Goal: Task Accomplishment & Management: Manage account settings

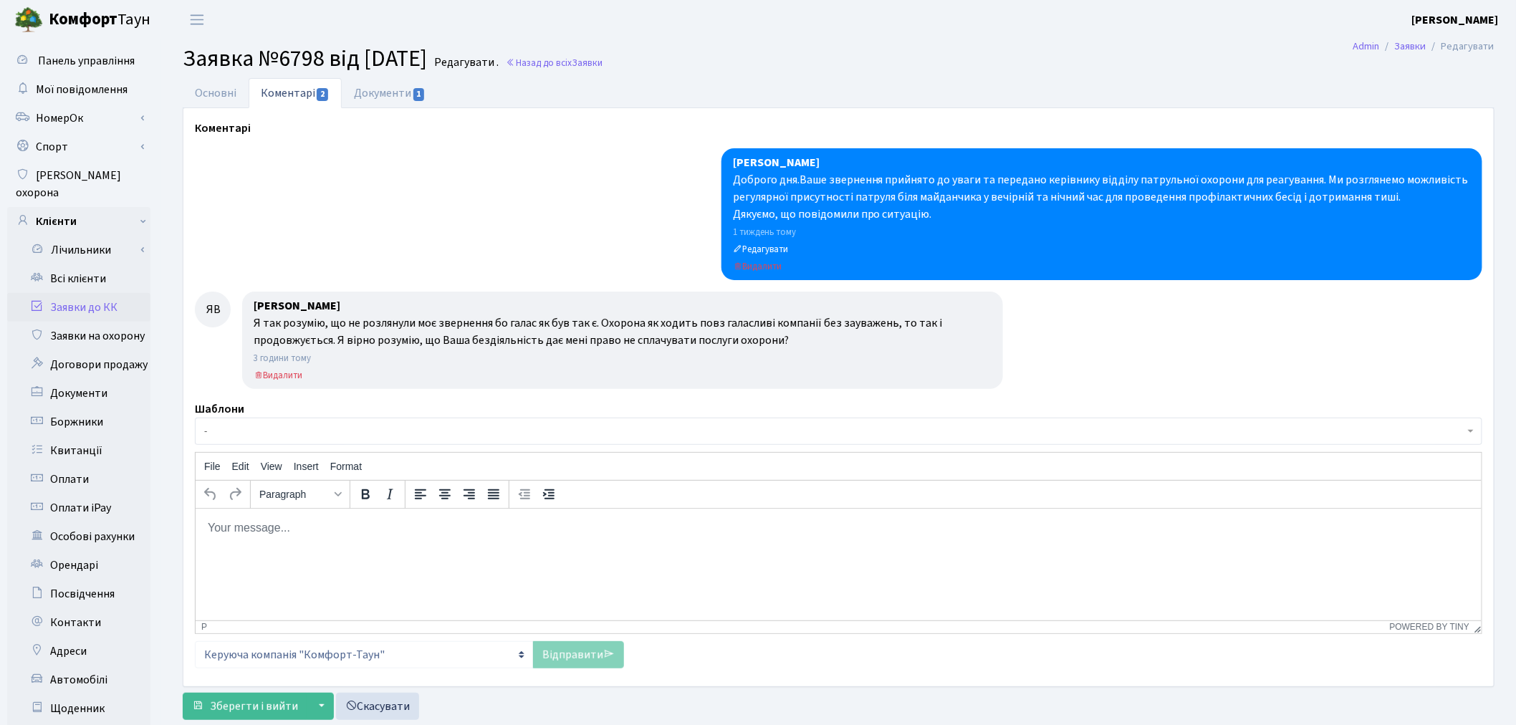
click at [111, 293] on link "Заявки до КК" at bounding box center [78, 307] width 143 height 29
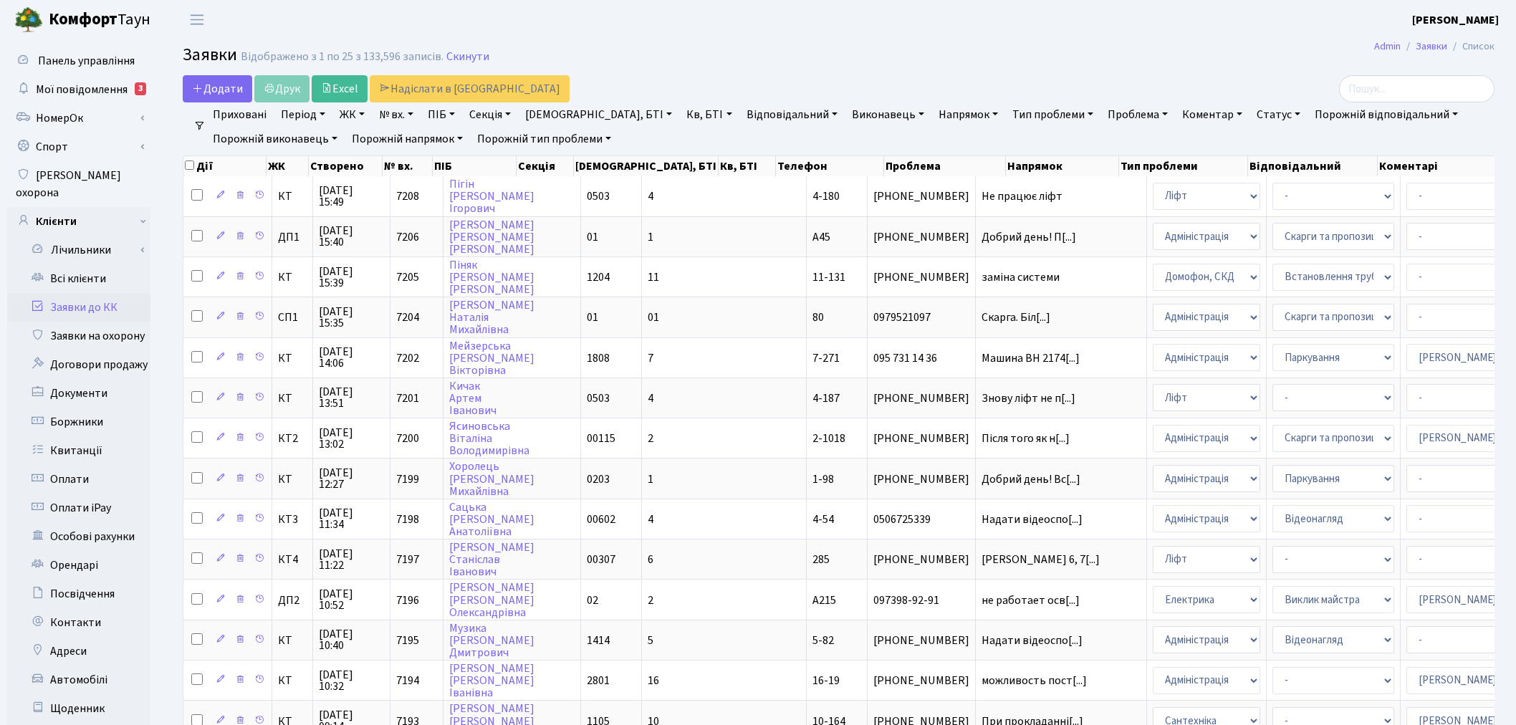
select select "25"
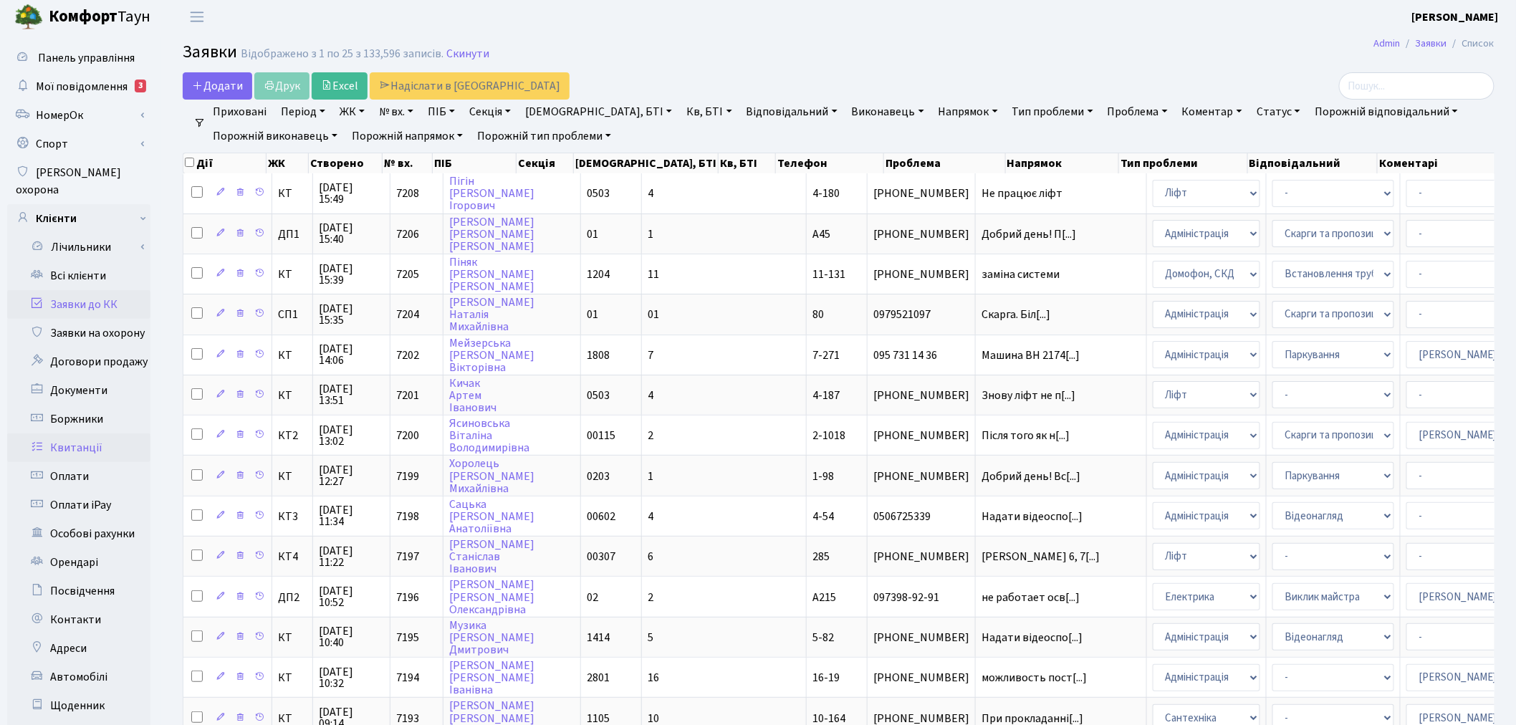
scroll to position [239, 0]
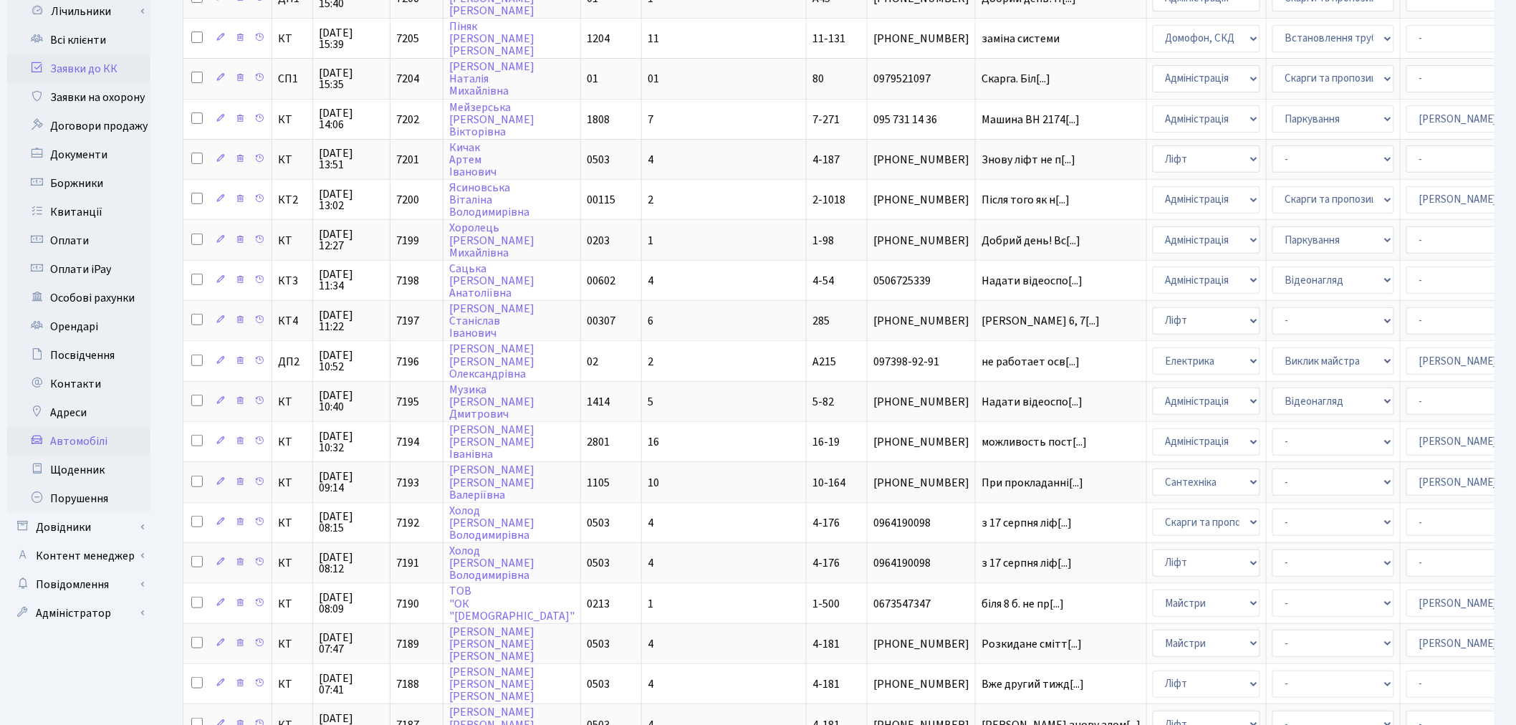
click at [109, 431] on link "Автомобілі" at bounding box center [78, 441] width 143 height 29
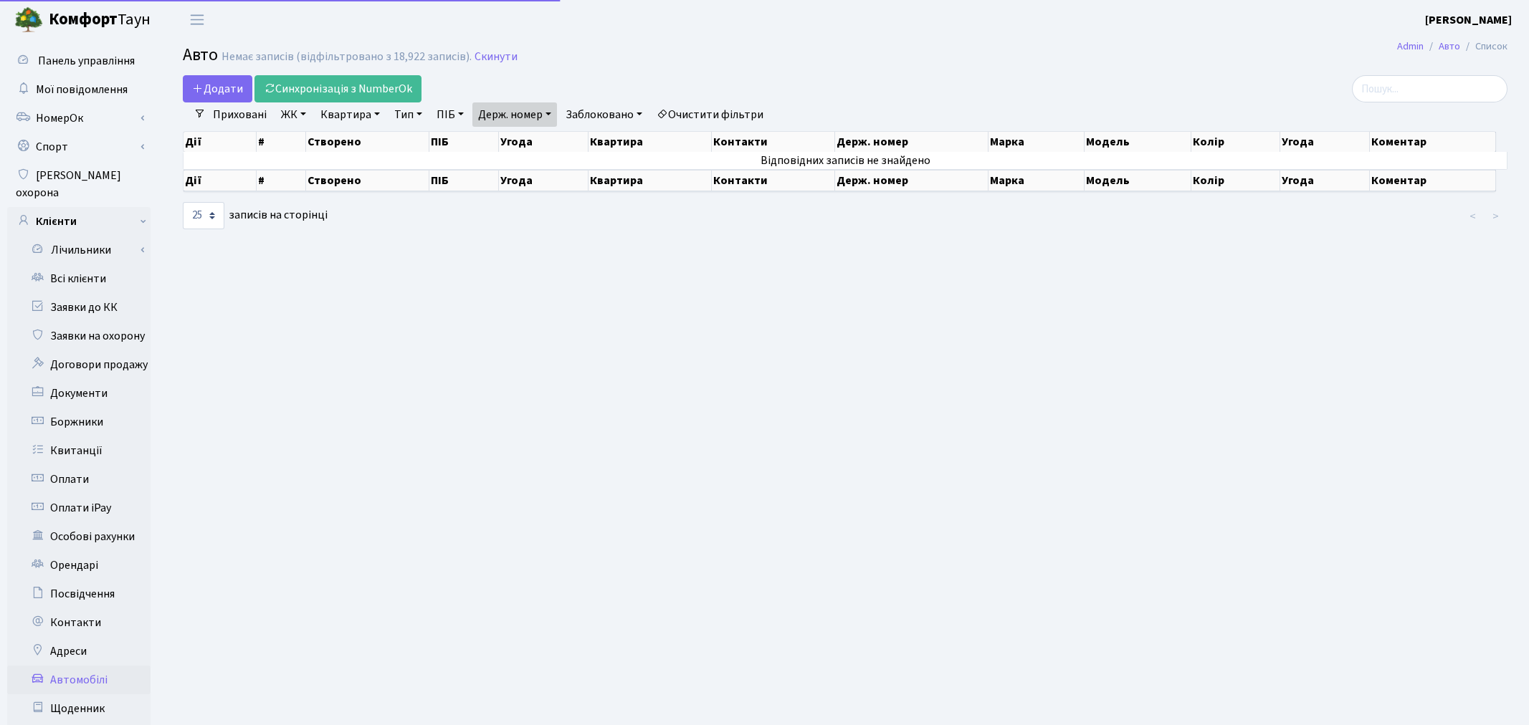
select select "25"
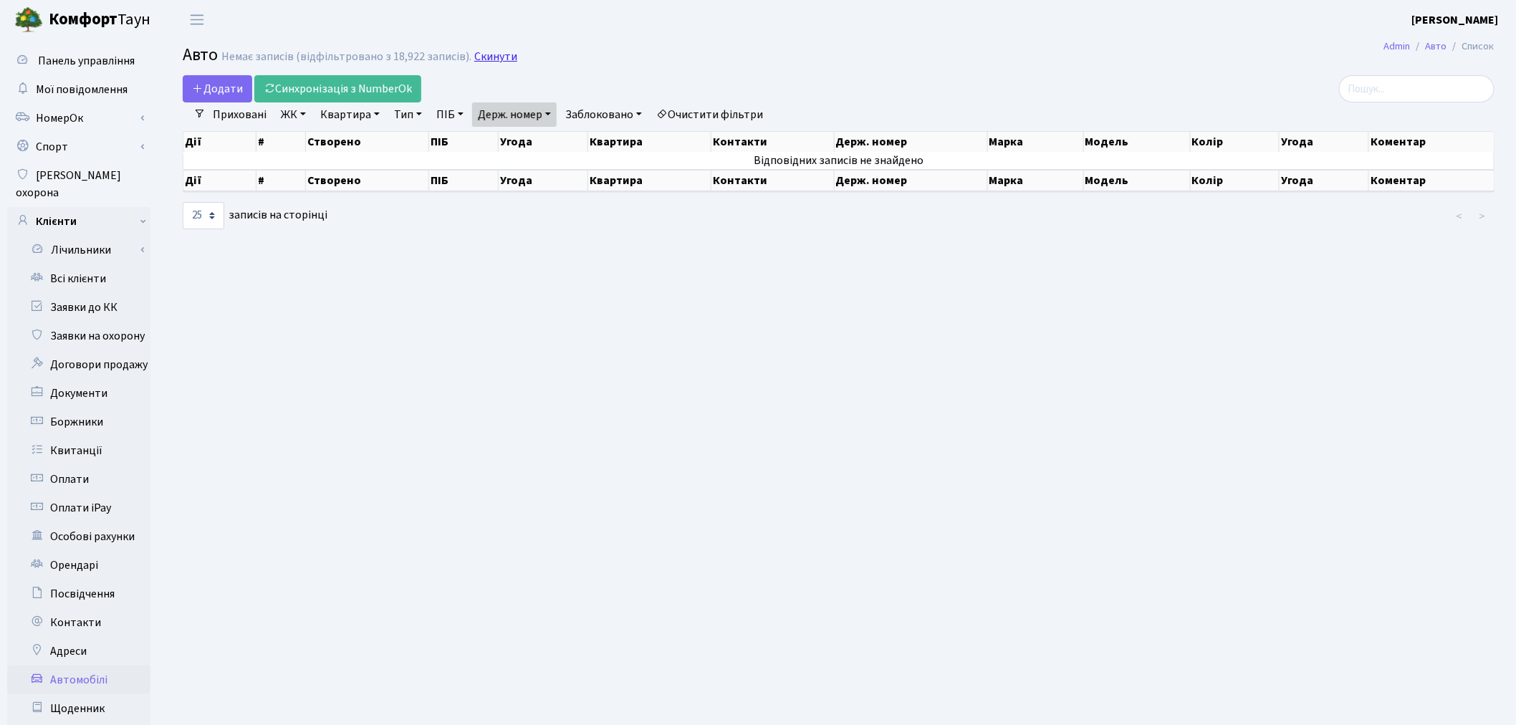
click at [499, 56] on link "Скинути" at bounding box center [495, 57] width 43 height 14
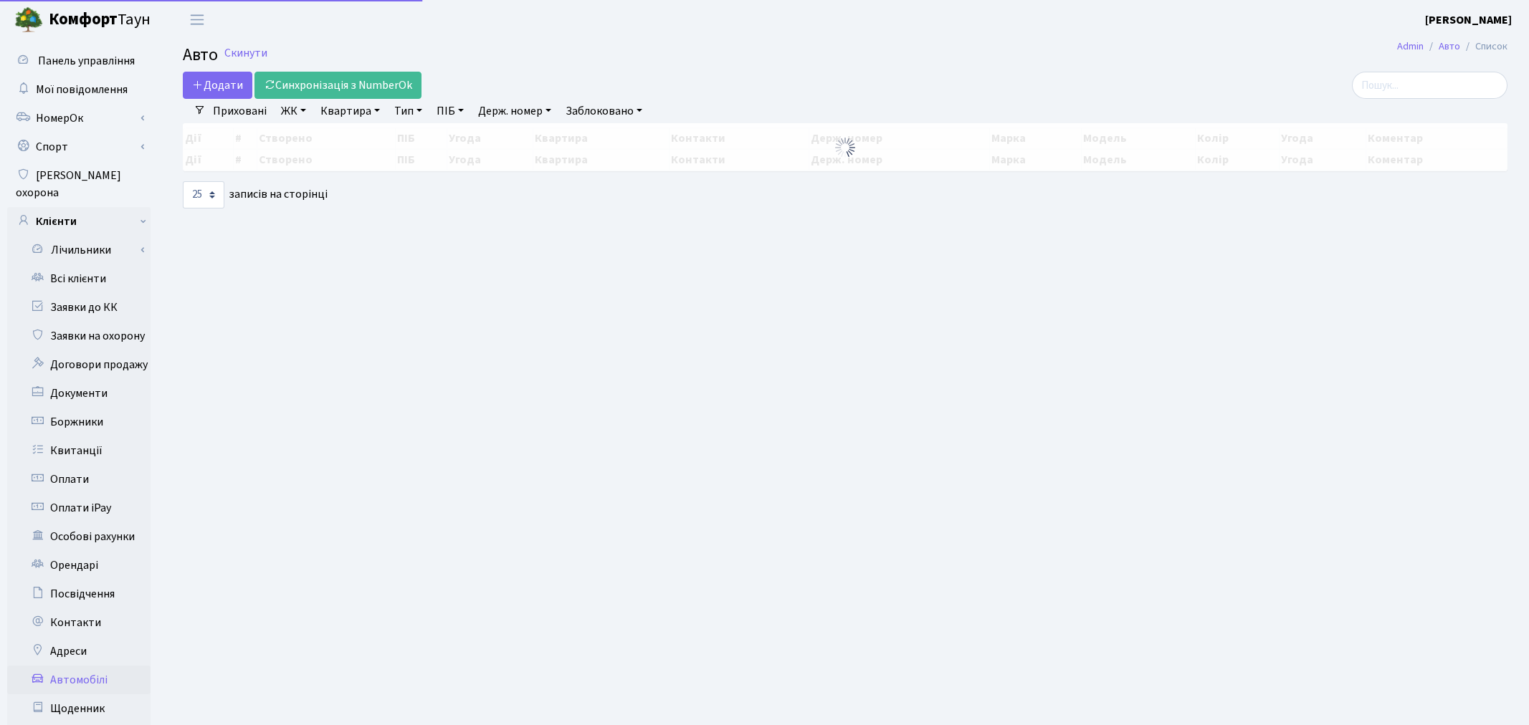
select select "25"
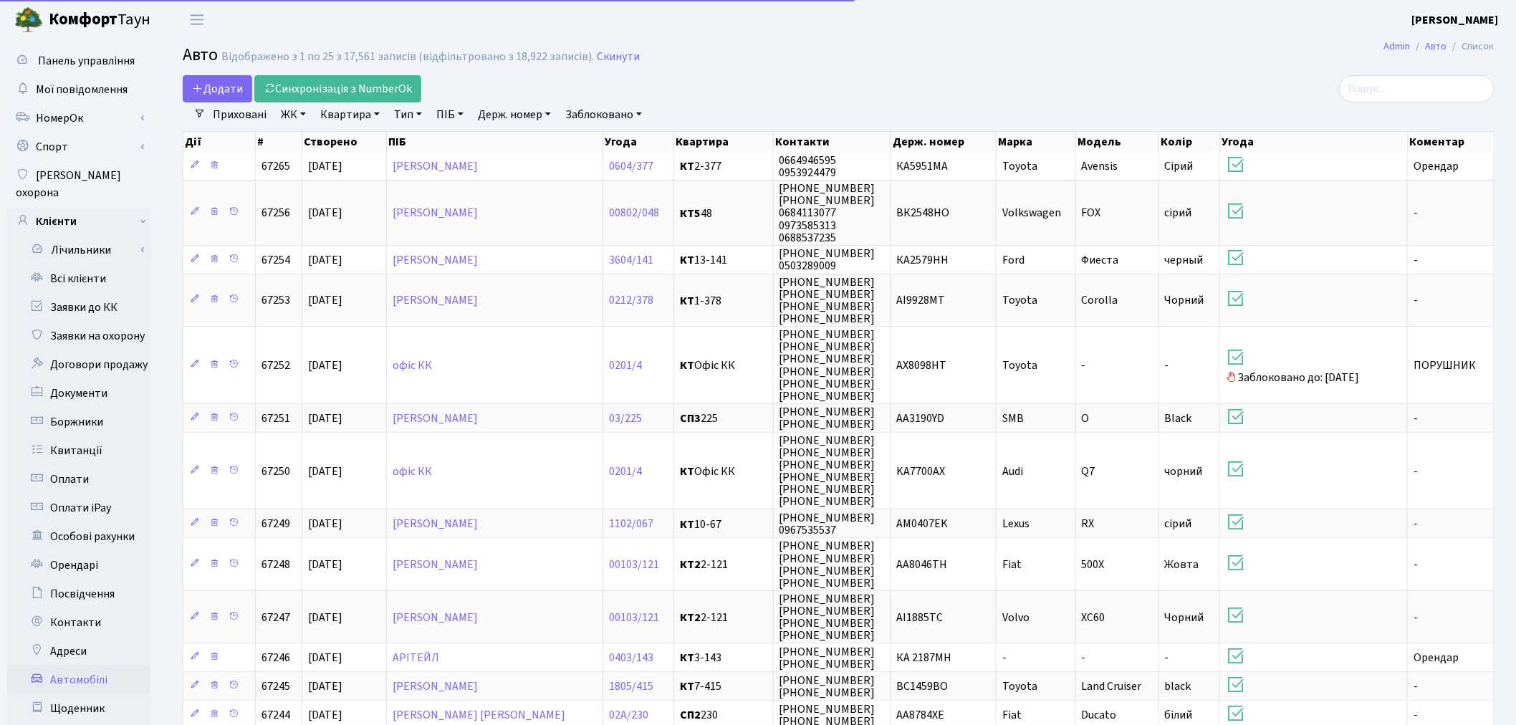
click at [531, 111] on link "Держ. номер" at bounding box center [514, 114] width 85 height 24
paste input "АІ4553ТВ"
type input "АІ4553ТВ"
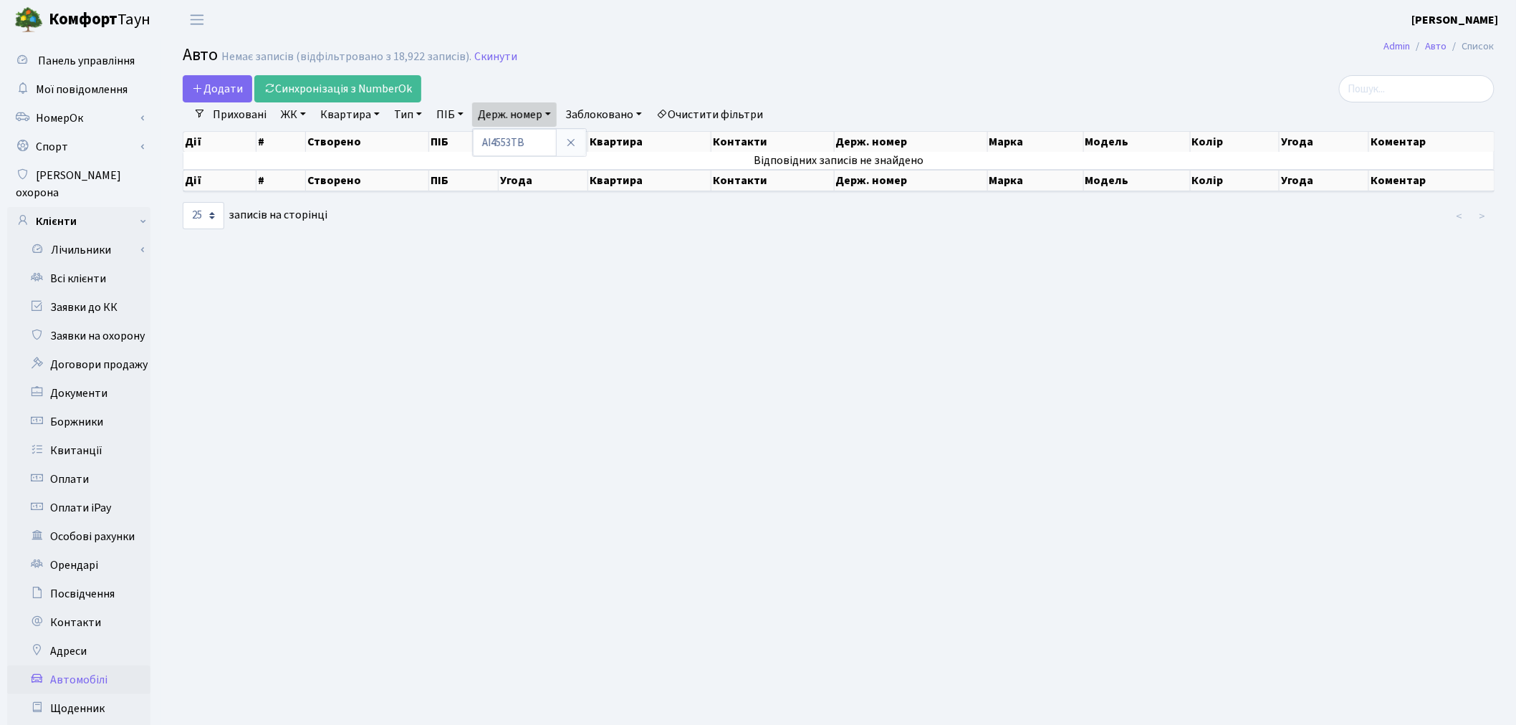
click at [742, 298] on main "Admin Авто Список Авто Немає записів (відфільтровано з 18,922 записів). Скинути…" at bounding box center [838, 456] width 1355 height 834
click at [538, 113] on link "Держ. номер" at bounding box center [514, 114] width 85 height 24
drag, startPoint x: 541, startPoint y: 134, endPoint x: 402, endPoint y: 109, distance: 141.3
click at [402, 109] on ul "Приховані ЖК - ТХ, вул. Ділова, 1/2 КТ, вул. Регенераторна, 4 КТ2, просп. Собор…" at bounding box center [488, 114] width 565 height 24
click at [689, 110] on link "Очистити фільтри" at bounding box center [710, 114] width 118 height 24
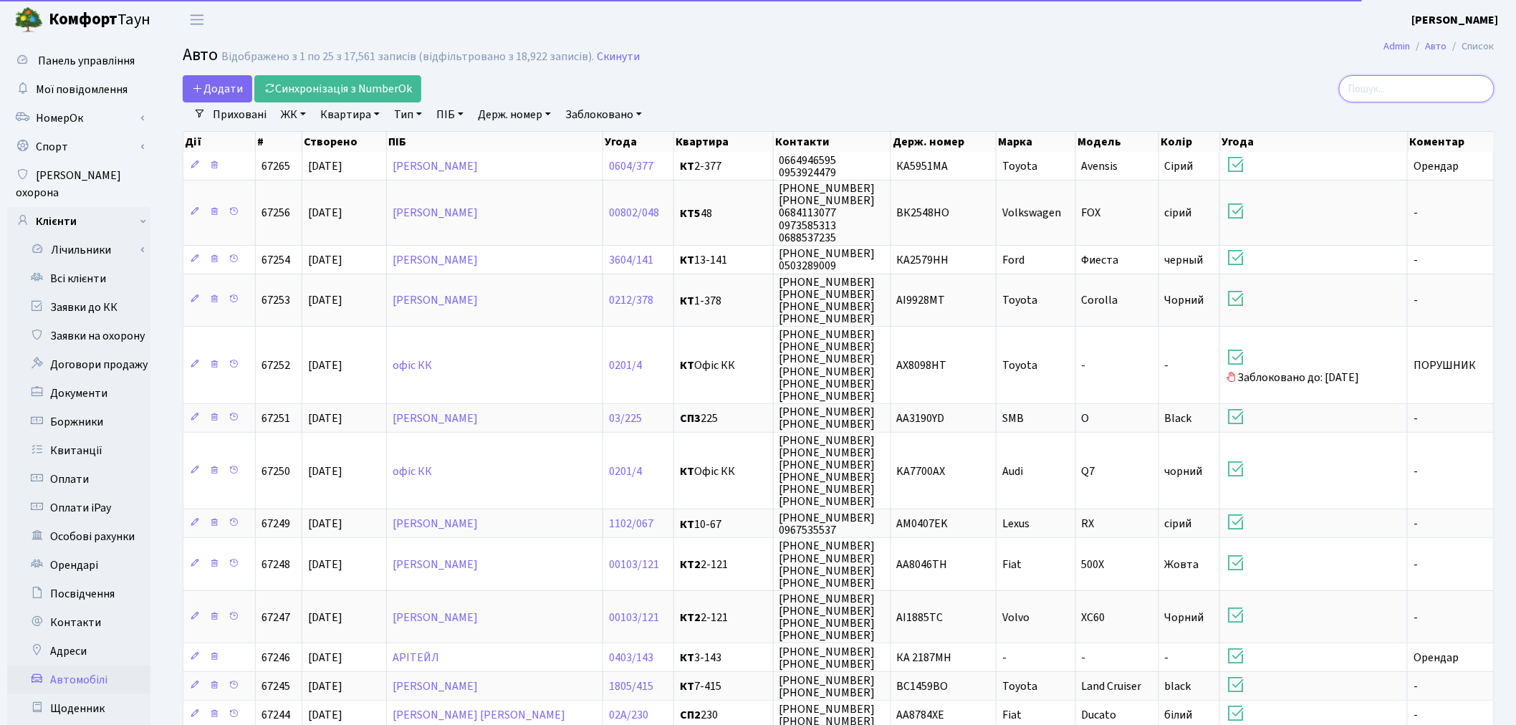
click at [1423, 86] on input "search" at bounding box center [1417, 88] width 156 height 27
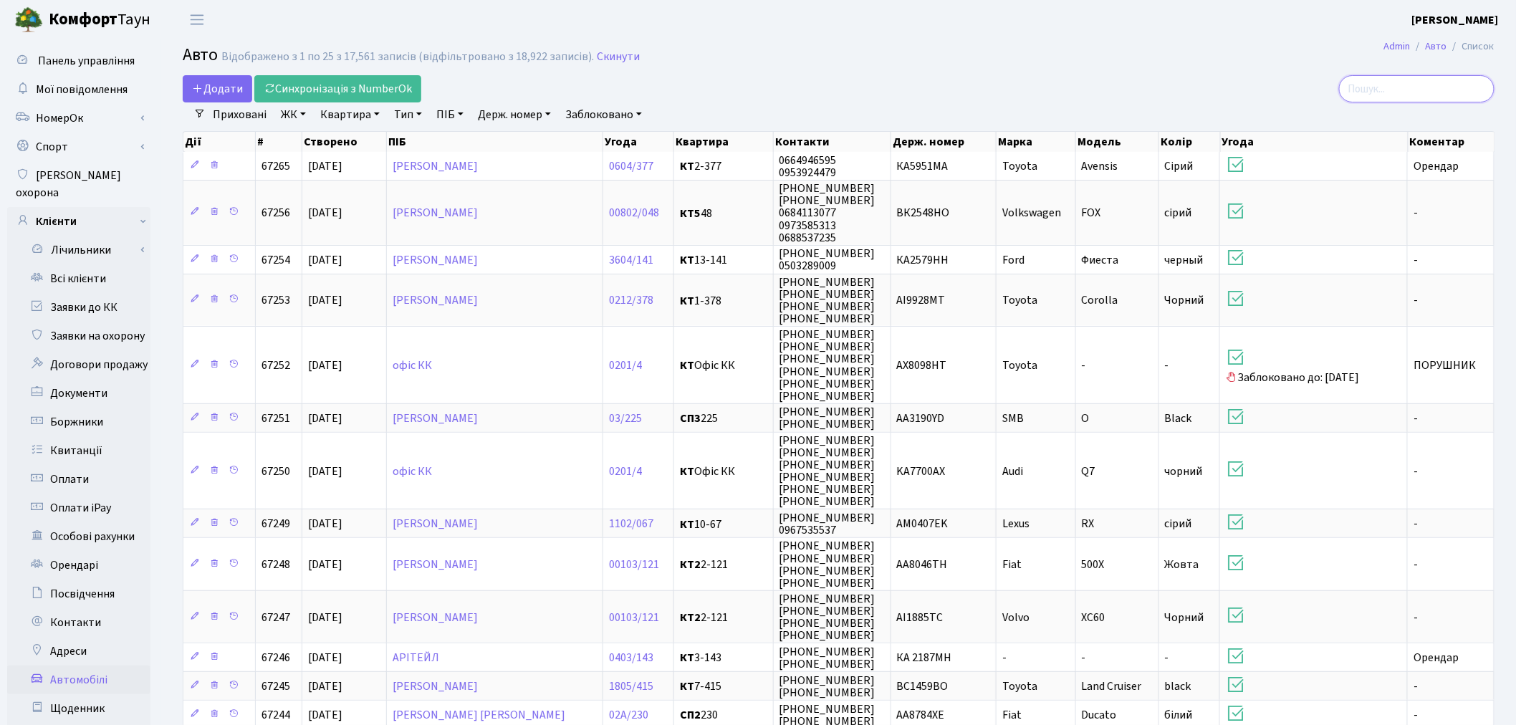
paste input "АІ4553ТВ"
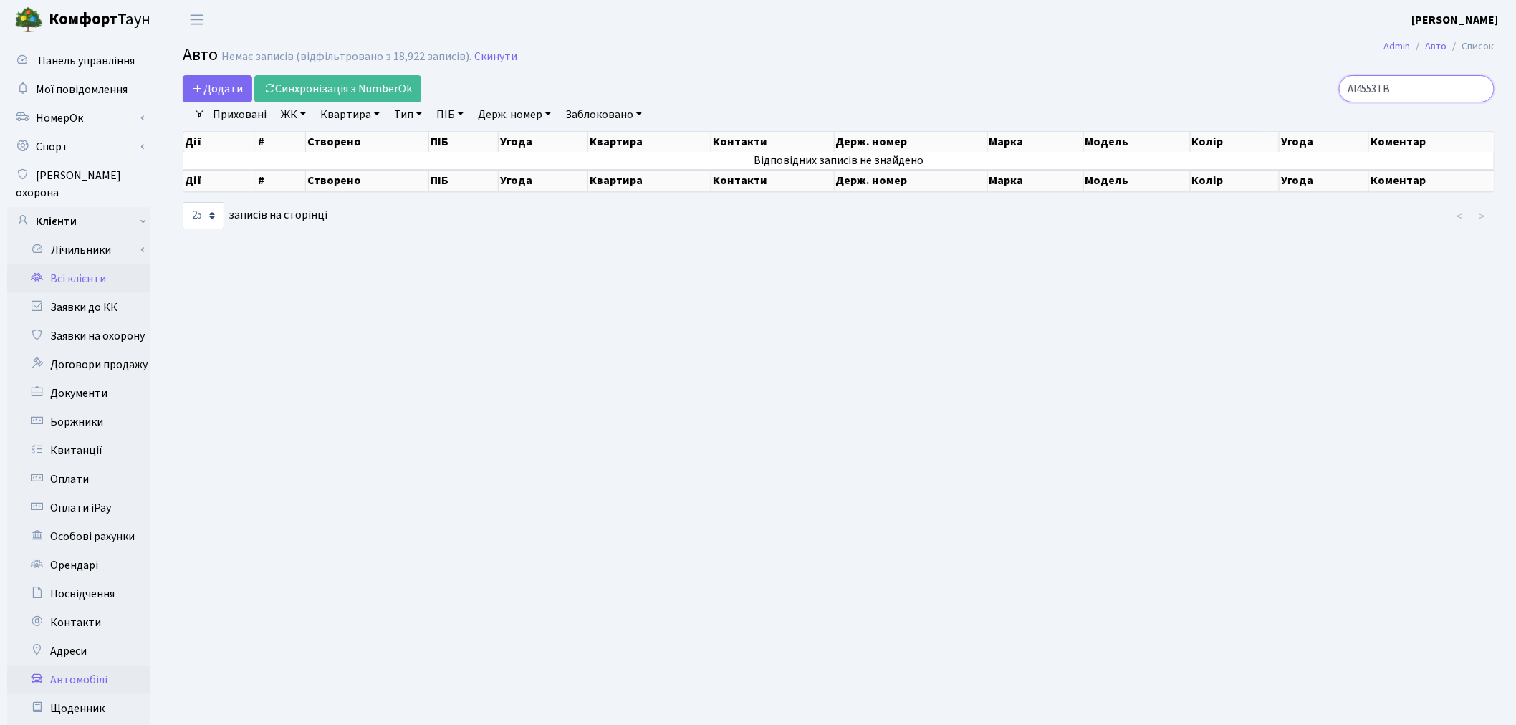
type input "АІ4553ТВ"
click at [130, 264] on link "Всі клієнти" at bounding box center [78, 278] width 143 height 29
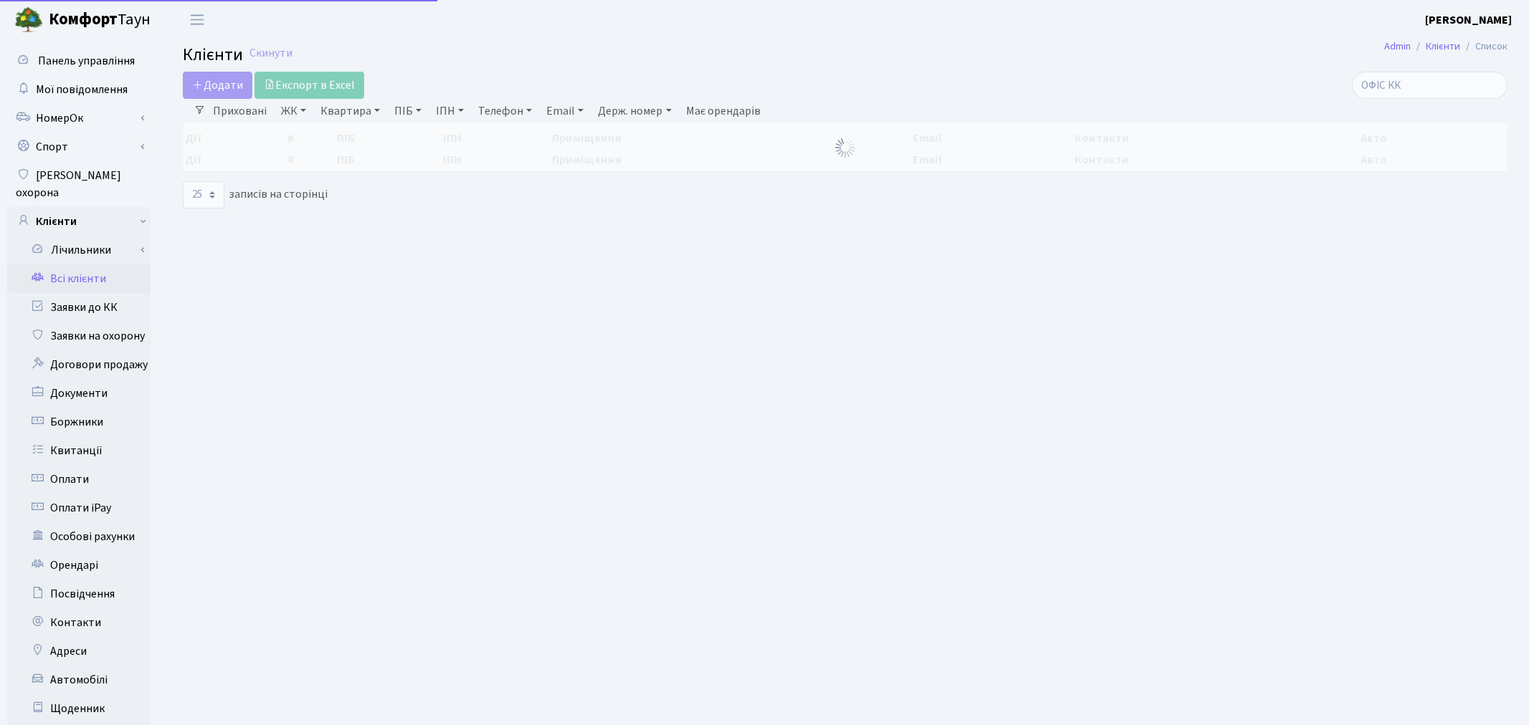
select select "25"
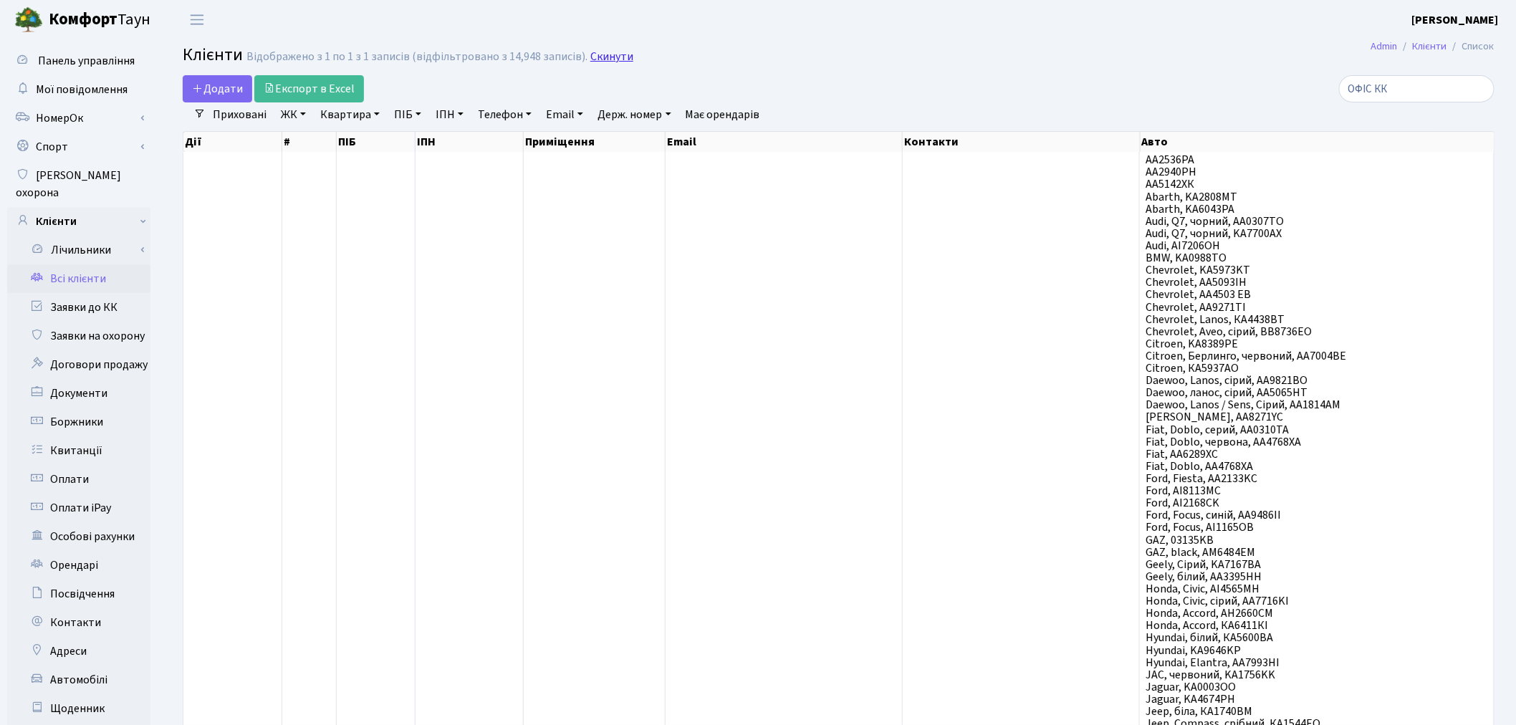
click at [591, 50] on link "Скинути" at bounding box center [612, 57] width 43 height 14
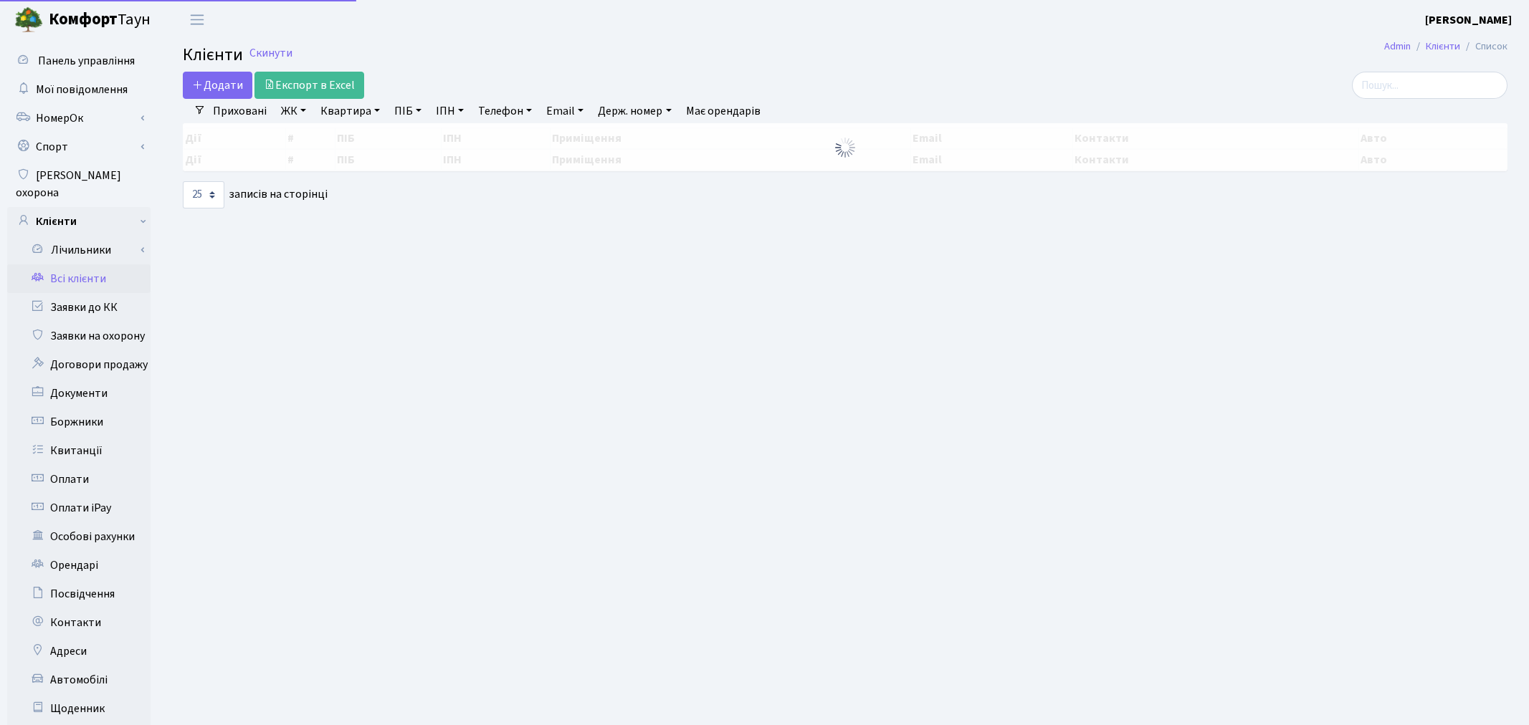
select select "25"
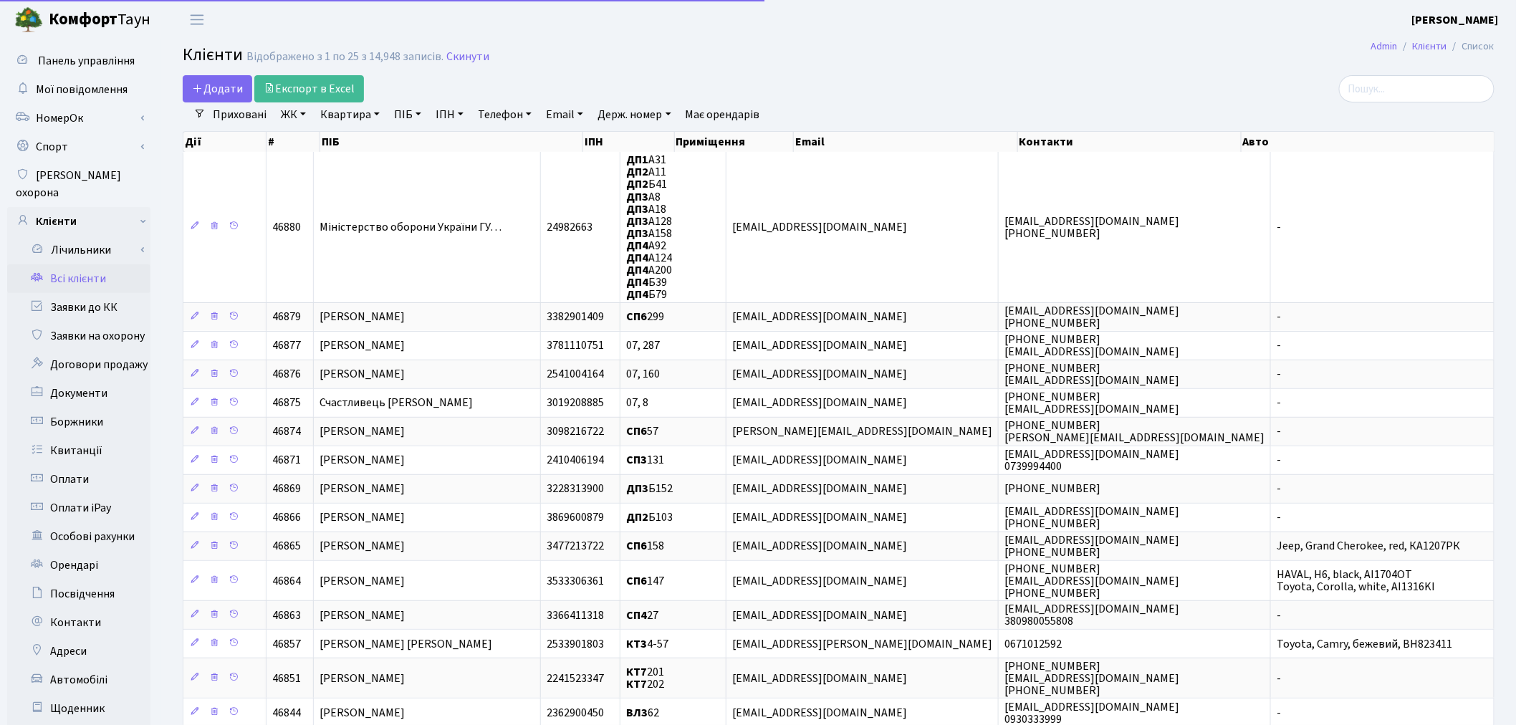
click at [632, 113] on link "Держ. номер" at bounding box center [634, 114] width 85 height 24
paste input "АІ4553ТВ"
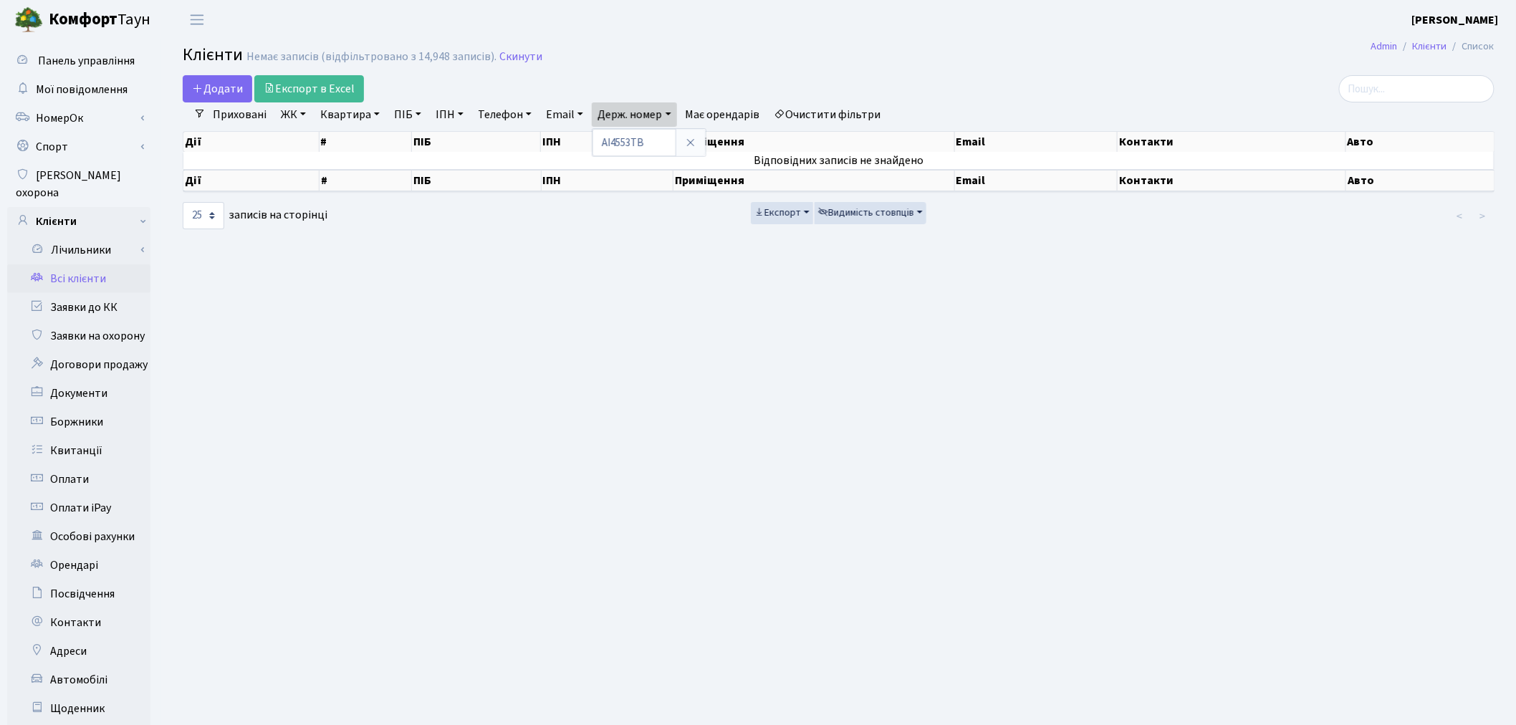
click at [249, 115] on link "Приховані" at bounding box center [239, 114] width 65 height 24
click at [248, 115] on link "Приховані" at bounding box center [239, 114] width 65 height 24
click at [665, 116] on link "Держ. номер" at bounding box center [634, 114] width 85 height 24
click at [664, 130] on input "АІ4553ТВ" at bounding box center [635, 142] width 84 height 27
click at [618, 142] on input "АІ4553ТВ" at bounding box center [635, 142] width 84 height 27
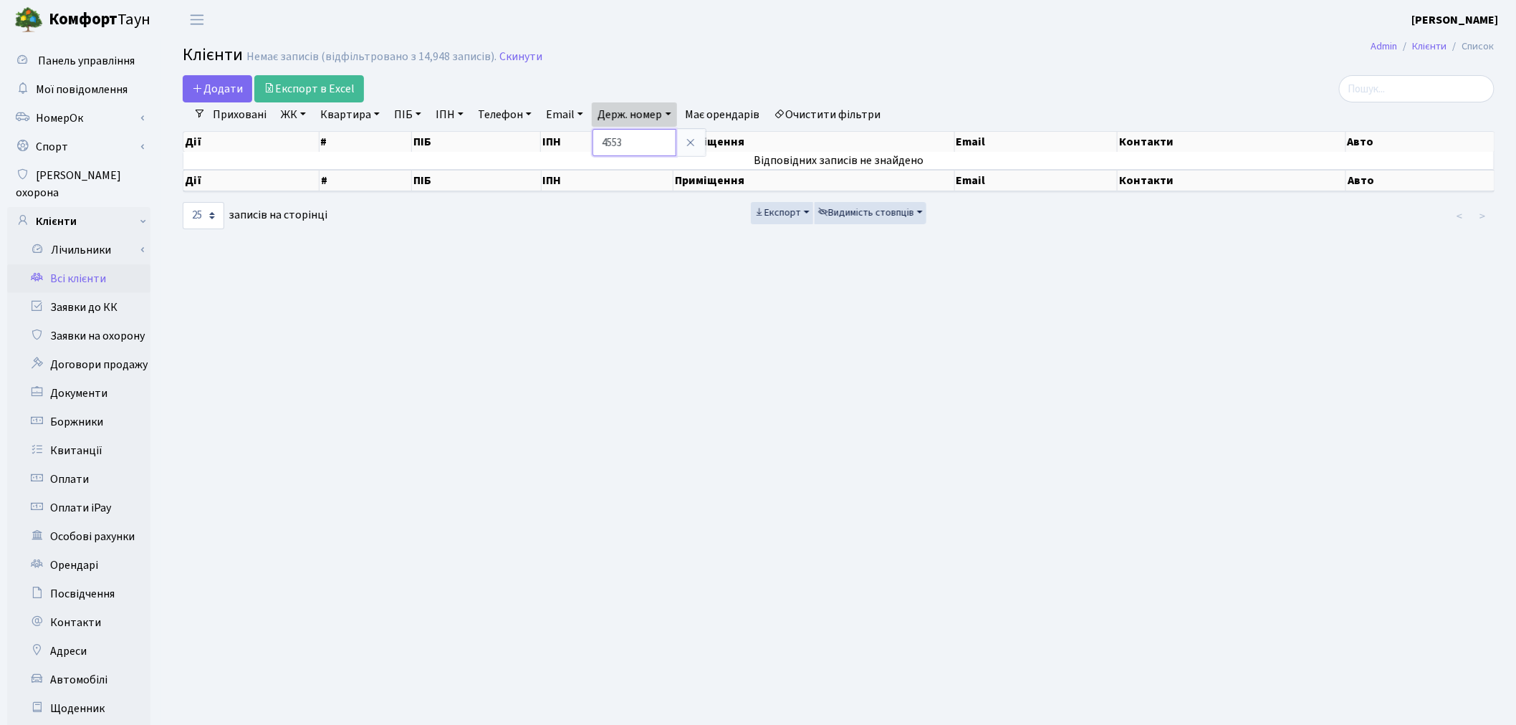
type input "4553"
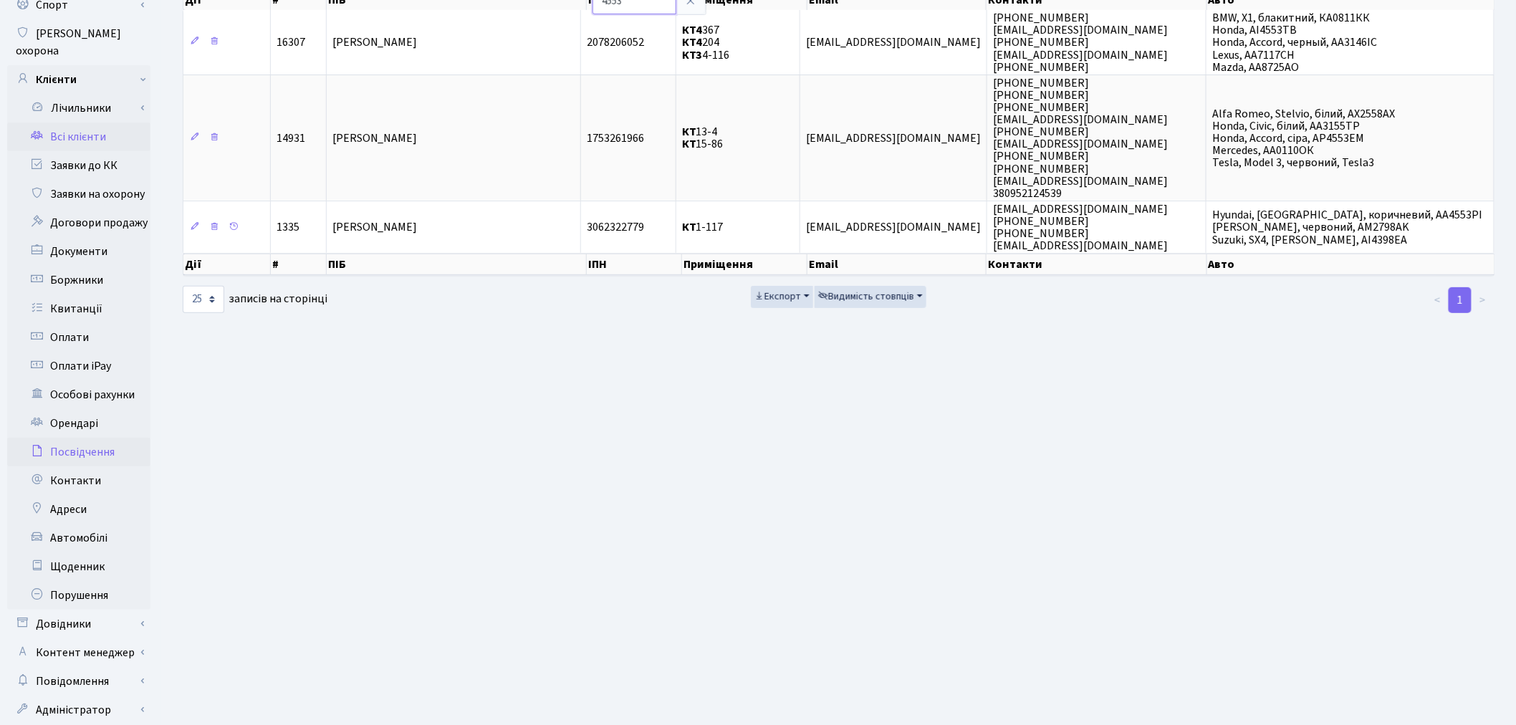
scroll to position [159, 0]
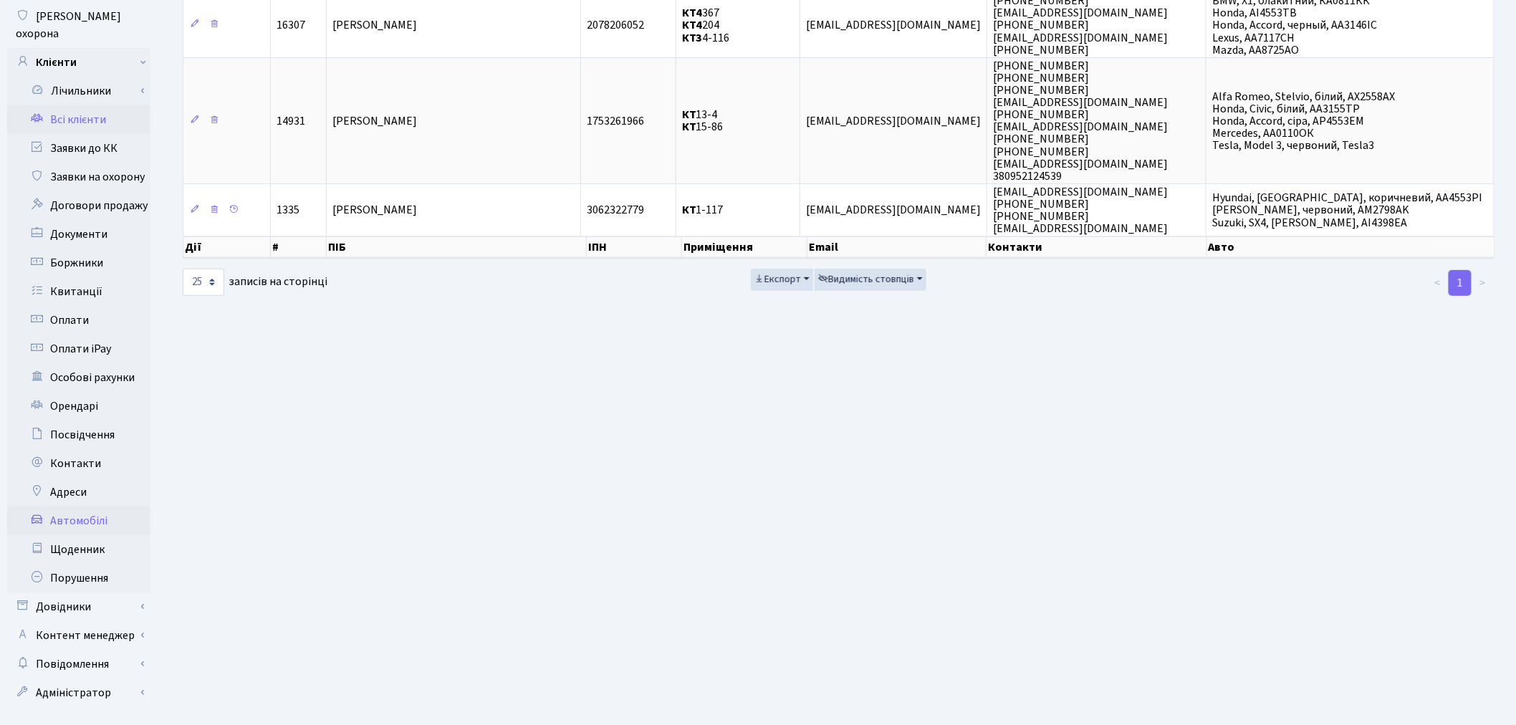
click at [80, 507] on link "Автомобілі" at bounding box center [78, 521] width 143 height 29
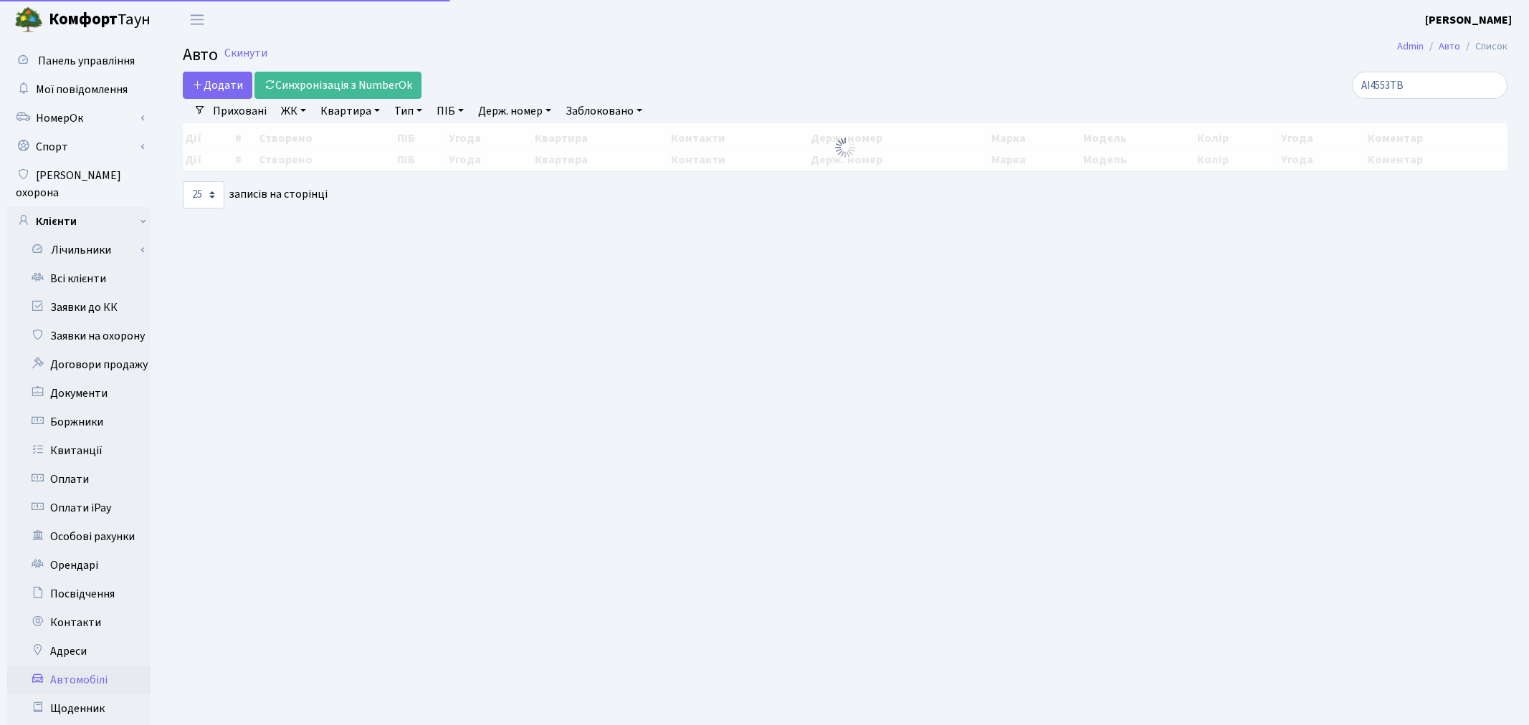
select select "25"
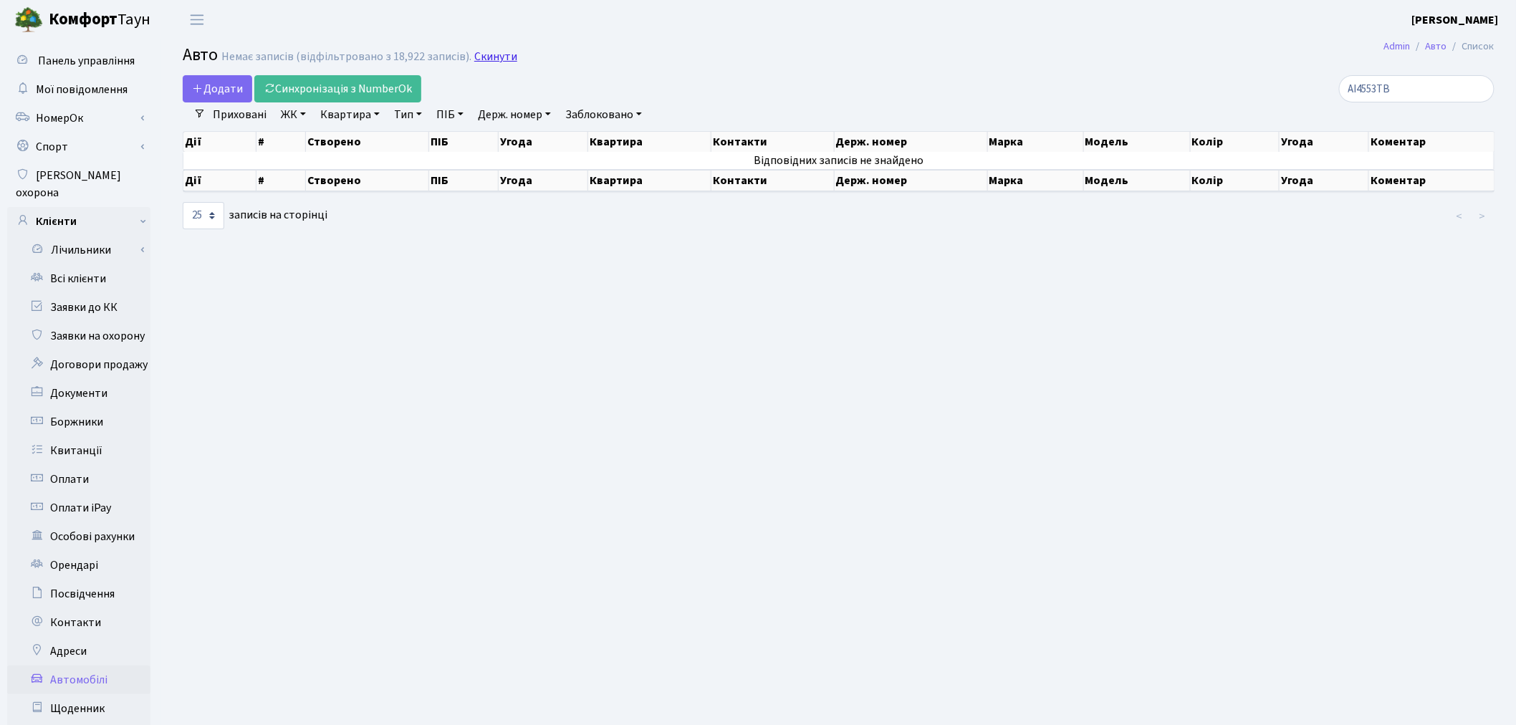
click at [500, 49] on h2 "Авто [PERSON_NAME] записів (відфільтровано з 18,922 записів). Скинути" at bounding box center [839, 57] width 1312 height 24
click at [497, 52] on link "Скинути" at bounding box center [495, 57] width 43 height 14
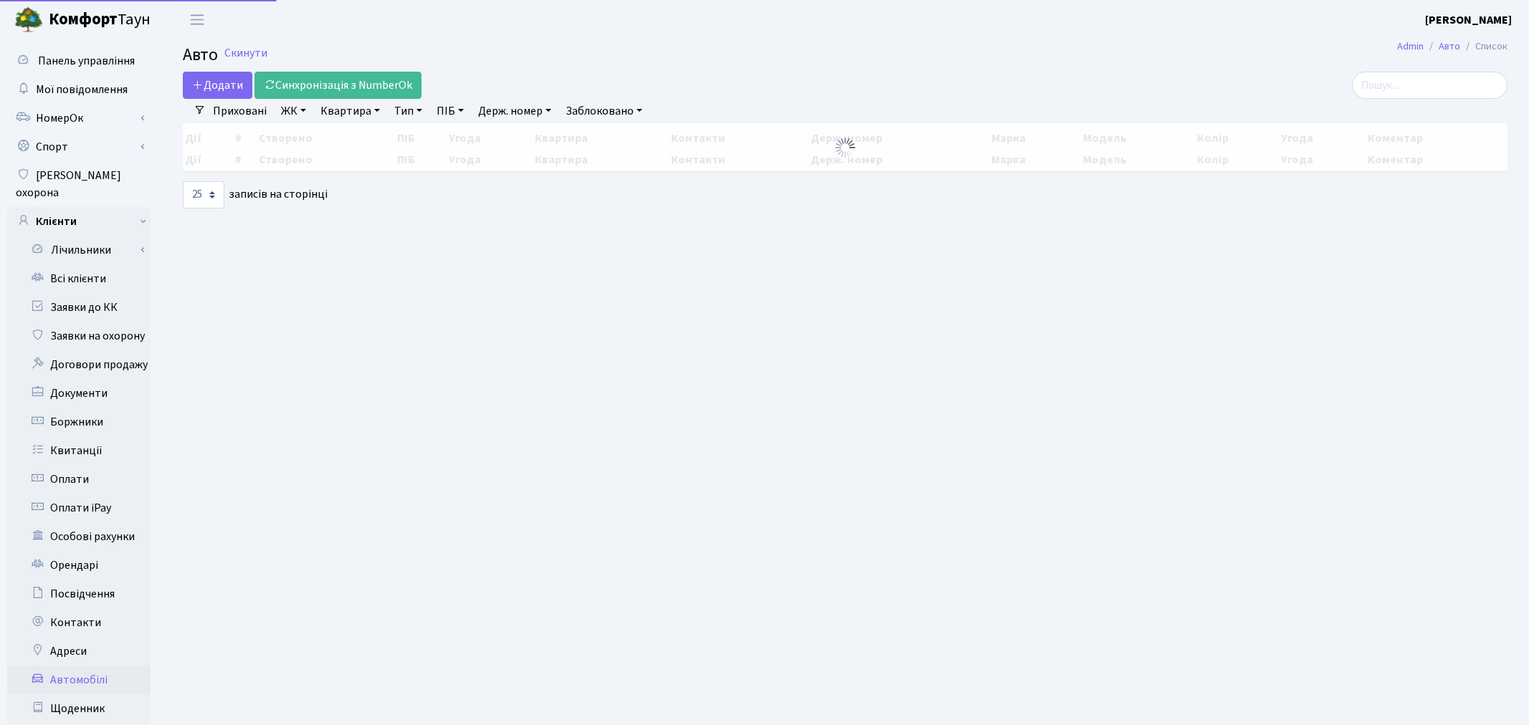
select select "25"
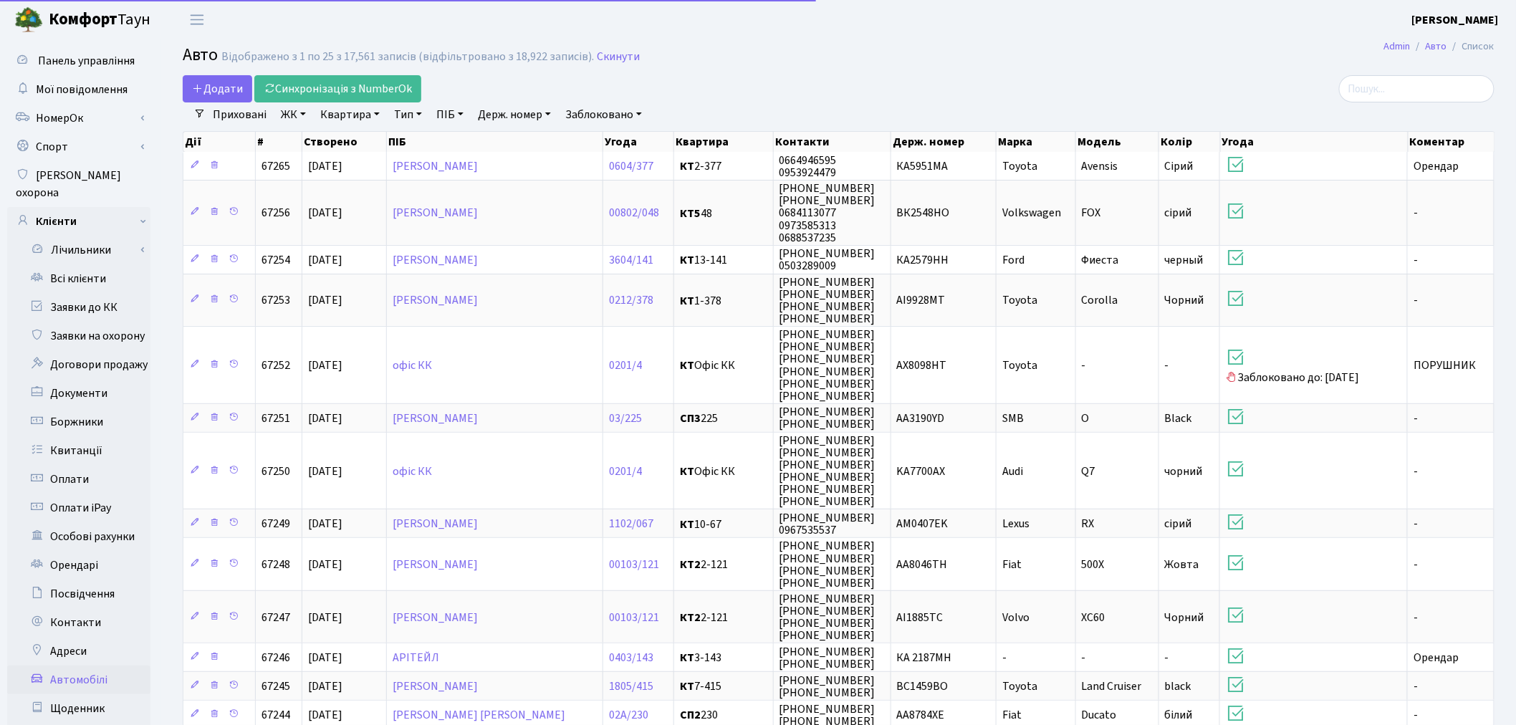
click at [541, 111] on link "Держ. номер" at bounding box center [514, 114] width 85 height 24
click at [541, 141] on input "text" at bounding box center [515, 142] width 84 height 27
type input "4553"
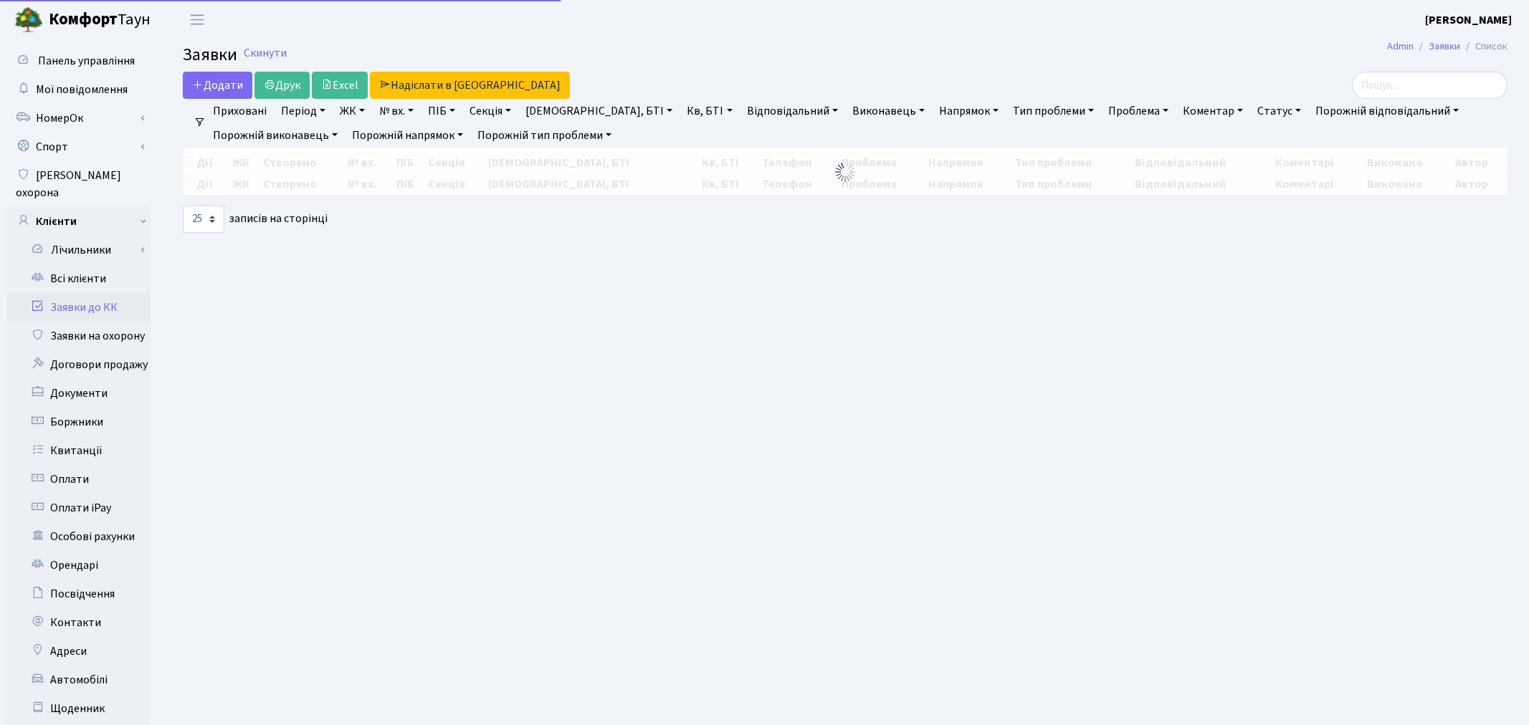
select select "25"
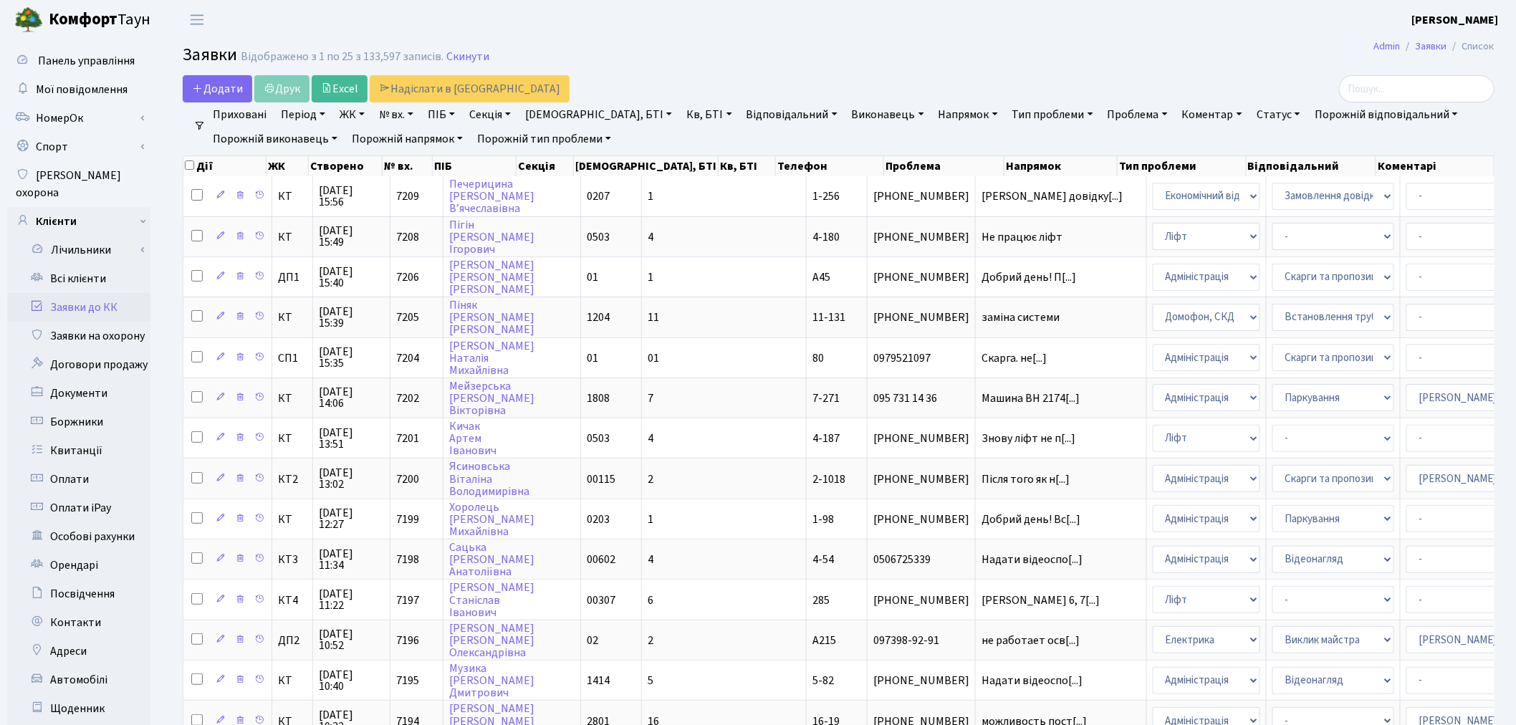
click at [414, 110] on link "№ вх." at bounding box center [396, 114] width 46 height 24
click at [421, 140] on input "text" at bounding box center [416, 142] width 84 height 27
type input "6061"
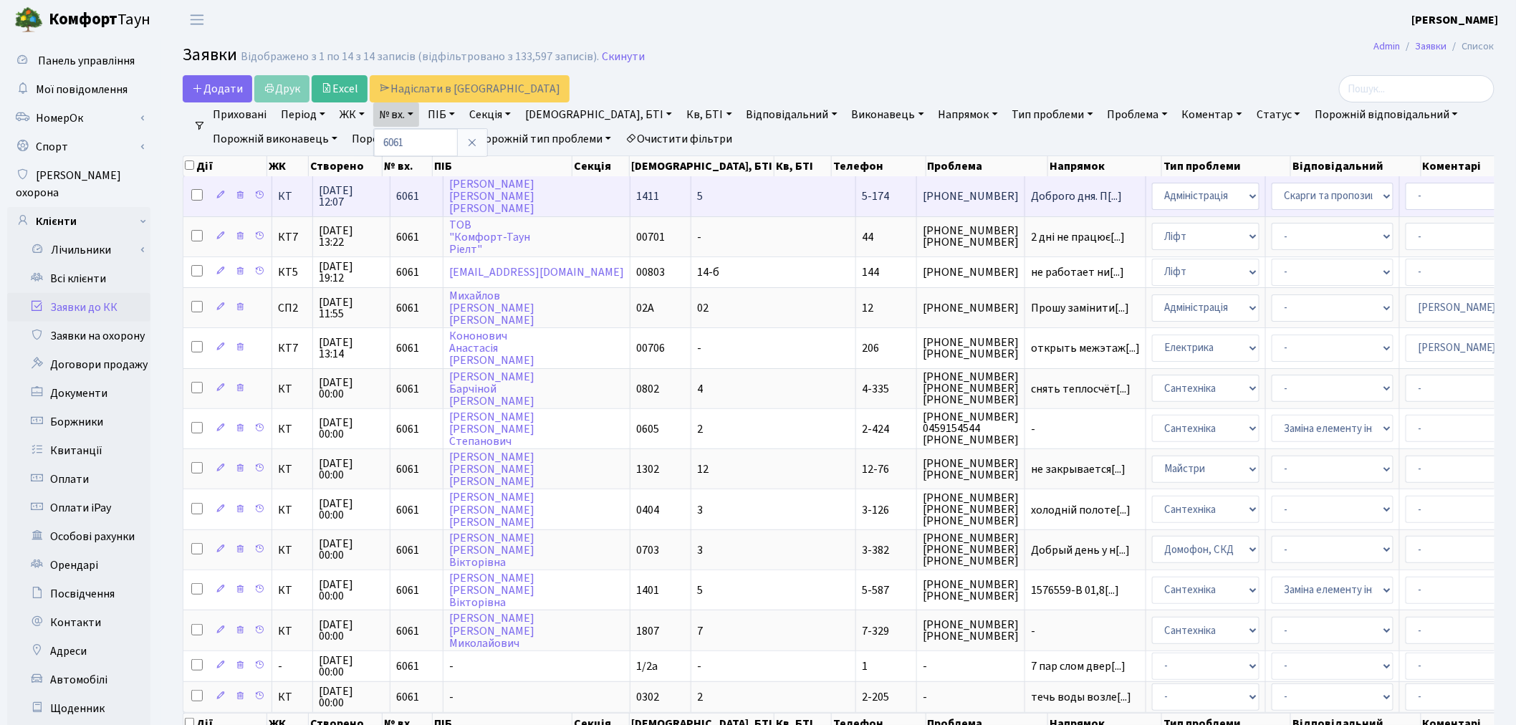
click at [1026, 202] on td "Доброго дня. П[...]" at bounding box center [1086, 195] width 121 height 39
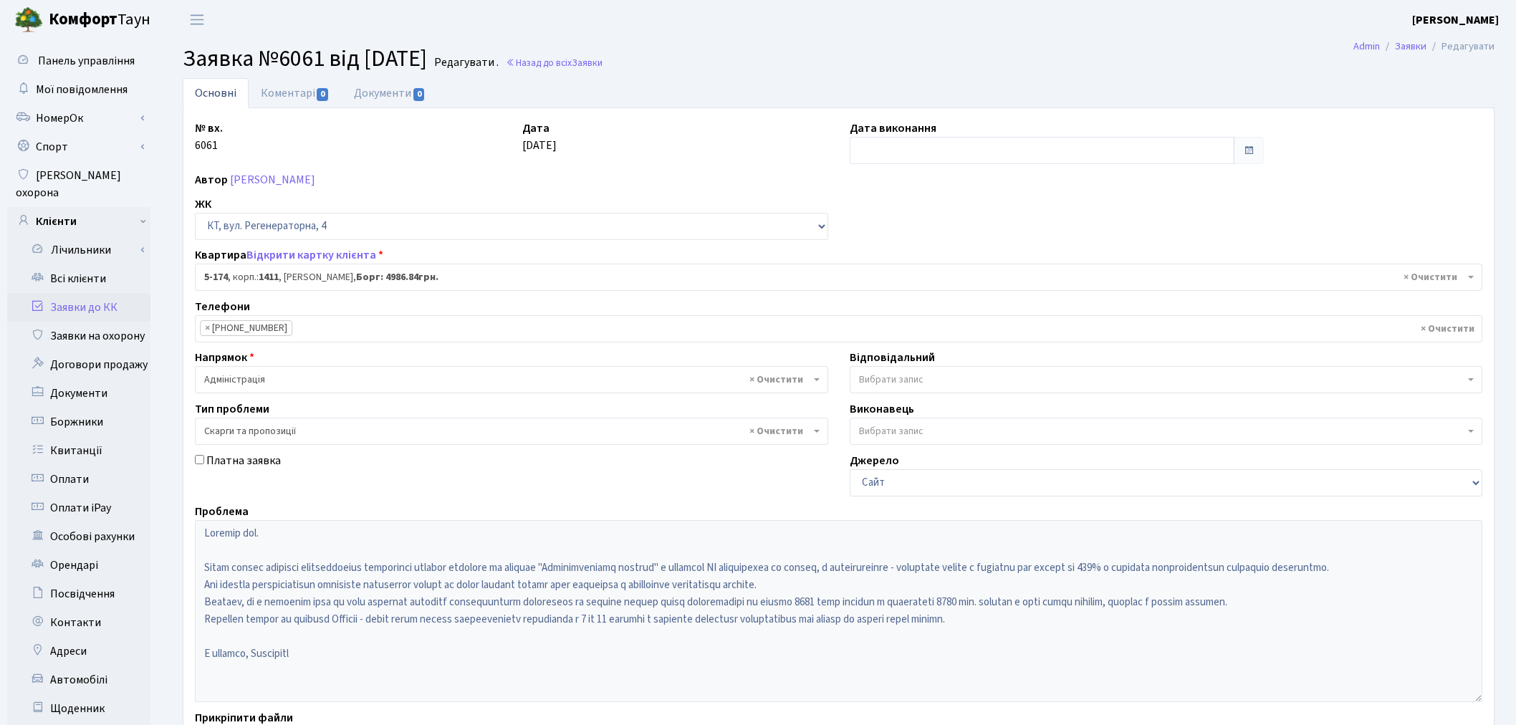
select select "2332"
select select "55"
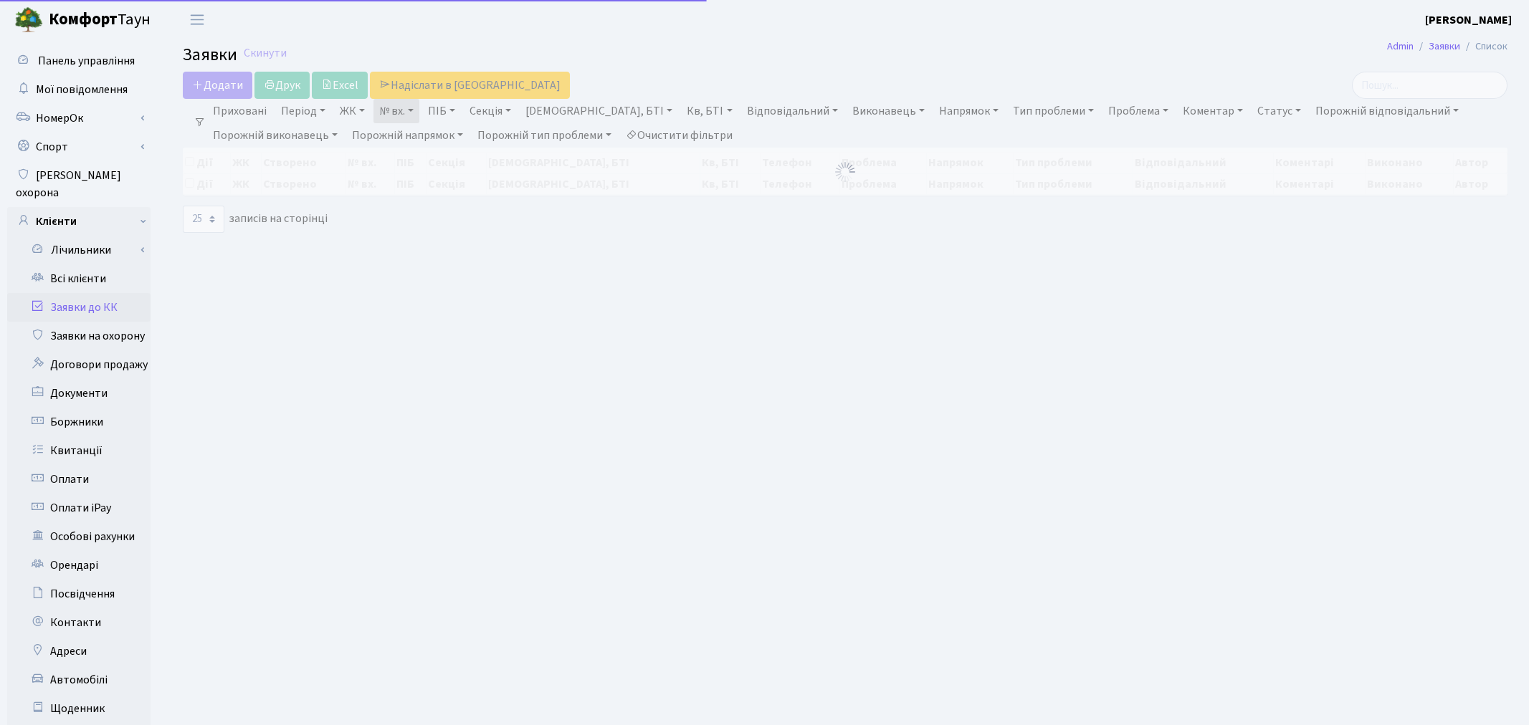
select select "25"
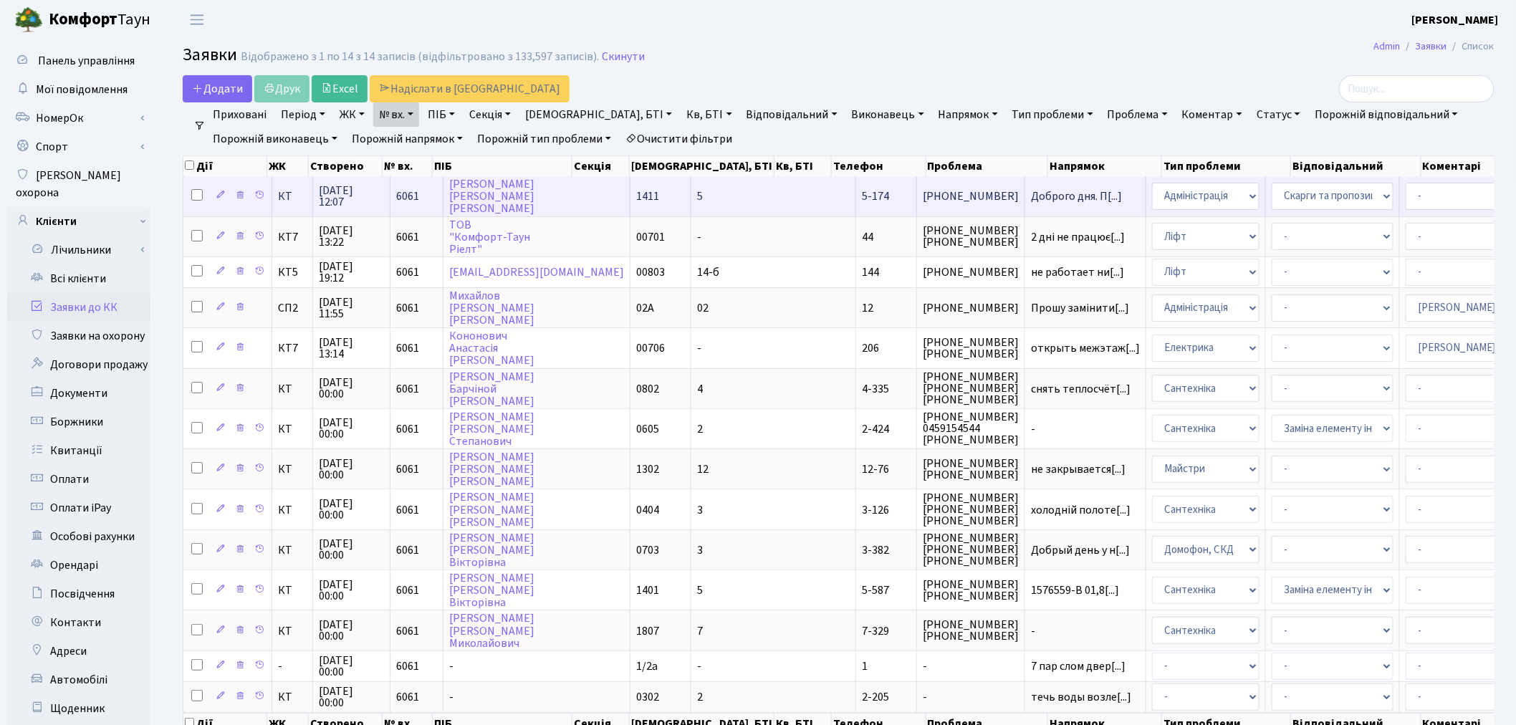
click at [193, 196] on input "checkbox" at bounding box center [196, 194] width 11 height 11
checkbox input "true"
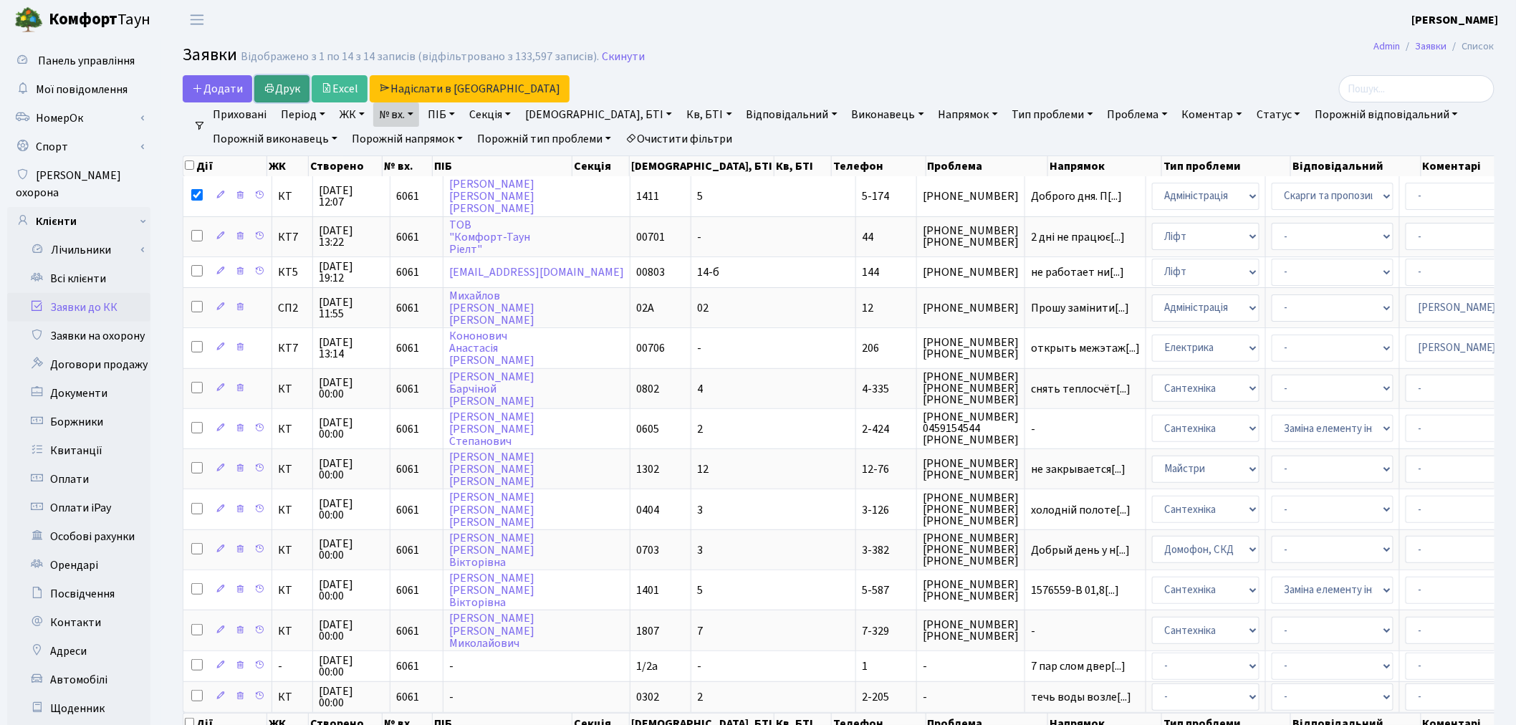
click at [297, 82] on link "Друк" at bounding box center [281, 88] width 55 height 27
click at [402, 112] on link "№ вх." at bounding box center [396, 114] width 46 height 24
click at [417, 136] on input "6061" at bounding box center [416, 142] width 84 height 27
type input "6"
type input "7101"
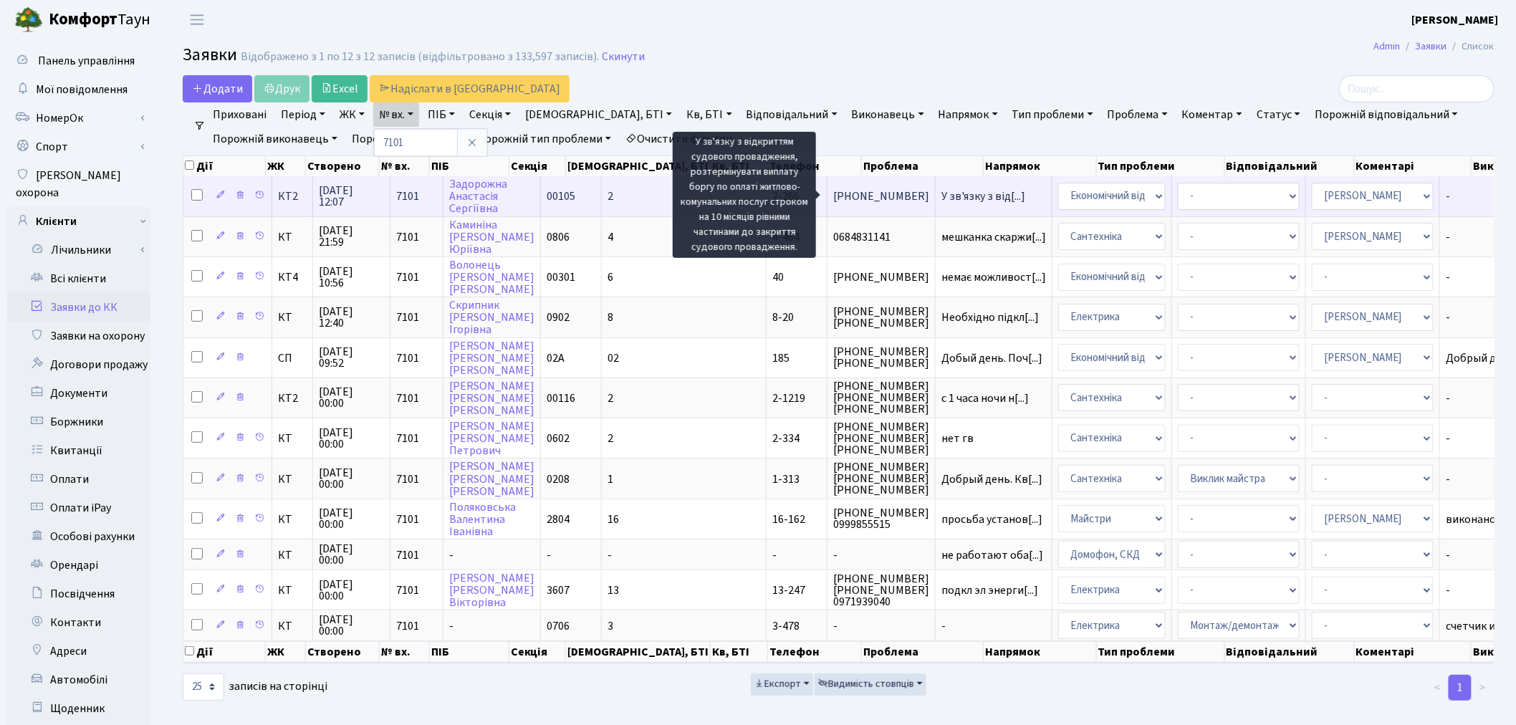
click at [942, 196] on span "У зв'язку з від[...]" at bounding box center [984, 196] width 84 height 16
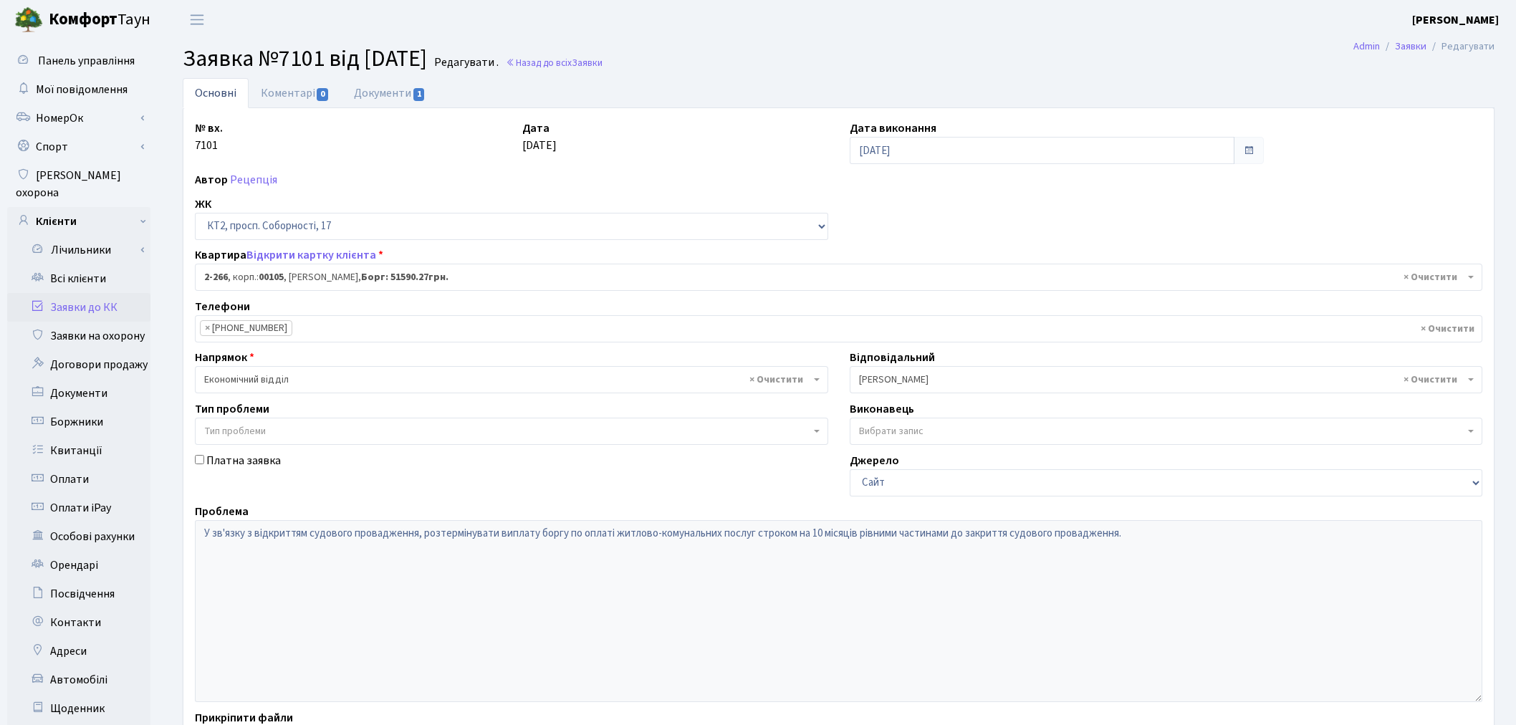
select select "15323"
click at [370, 91] on link "Документи 1" at bounding box center [390, 92] width 96 height 29
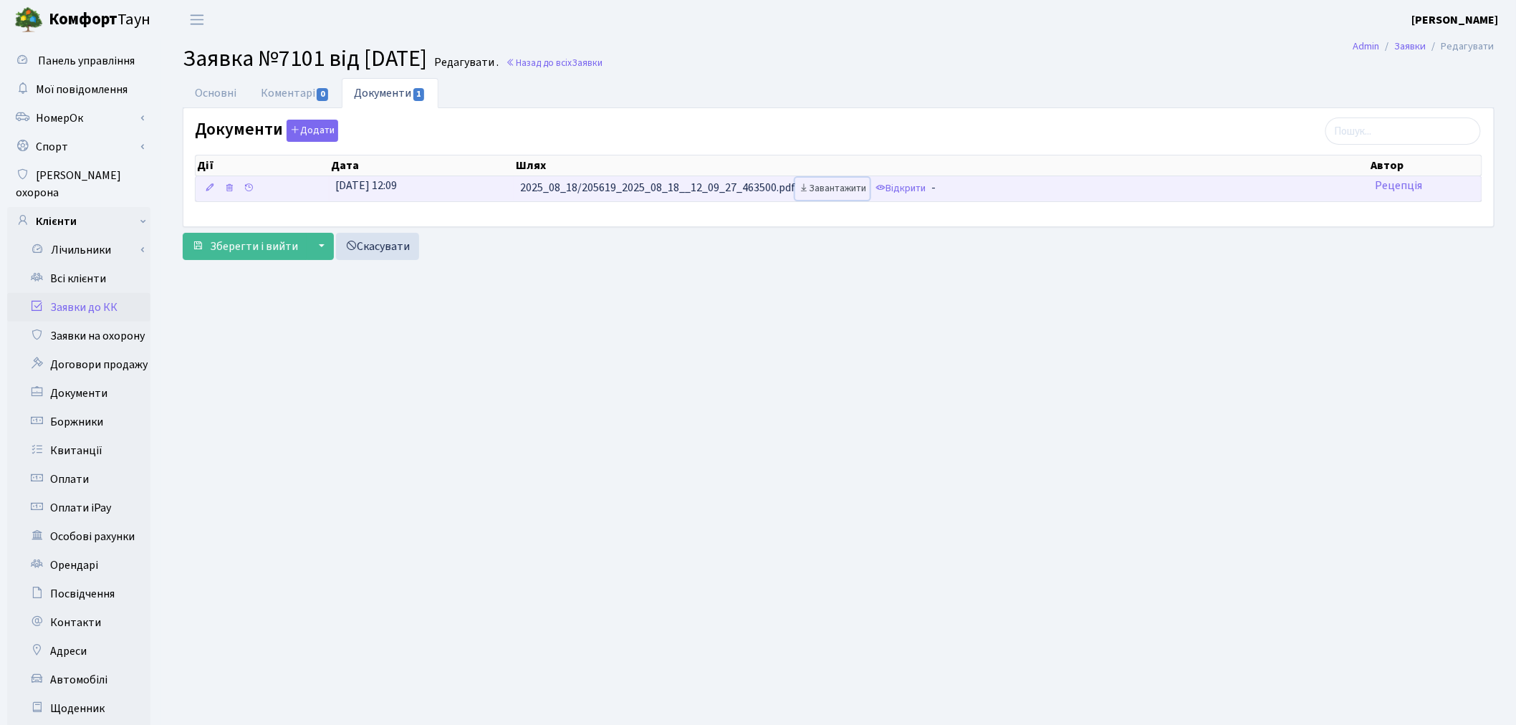
click at [839, 188] on link "Завантажити" at bounding box center [832, 189] width 75 height 22
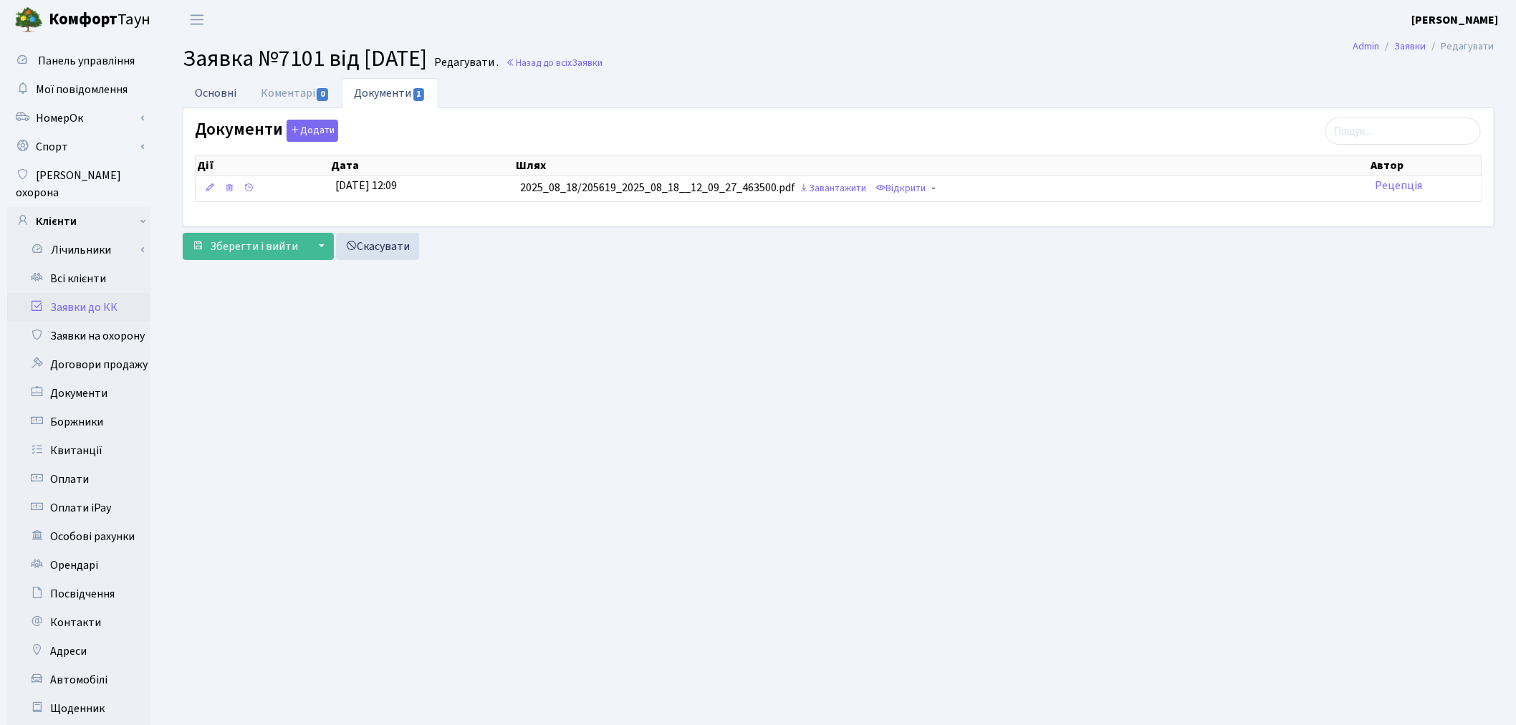
click at [216, 97] on link "Основні" at bounding box center [216, 92] width 66 height 29
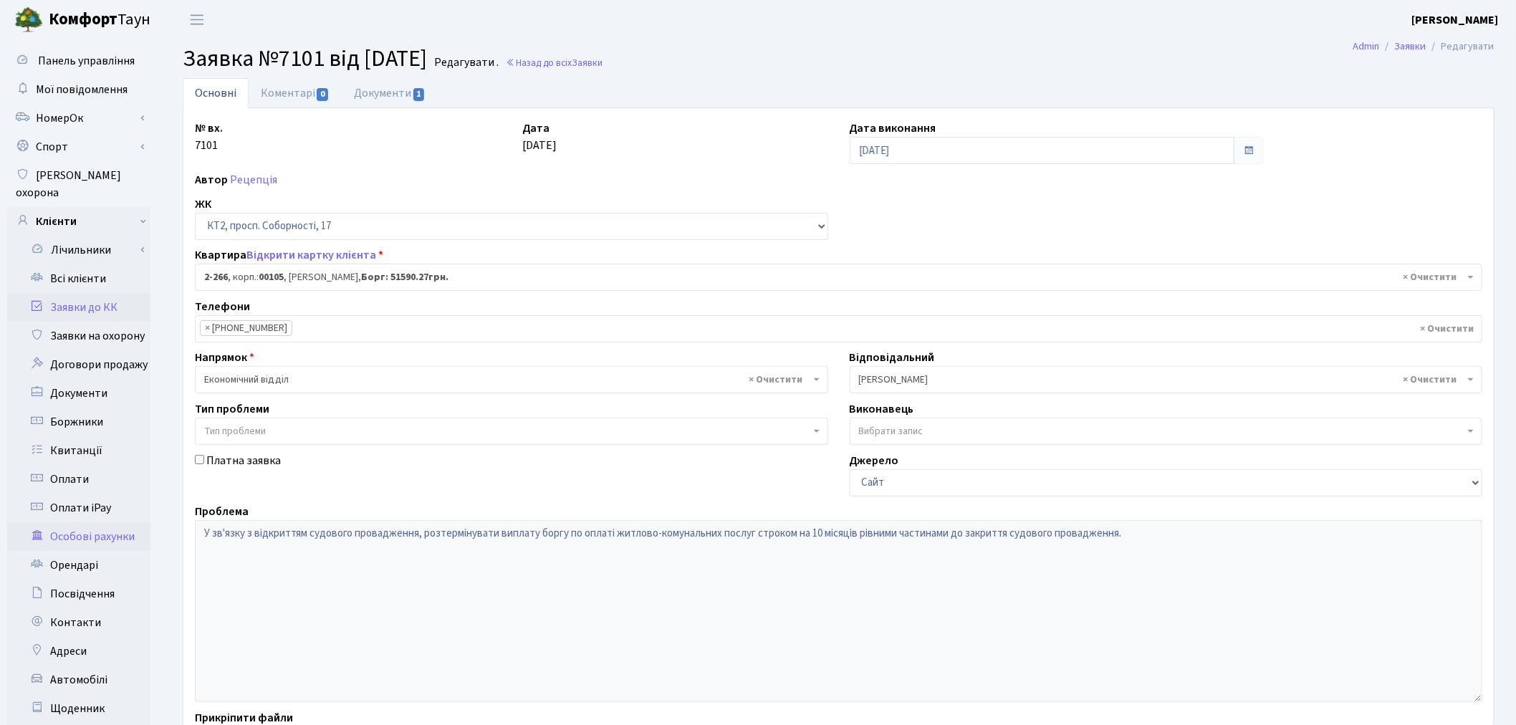
scroll to position [80, 0]
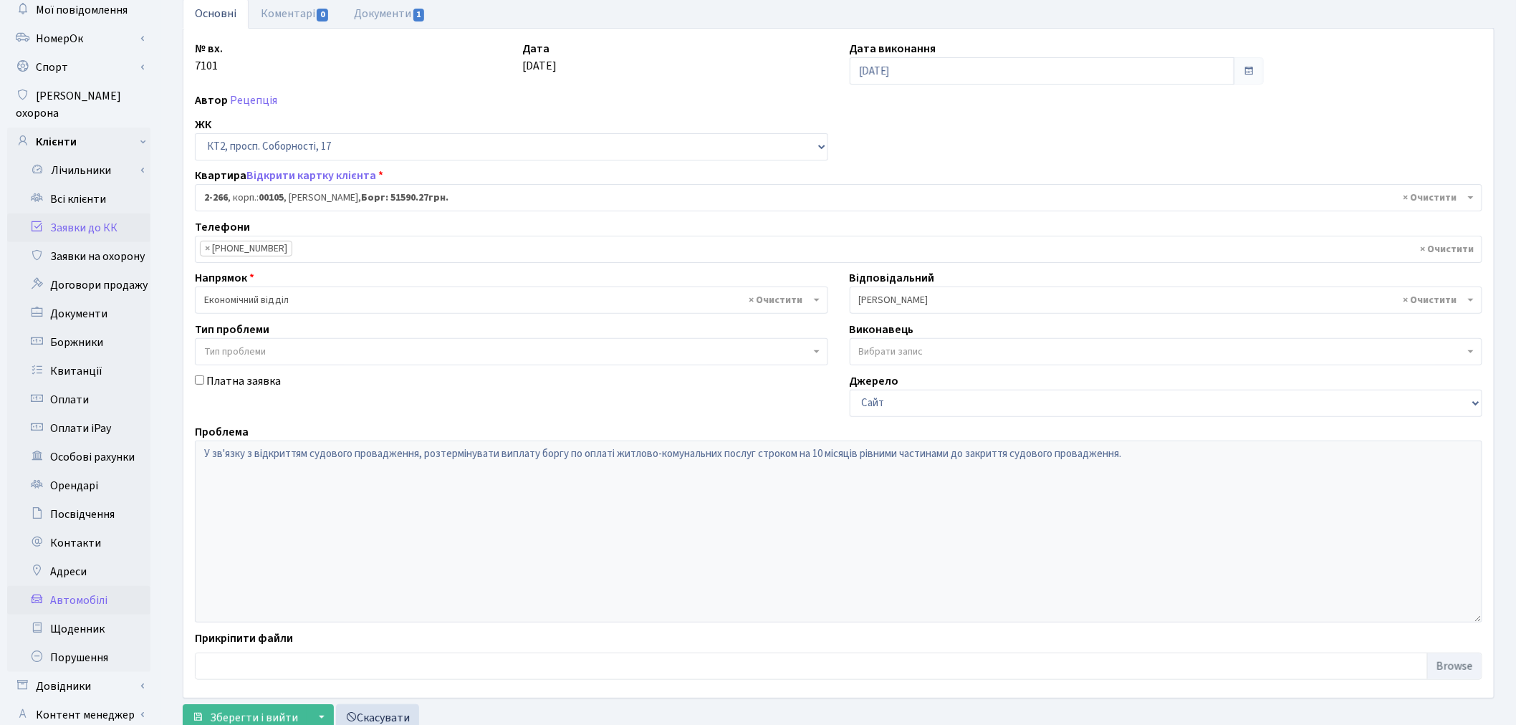
click at [91, 586] on link "Автомобілі" at bounding box center [78, 600] width 143 height 29
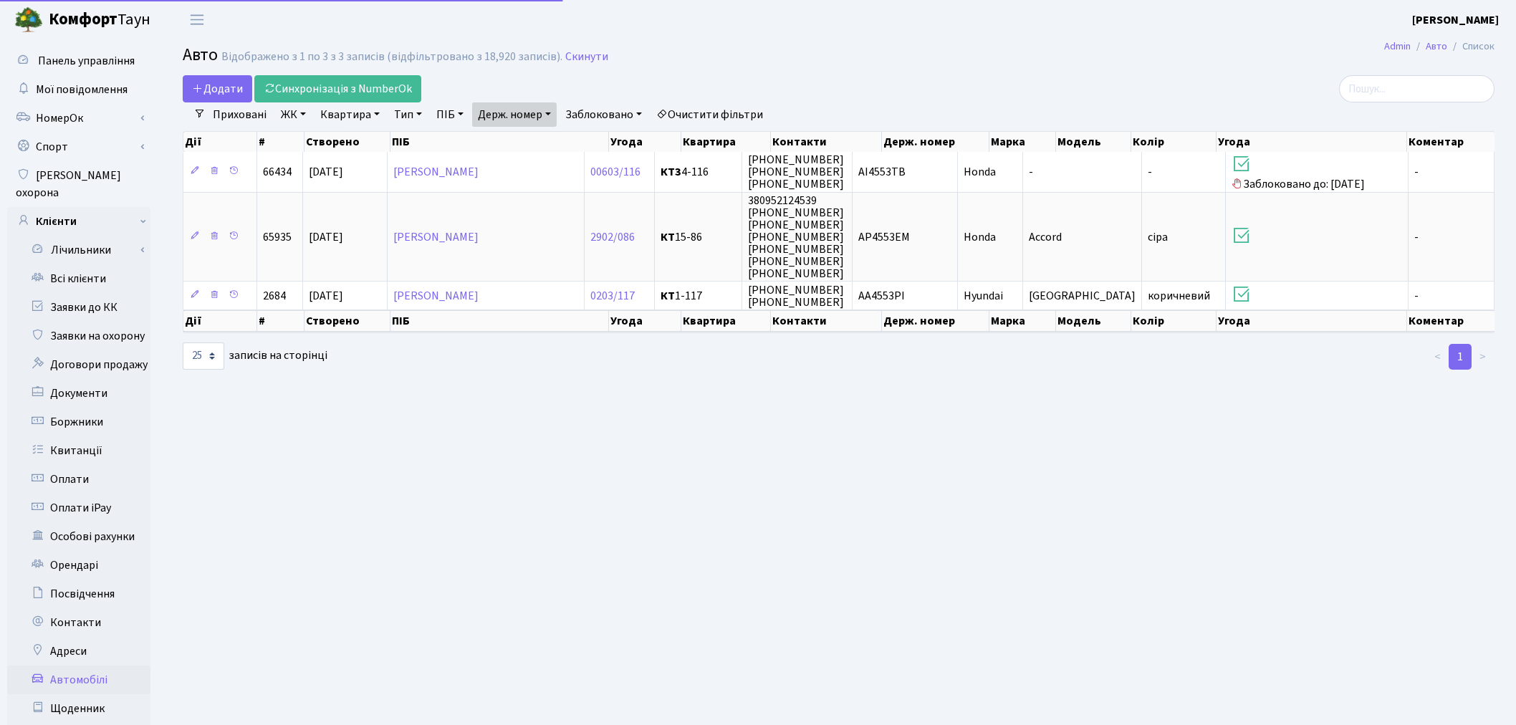
select select "25"
click at [540, 113] on link "Держ. номер" at bounding box center [514, 114] width 85 height 24
click at [570, 145] on icon at bounding box center [570, 142] width 11 height 11
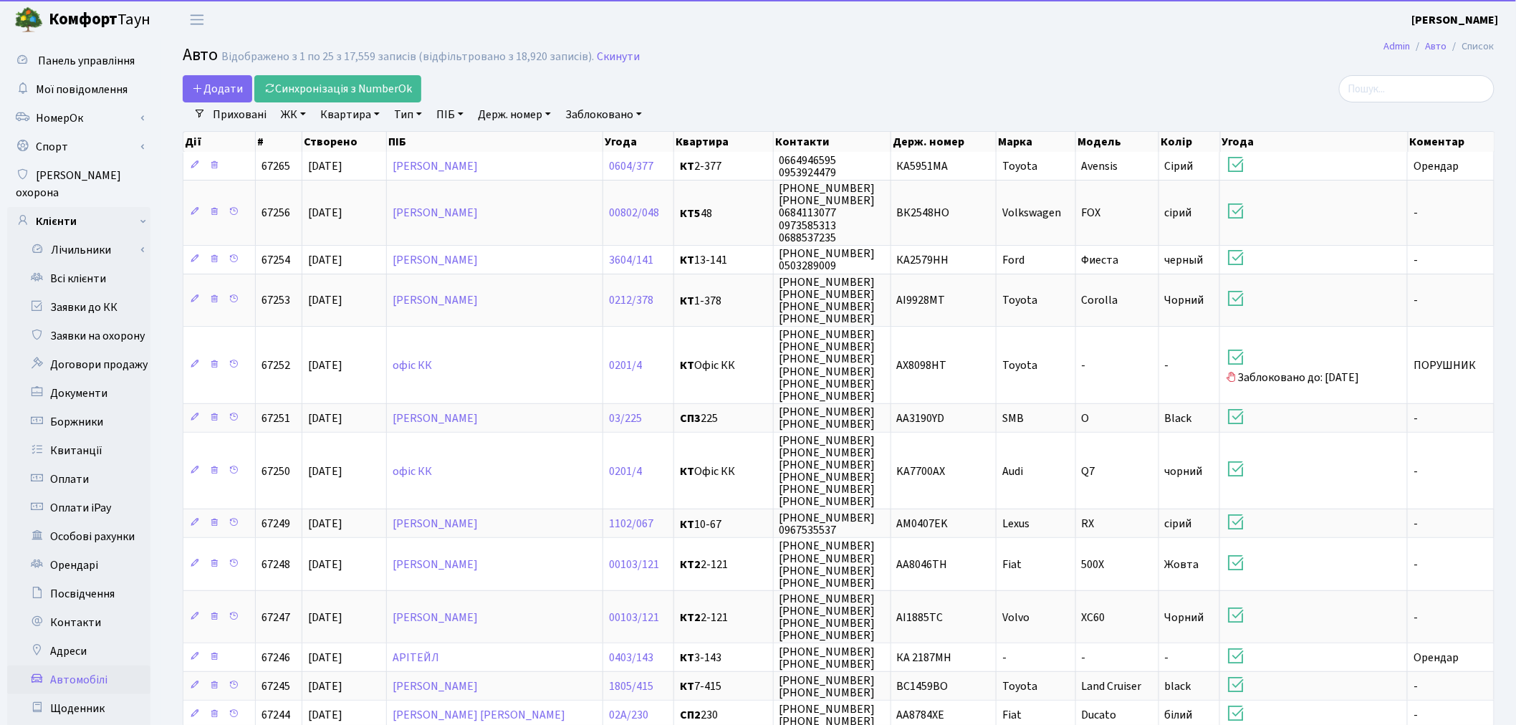
click at [526, 117] on link "Держ. номер" at bounding box center [514, 114] width 85 height 24
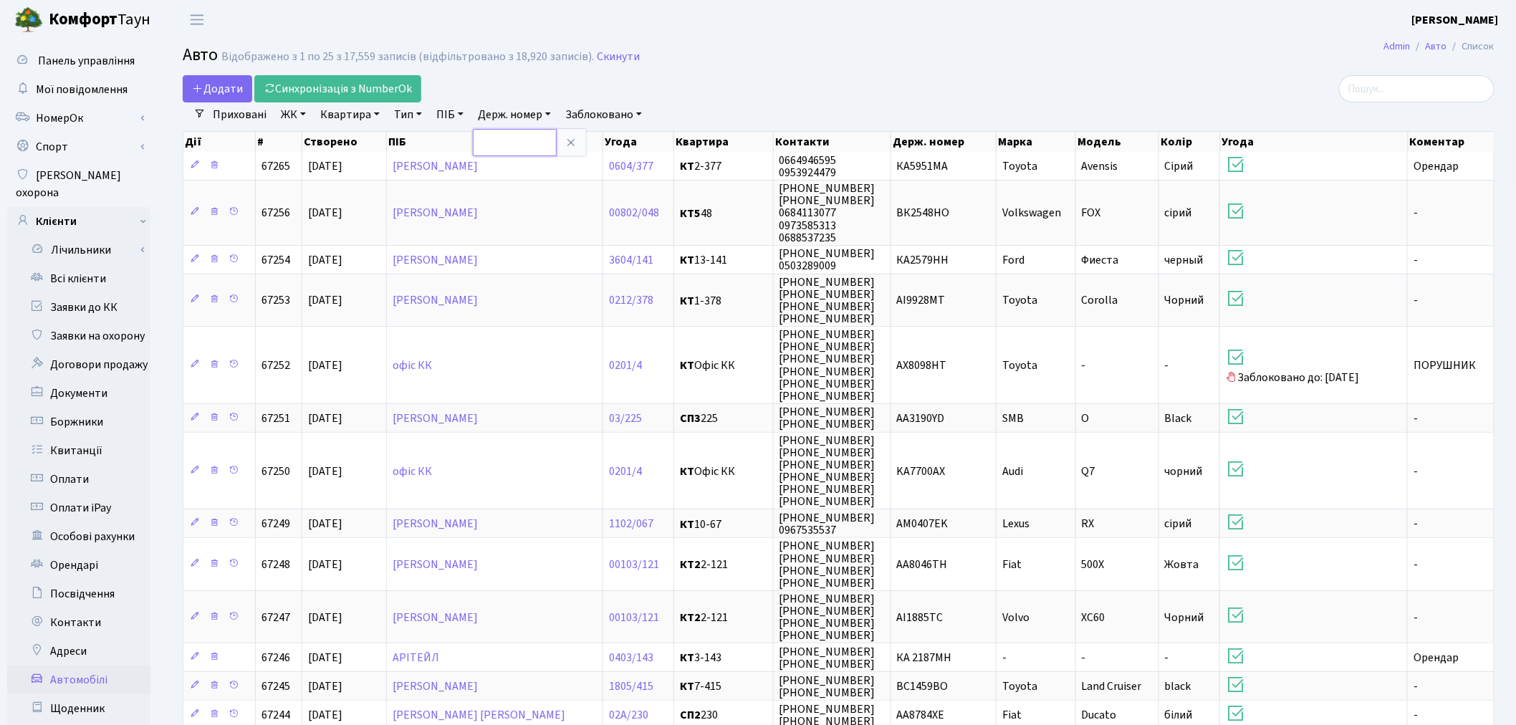
click at [527, 140] on input "text" at bounding box center [515, 142] width 84 height 27
paste input "КА1414ВХ"
type input "КА1414ВХ"
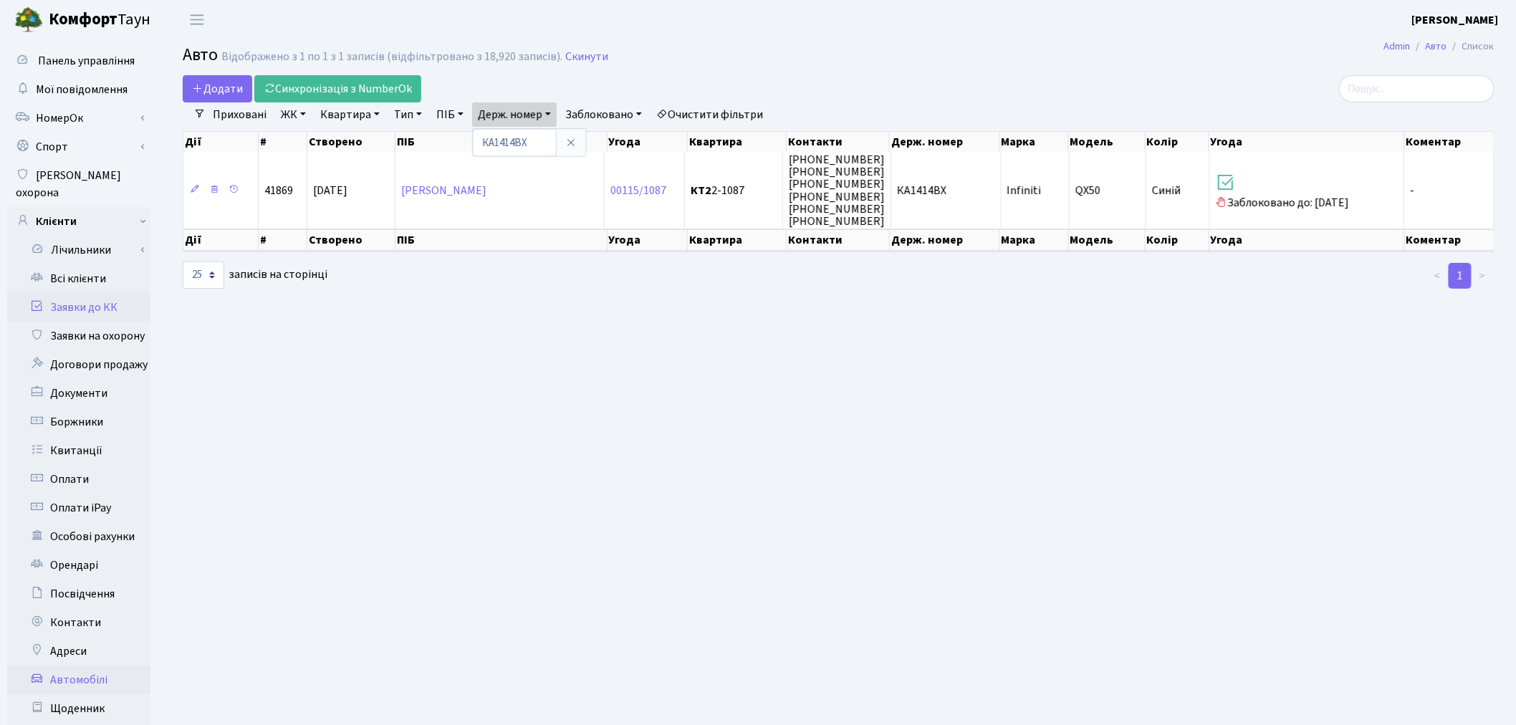
click at [115, 293] on link "Заявки до КК" at bounding box center [78, 307] width 143 height 29
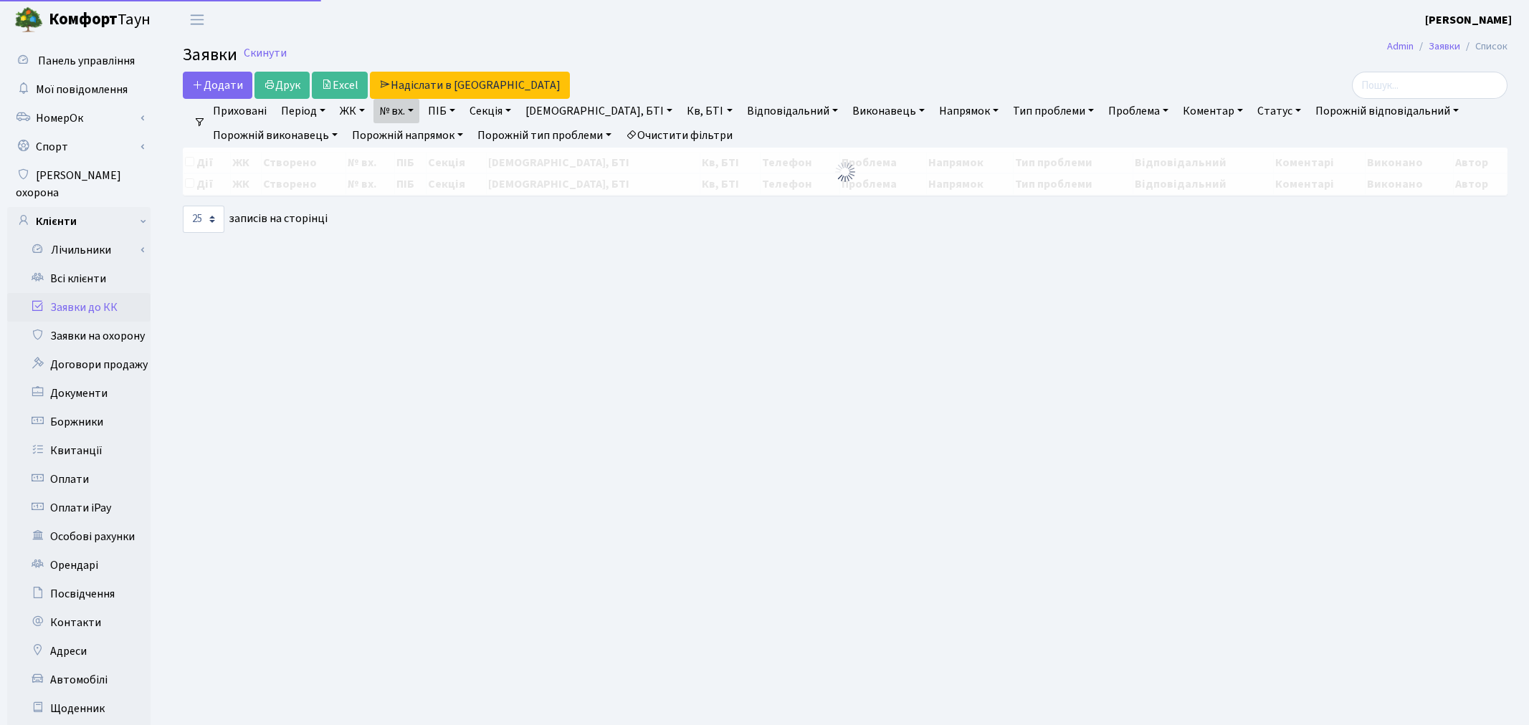
select select "25"
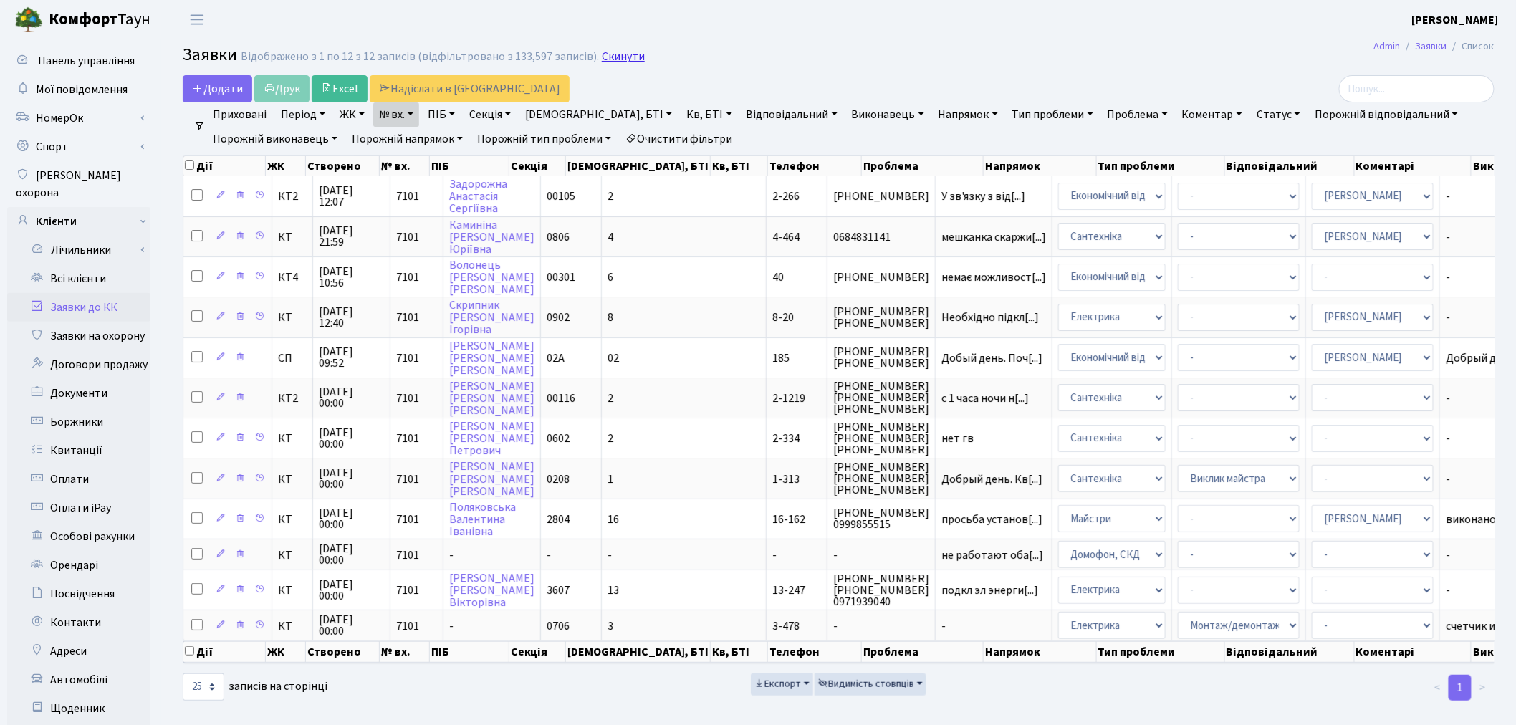
click at [602, 53] on link "Скинути" at bounding box center [623, 57] width 43 height 14
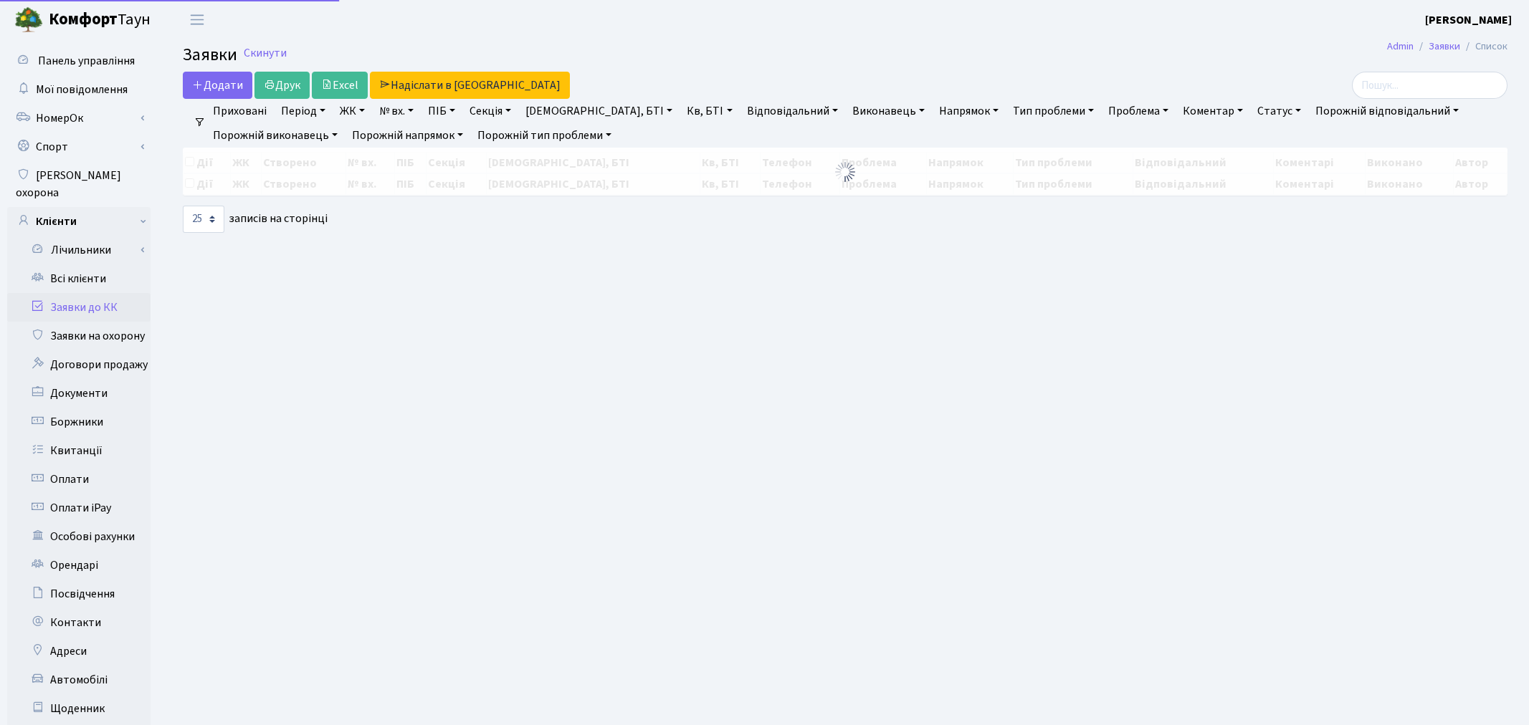
select select "25"
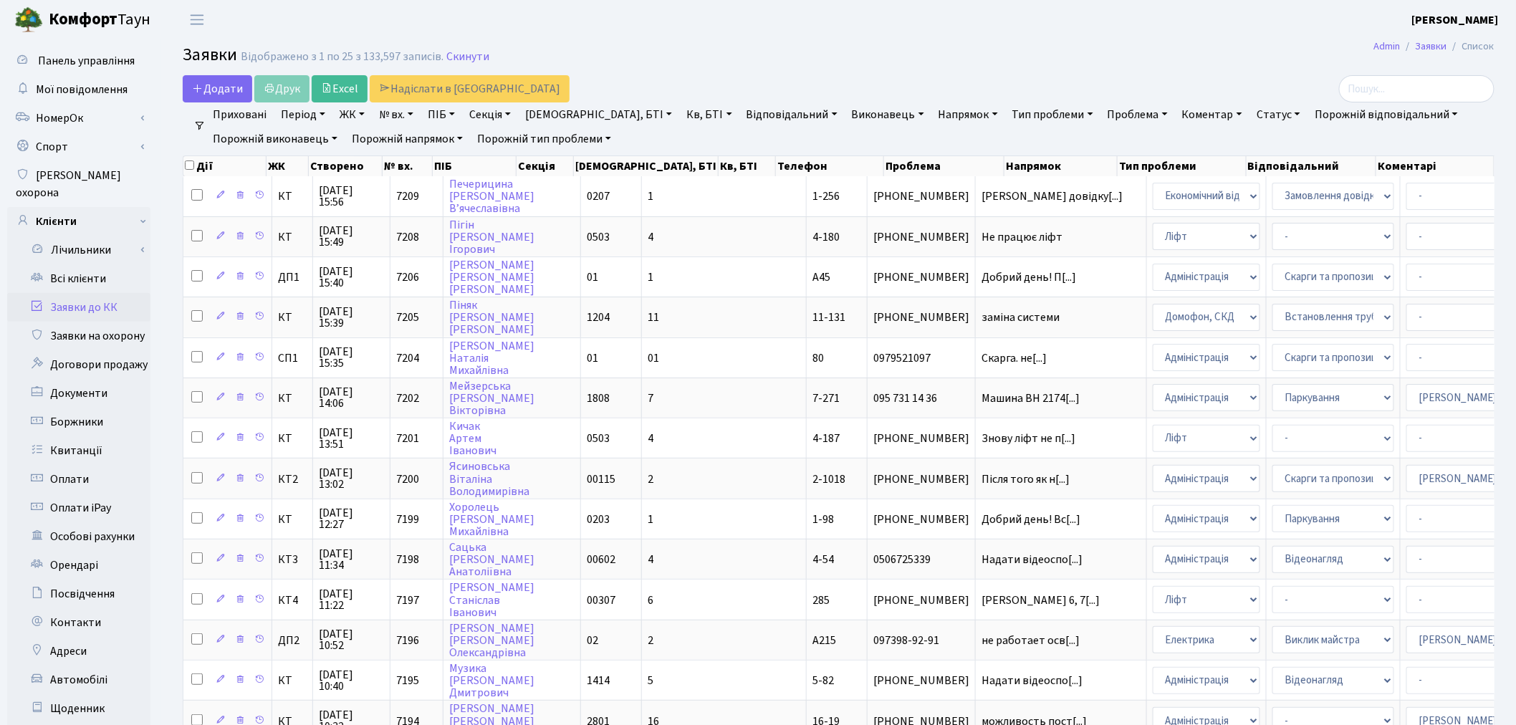
drag, startPoint x: 397, startPoint y: 119, endPoint x: 391, endPoint y: 124, distance: 7.6
click at [397, 119] on link "№ вх." at bounding box center [396, 114] width 46 height 24
click at [392, 138] on input "text" at bounding box center [416, 142] width 84 height 27
type input "5831"
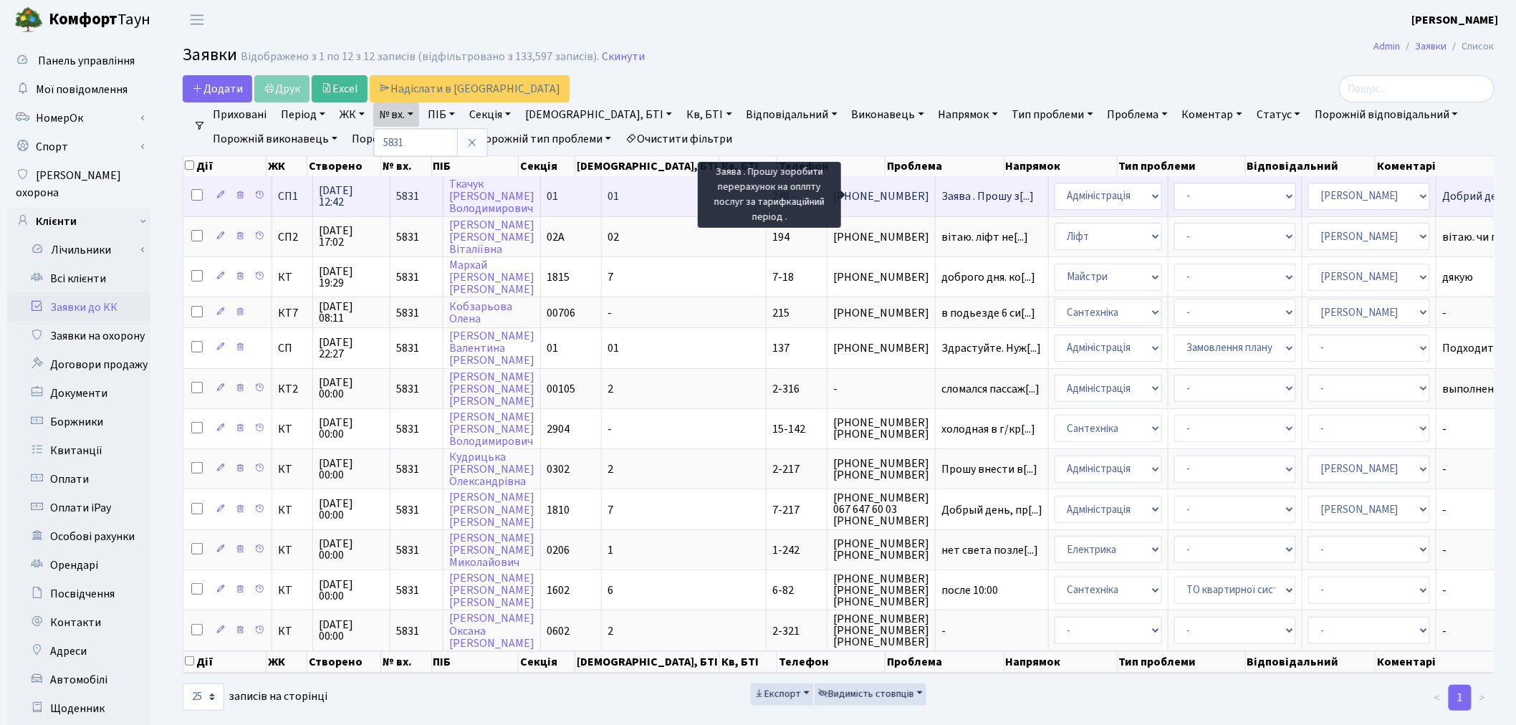
click at [942, 196] on span "Заява . Прошу з[...]" at bounding box center [988, 196] width 92 height 16
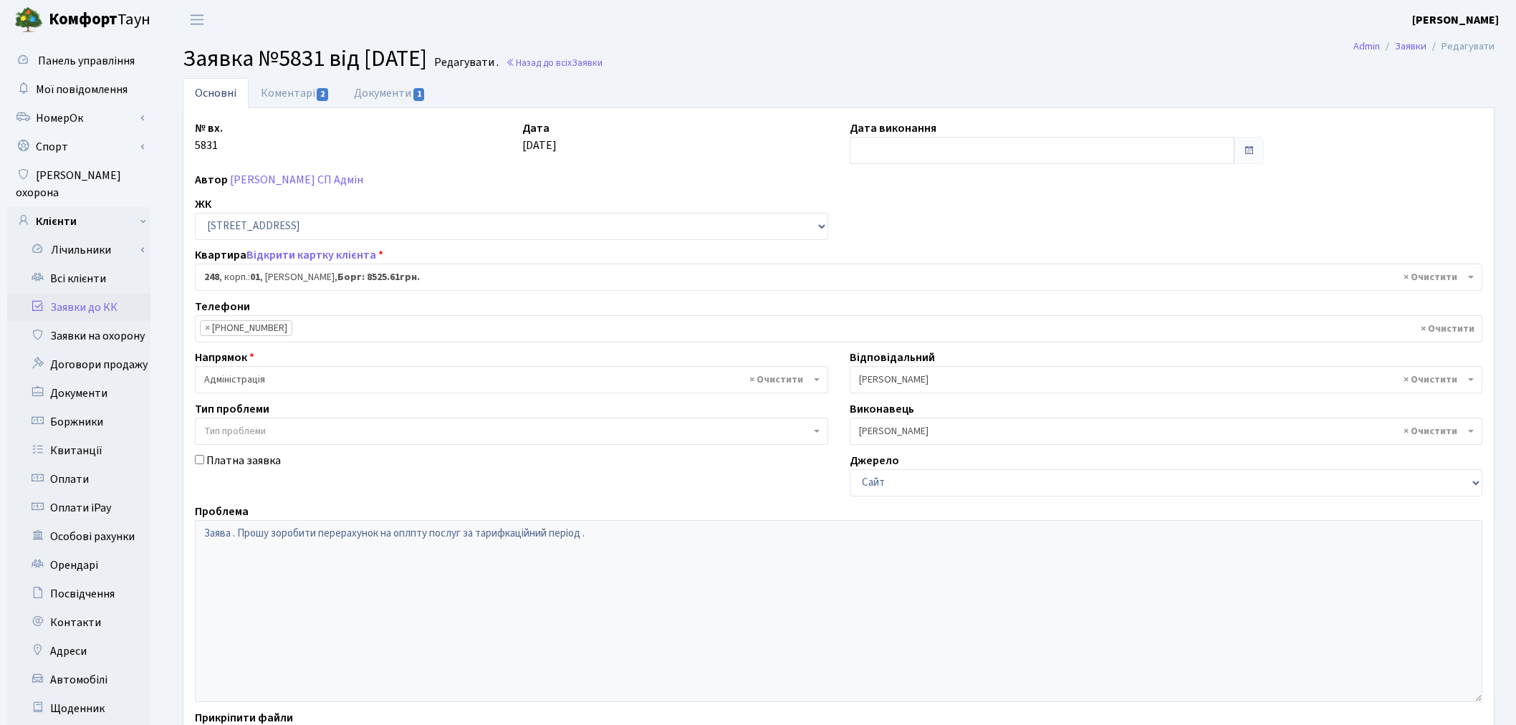
select select "20173"
click at [403, 94] on link "Документи 1" at bounding box center [390, 92] width 96 height 29
select select "25"
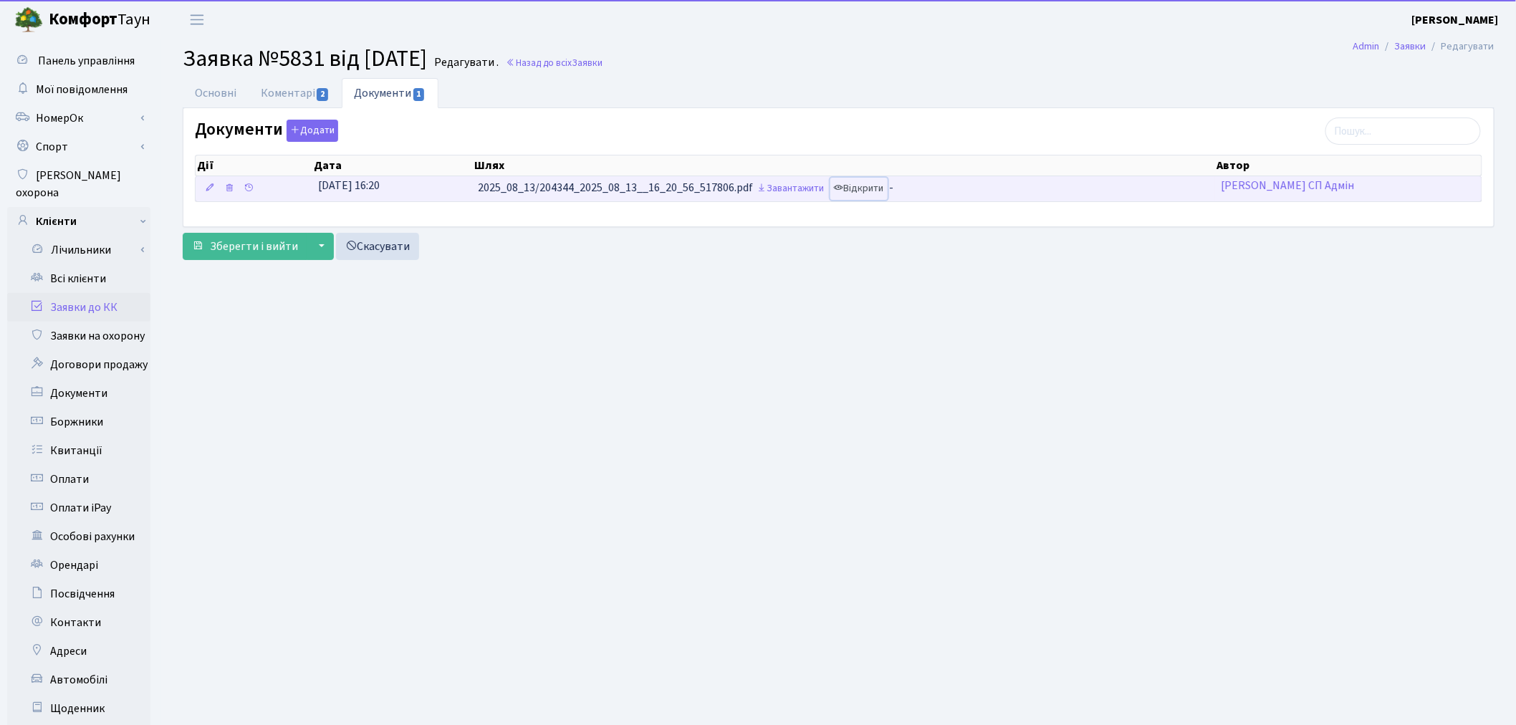
click at [875, 196] on link "Відкрити" at bounding box center [859, 189] width 57 height 22
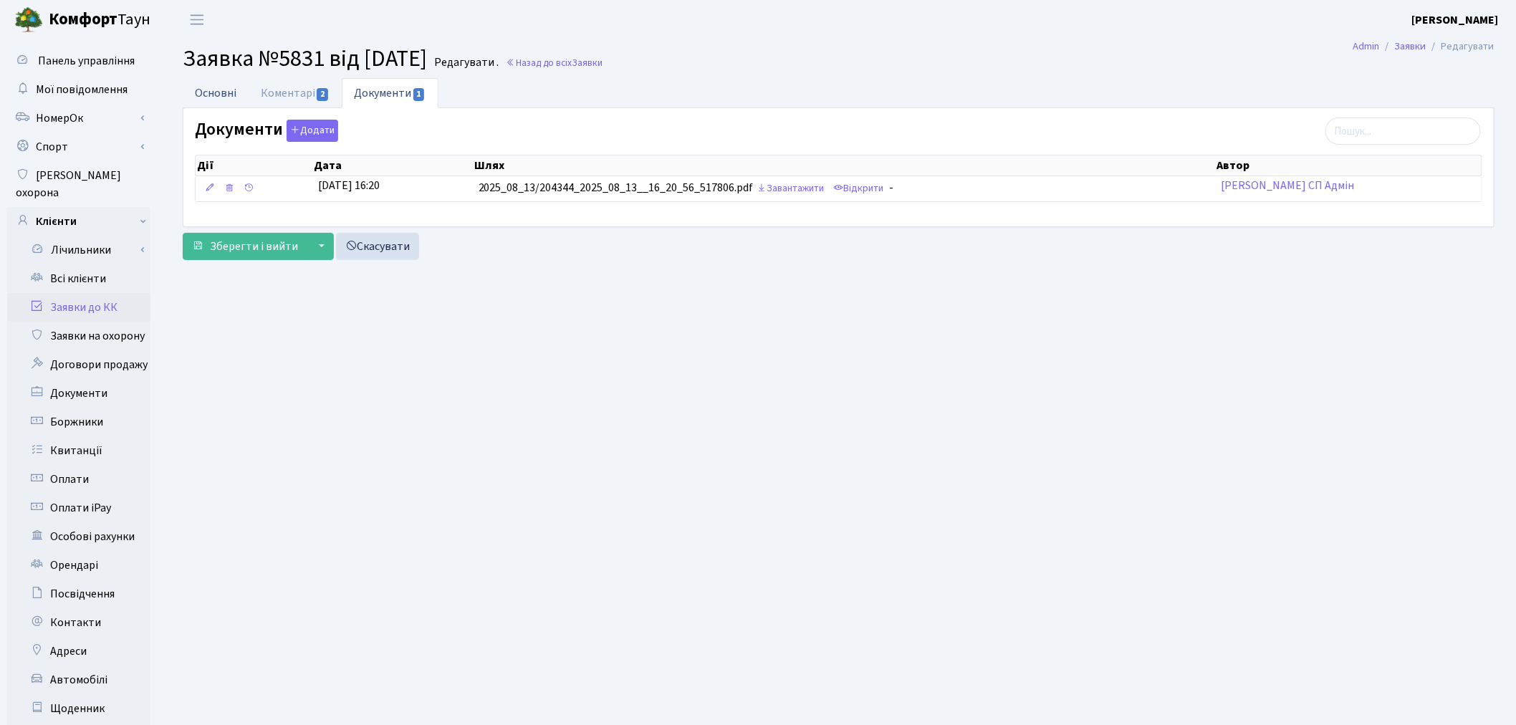
click at [220, 85] on link "Основні" at bounding box center [216, 92] width 66 height 29
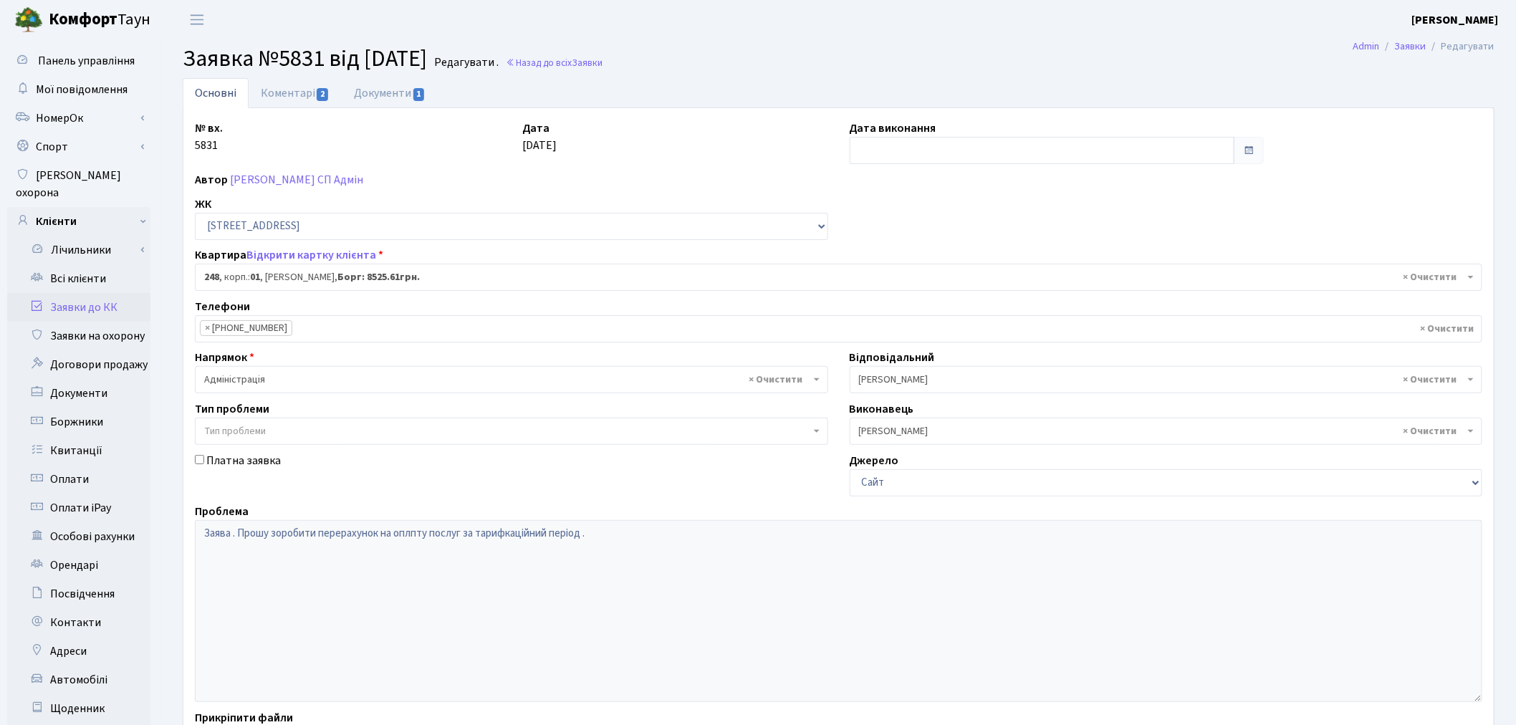
click at [97, 293] on link "Заявки до КК" at bounding box center [78, 307] width 143 height 29
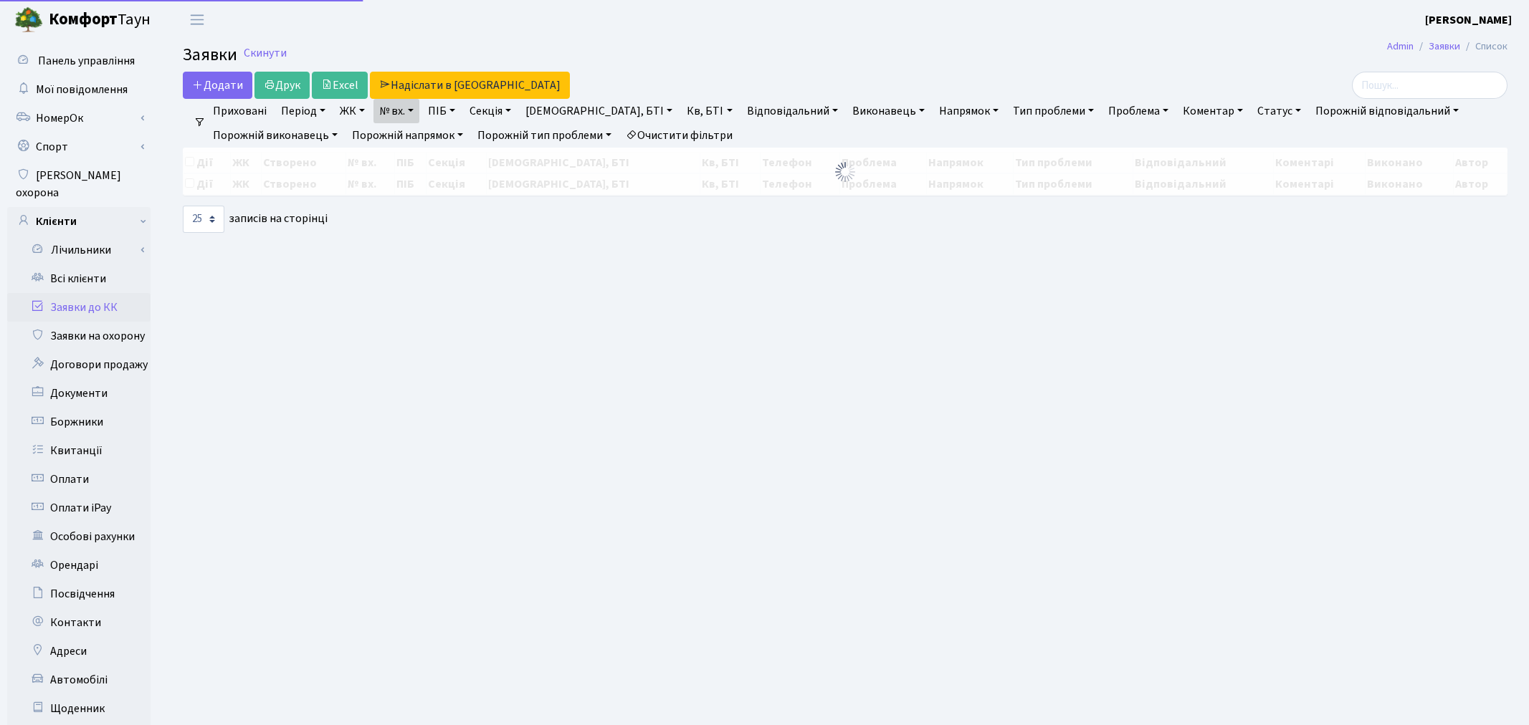
select select "25"
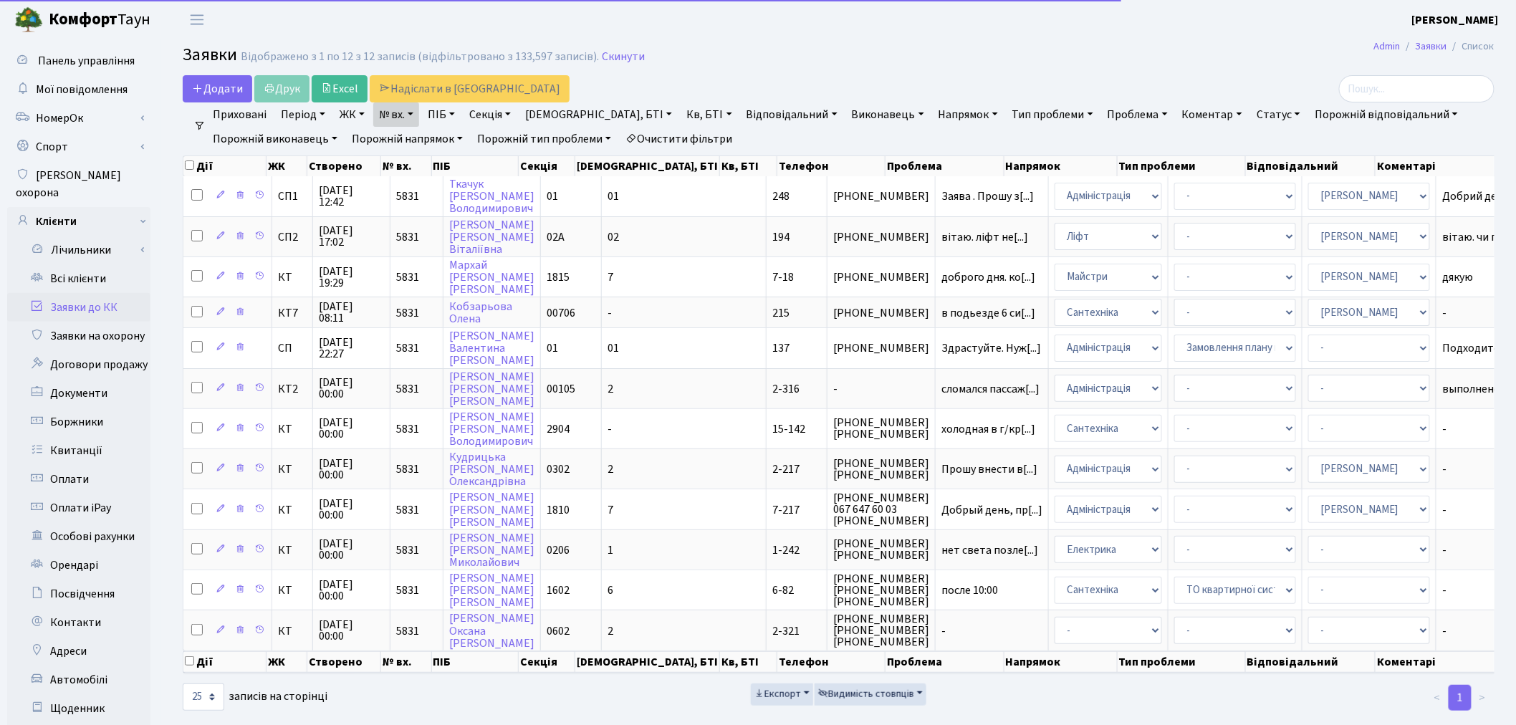
click at [417, 111] on link "№ вх." at bounding box center [396, 114] width 46 height 24
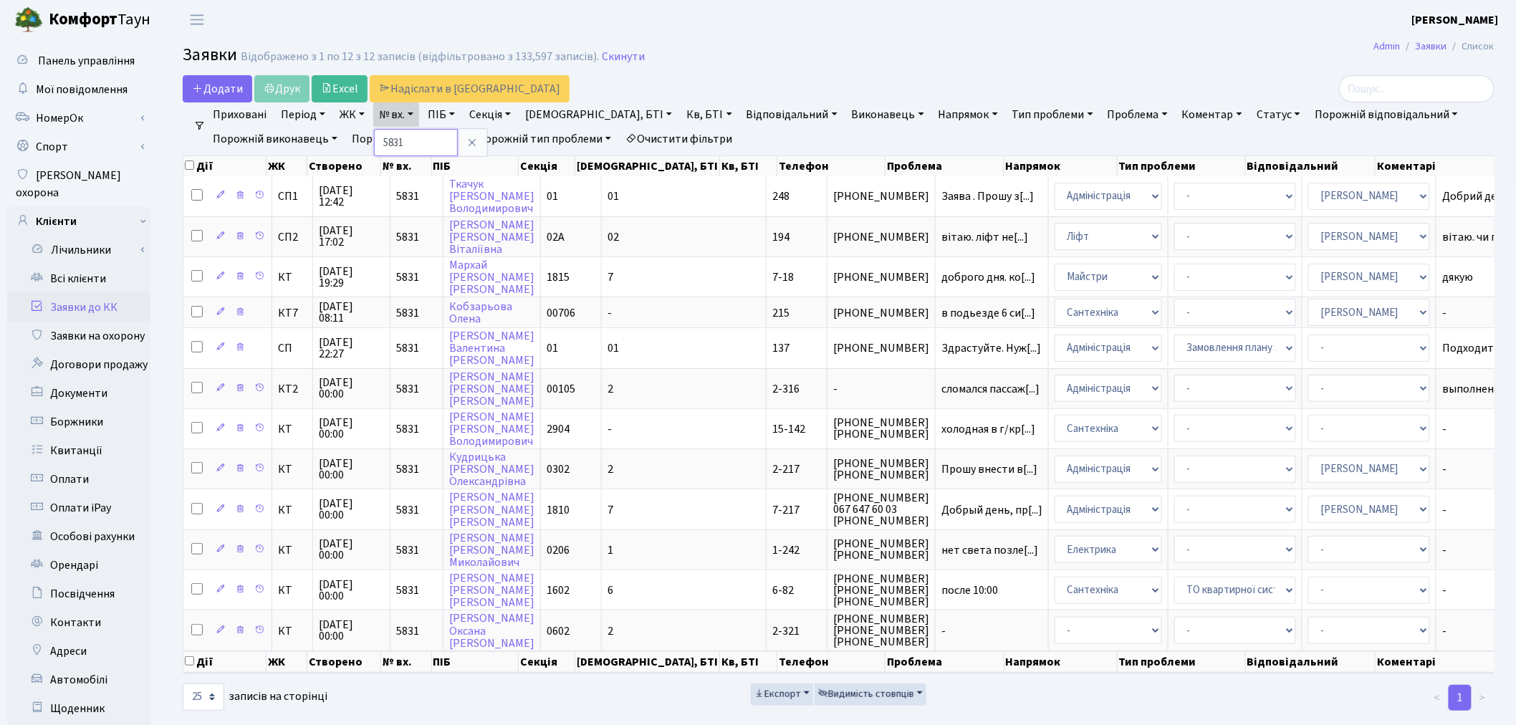
click at [419, 143] on input "5831" at bounding box center [416, 142] width 84 height 27
type input "5"
type input "6936"
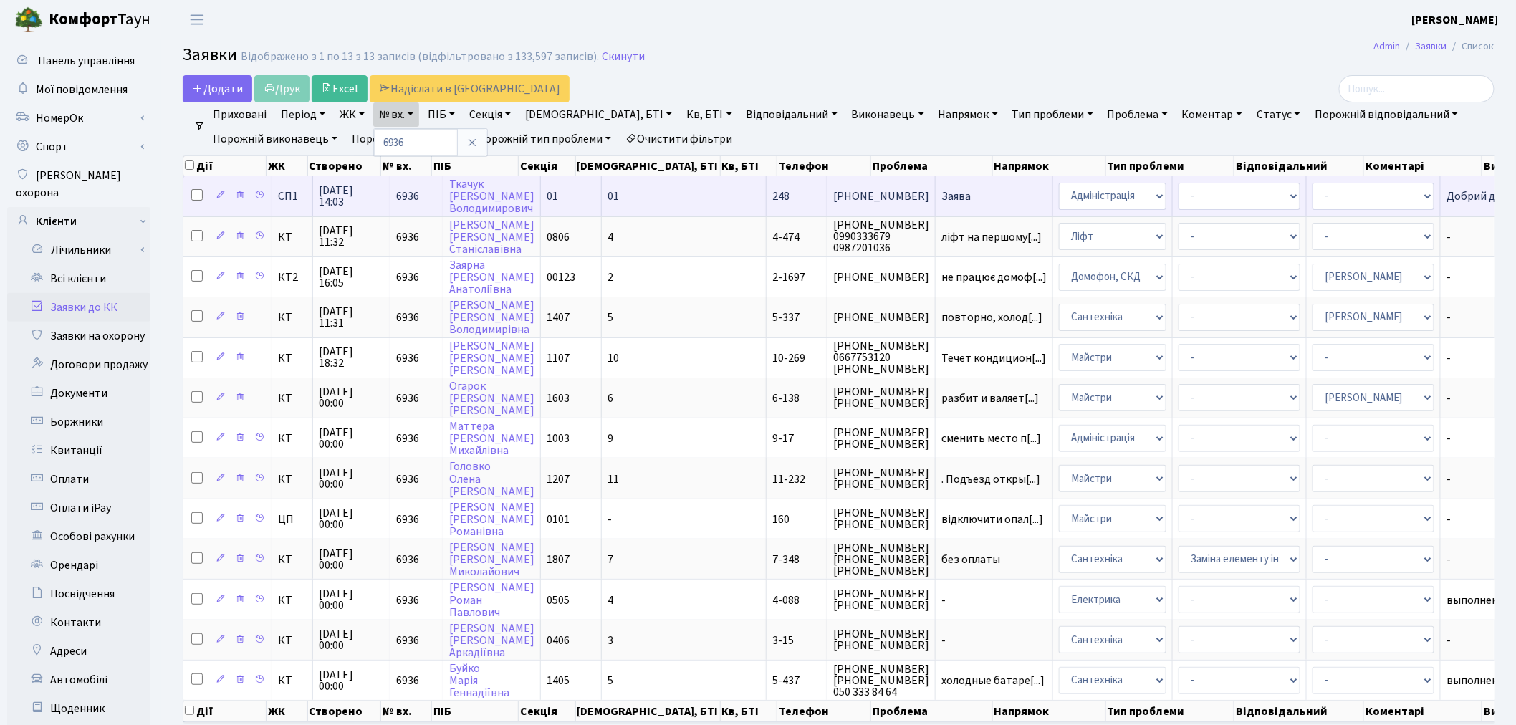
click at [942, 196] on span "Заява" at bounding box center [994, 196] width 105 height 11
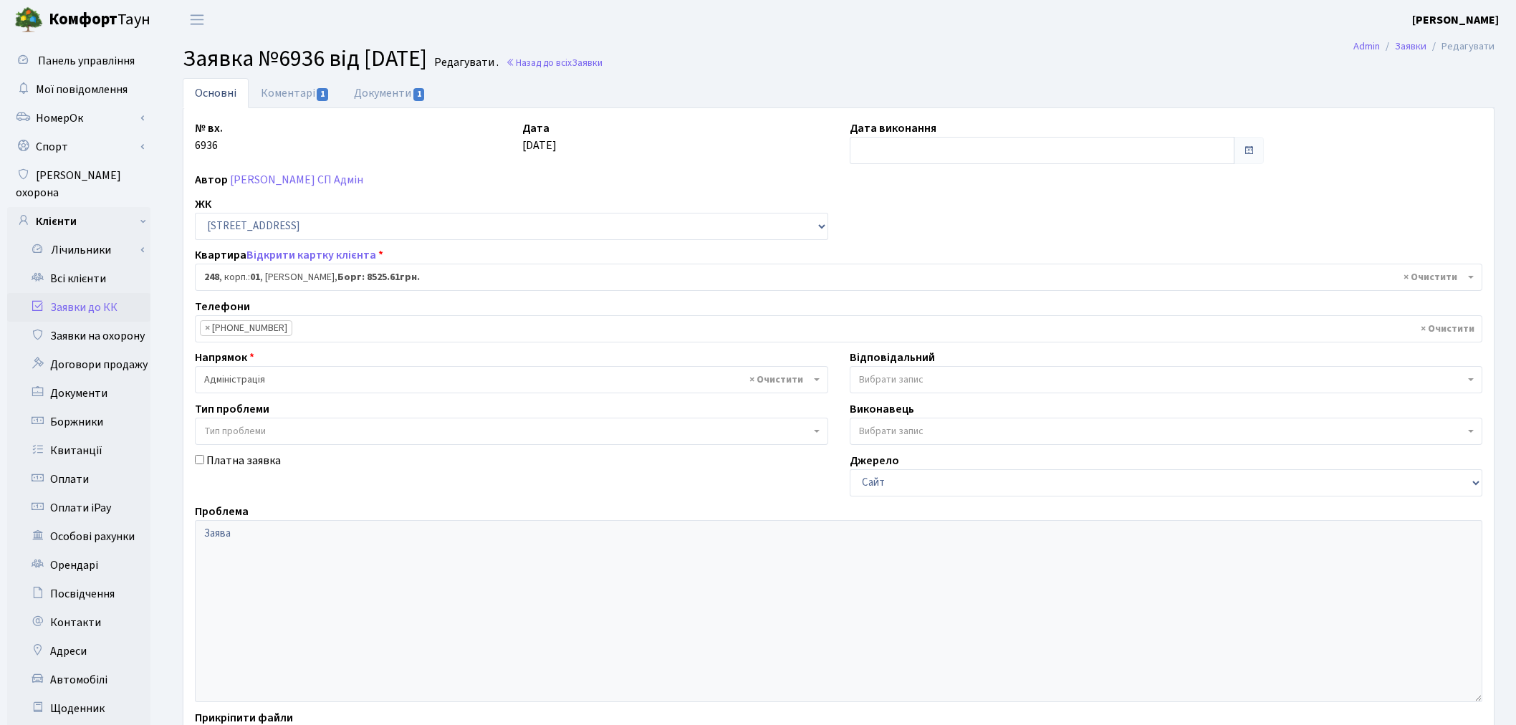
select select "20173"
click at [296, 97] on link "Коментарі 1" at bounding box center [295, 92] width 93 height 29
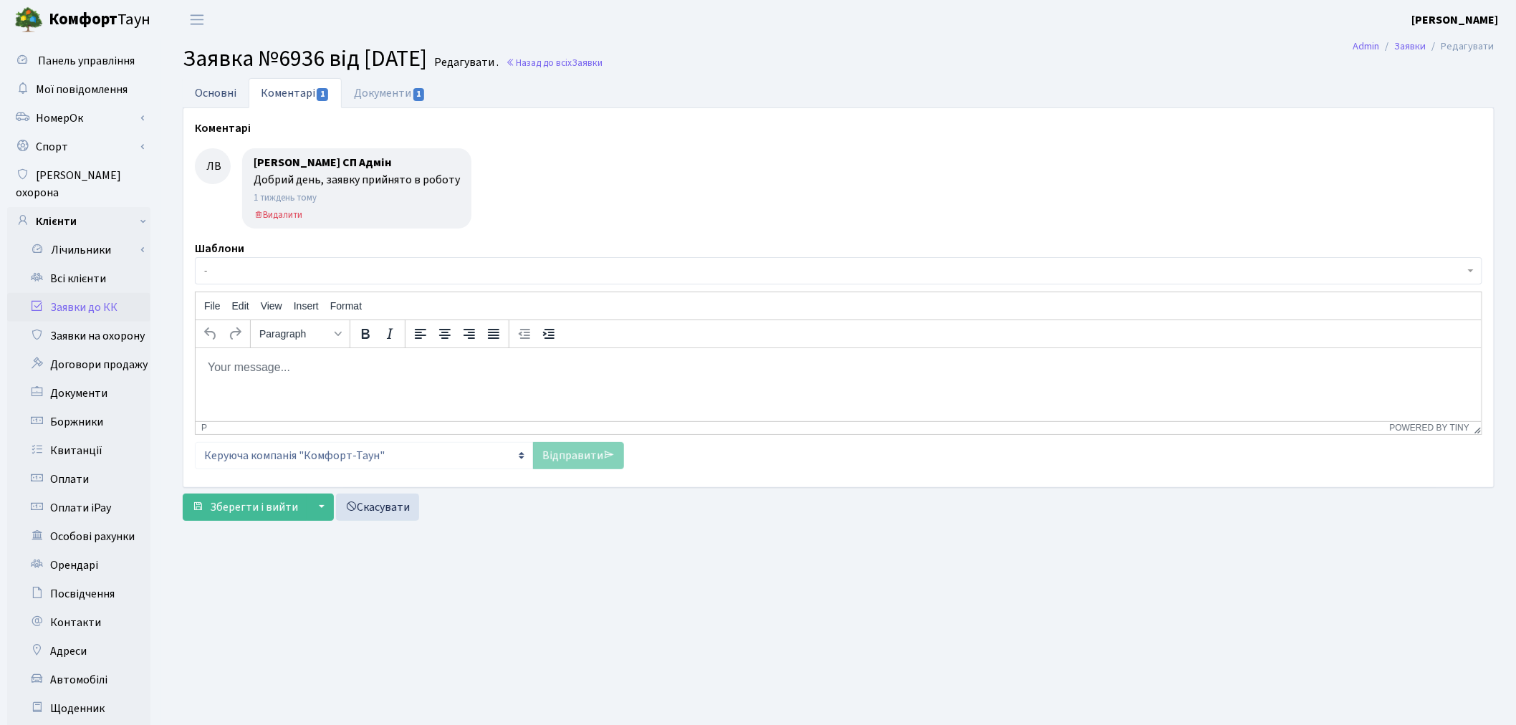
click at [206, 83] on link "Основні" at bounding box center [216, 92] width 66 height 29
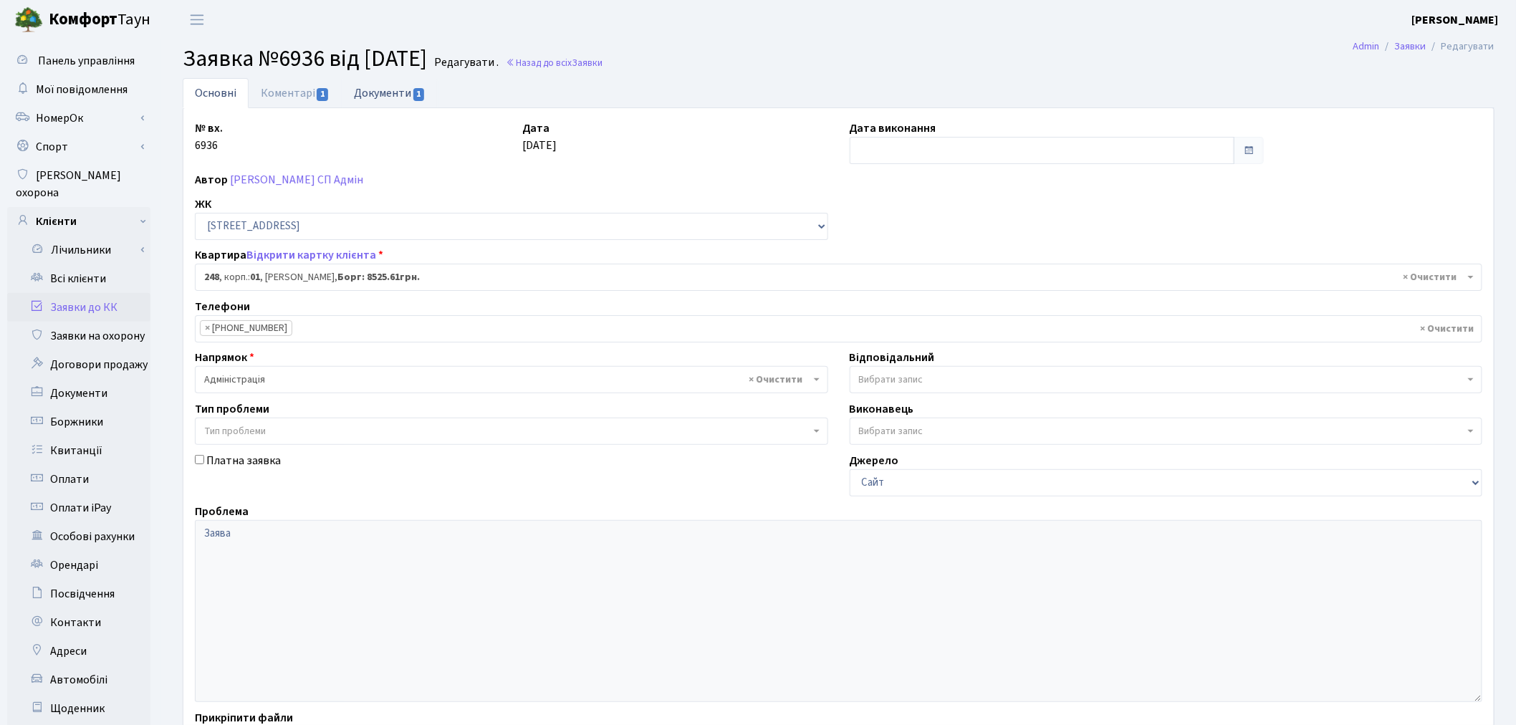
click at [431, 87] on link "Документи 1" at bounding box center [390, 92] width 96 height 29
select select "25"
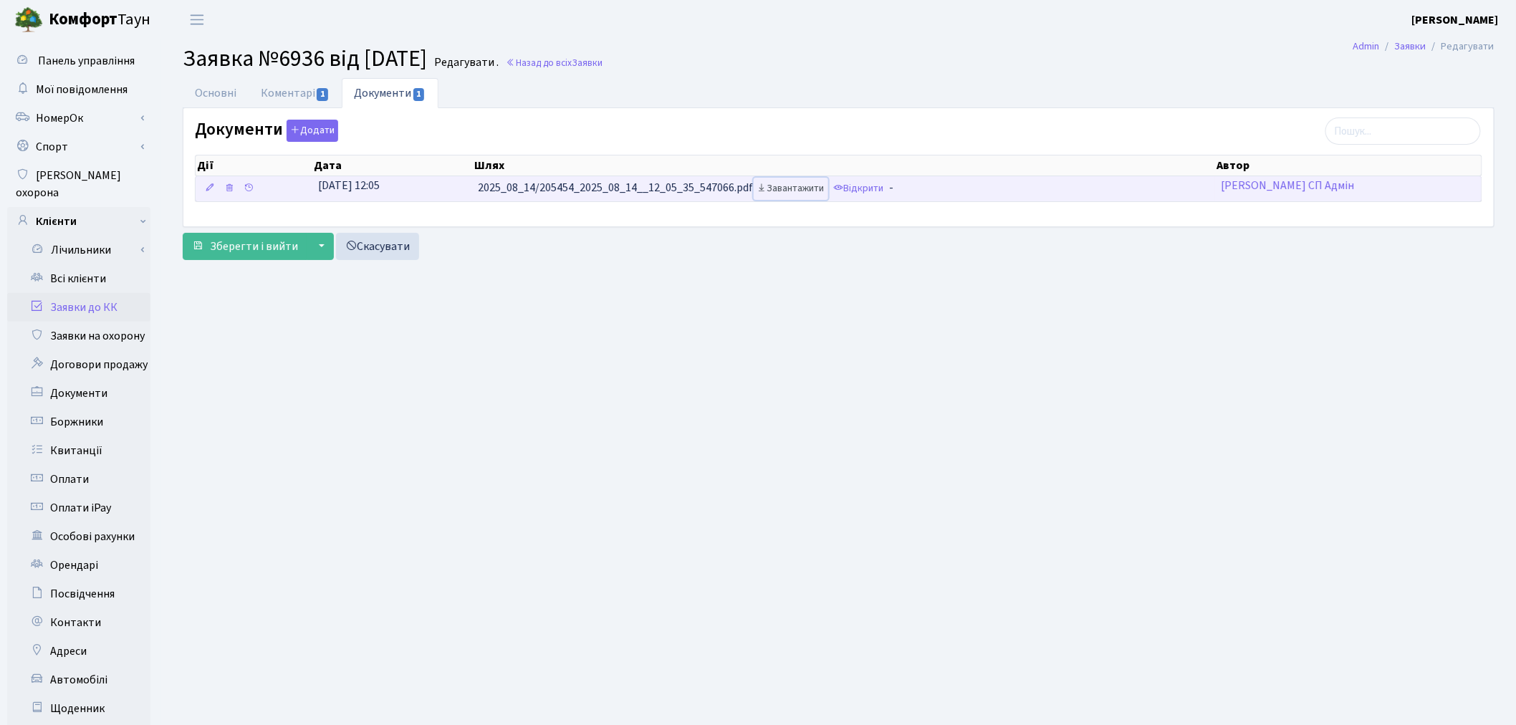
click at [803, 186] on link "Завантажити" at bounding box center [791, 189] width 75 height 22
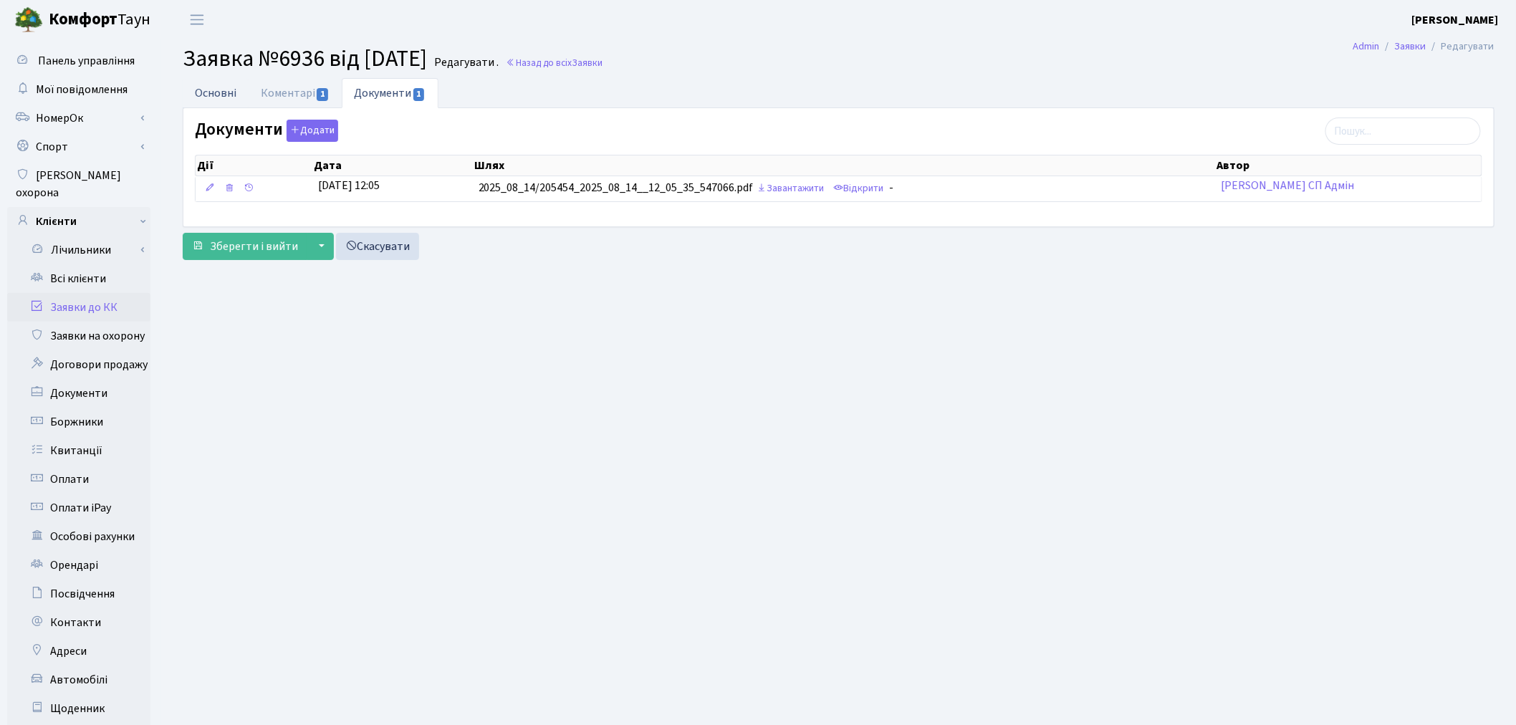
click at [217, 85] on link "Основні" at bounding box center [216, 92] width 66 height 29
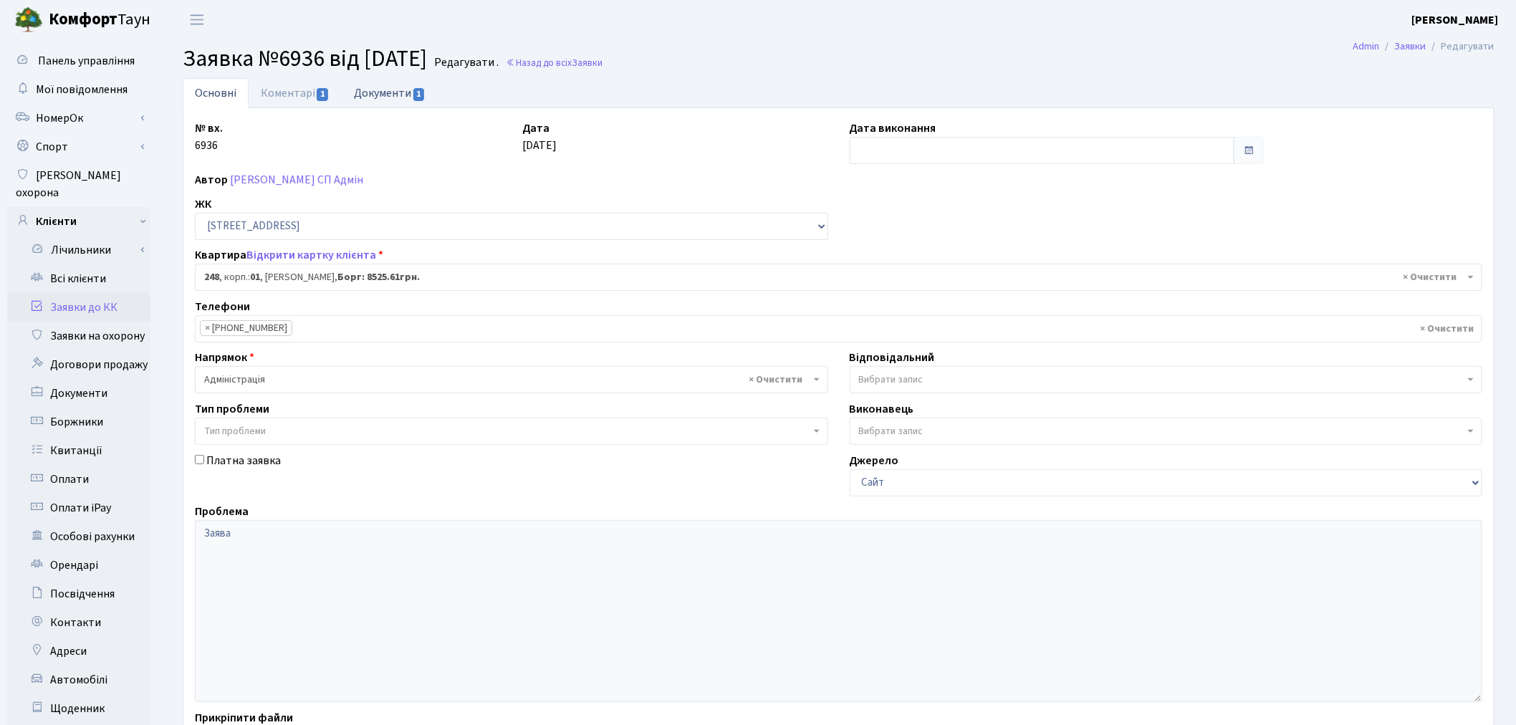
click at [407, 95] on link "Документи 1" at bounding box center [390, 92] width 96 height 29
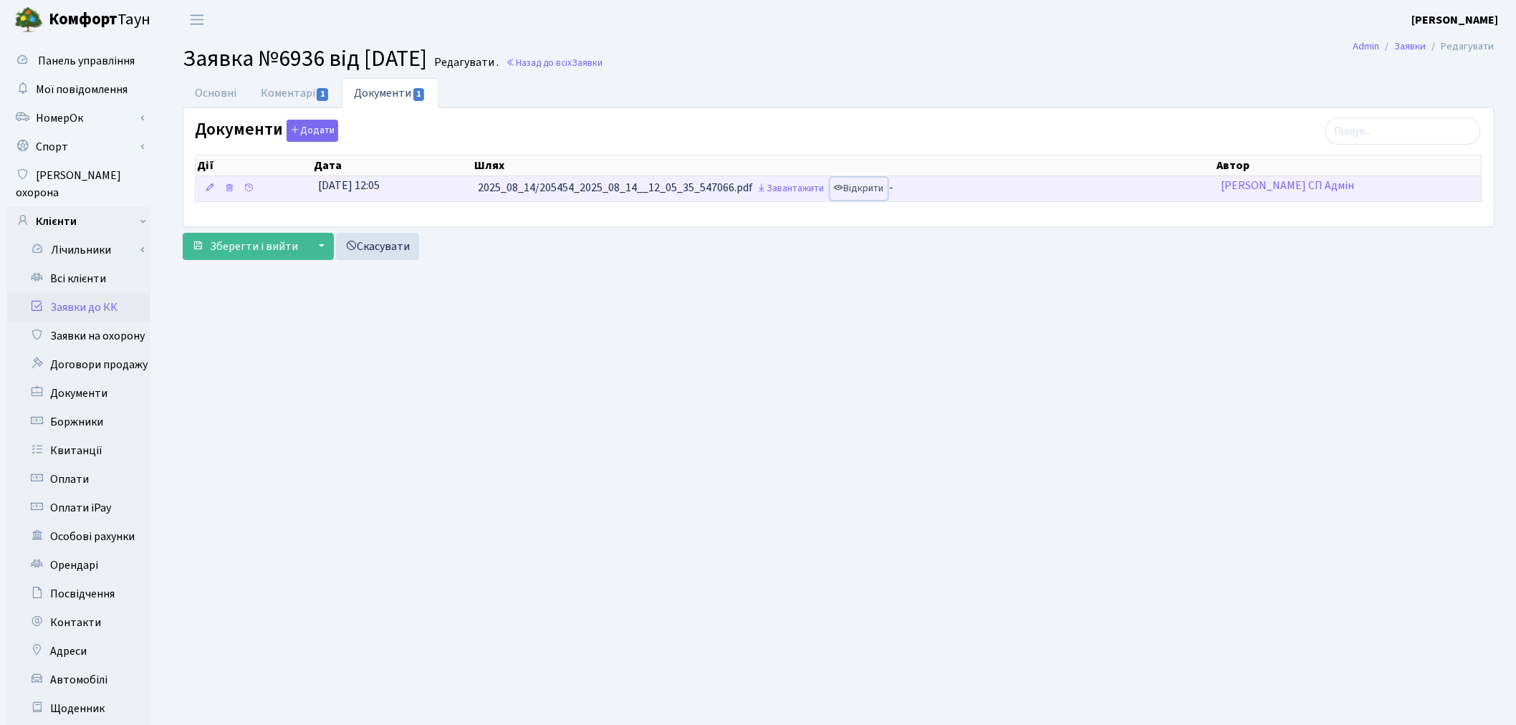
click at [864, 193] on link "Відкрити" at bounding box center [859, 189] width 57 height 22
click at [810, 184] on link "Завантажити" at bounding box center [791, 189] width 75 height 22
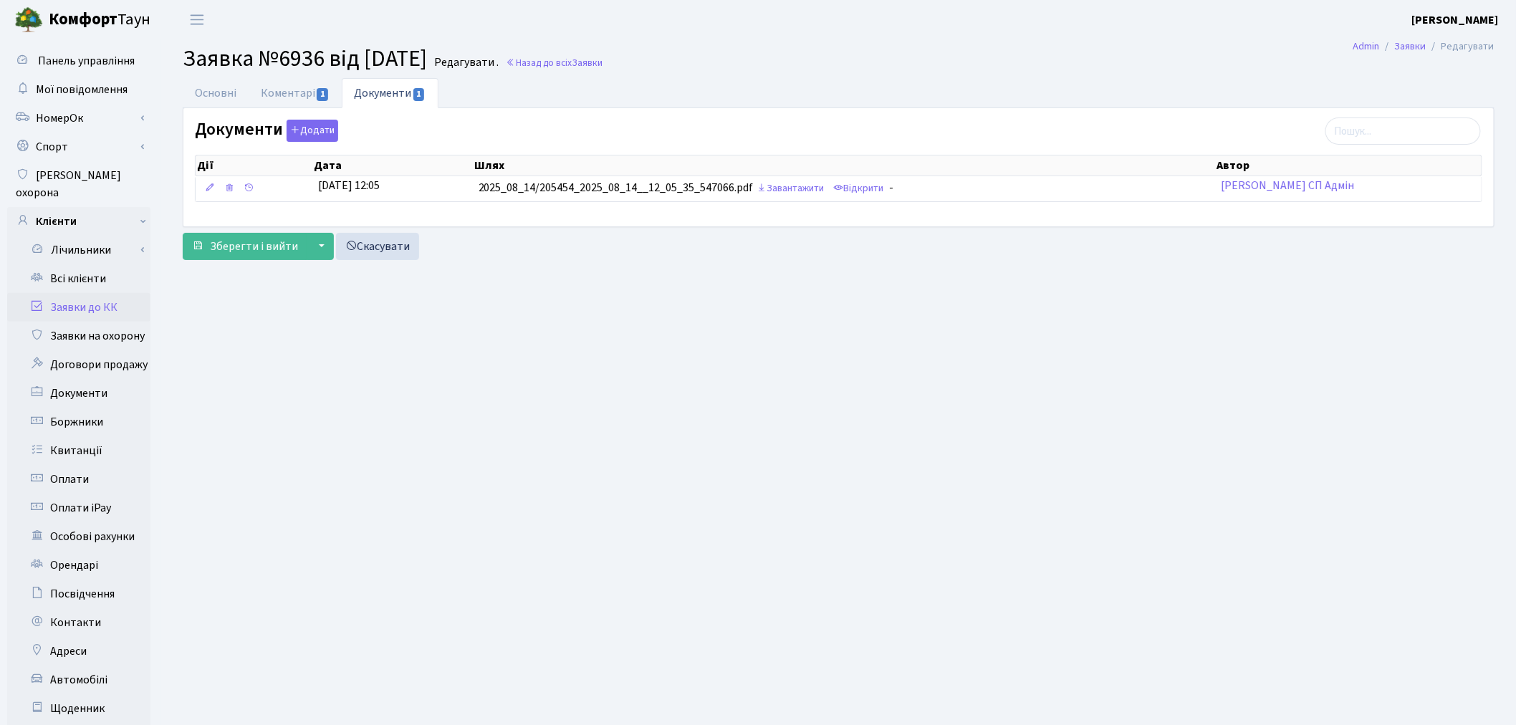
click at [67, 293] on link "Заявки до КК" at bounding box center [78, 307] width 143 height 29
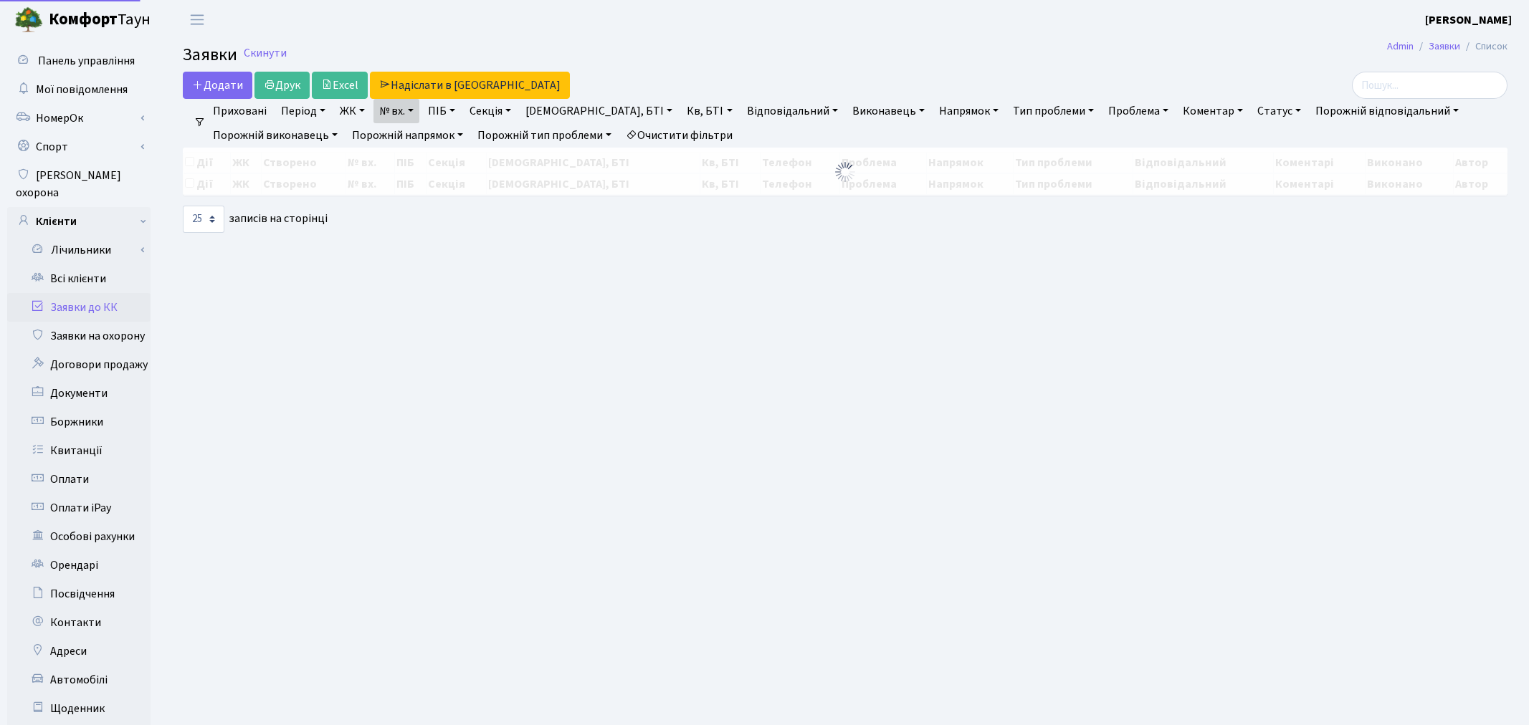
select select "25"
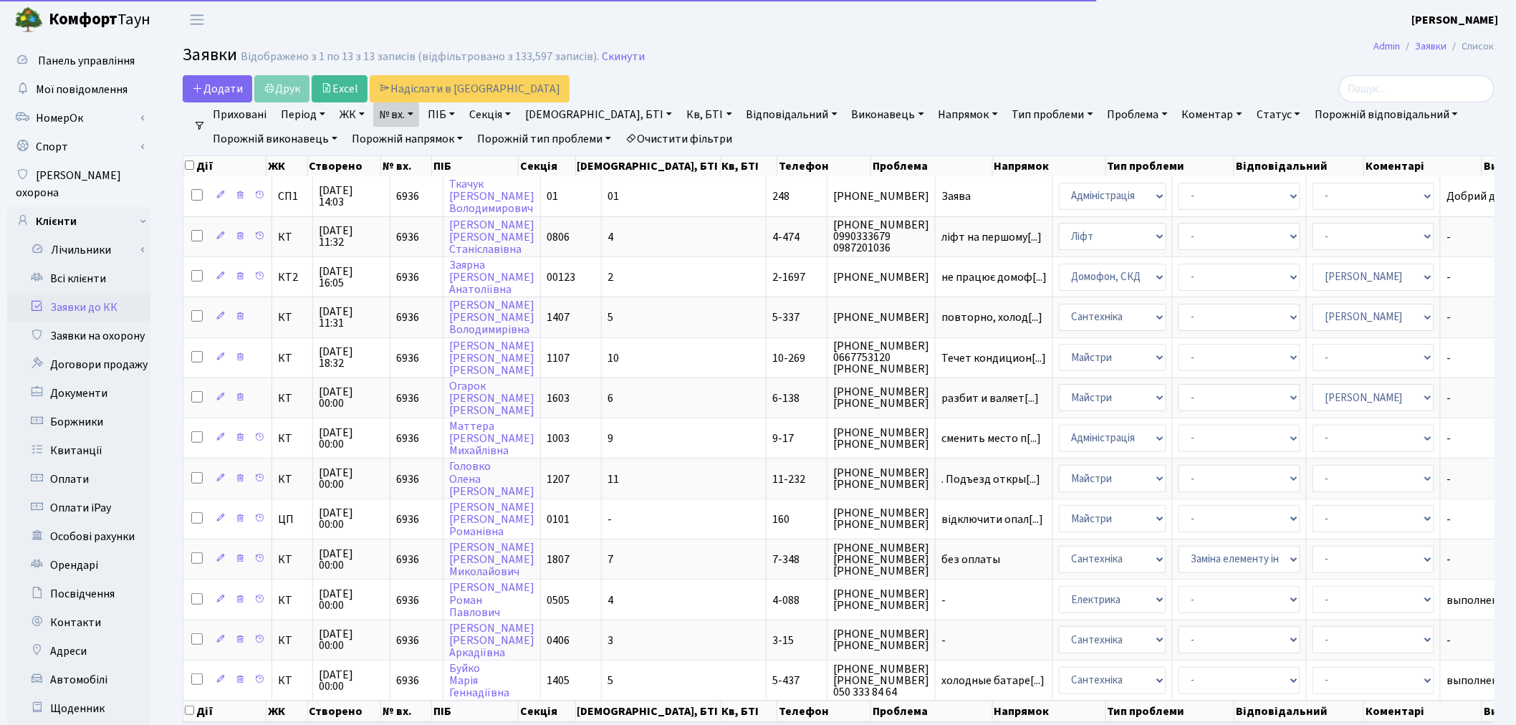
click at [400, 115] on link "№ вх." at bounding box center [396, 114] width 46 height 24
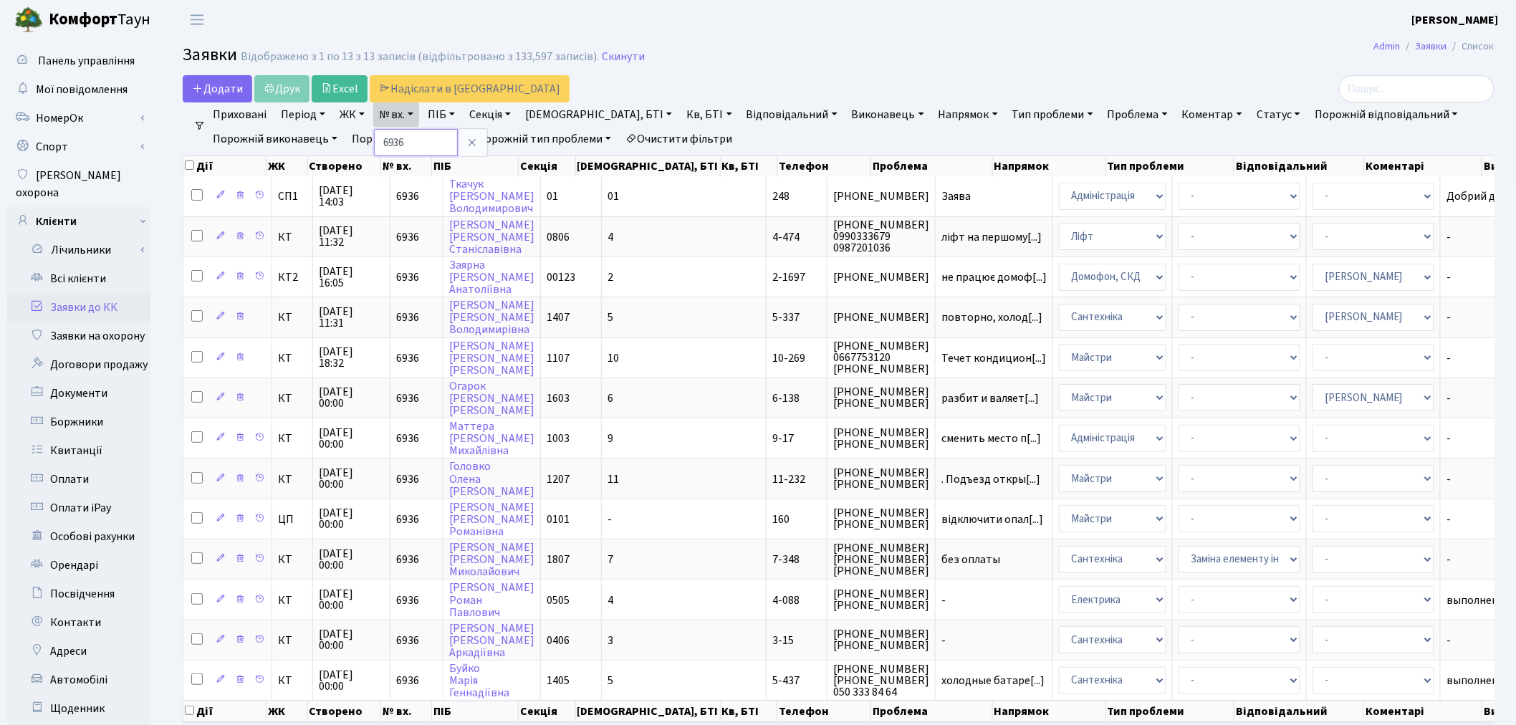
click at [411, 145] on input "6936" at bounding box center [416, 142] width 84 height 27
type input "6887"
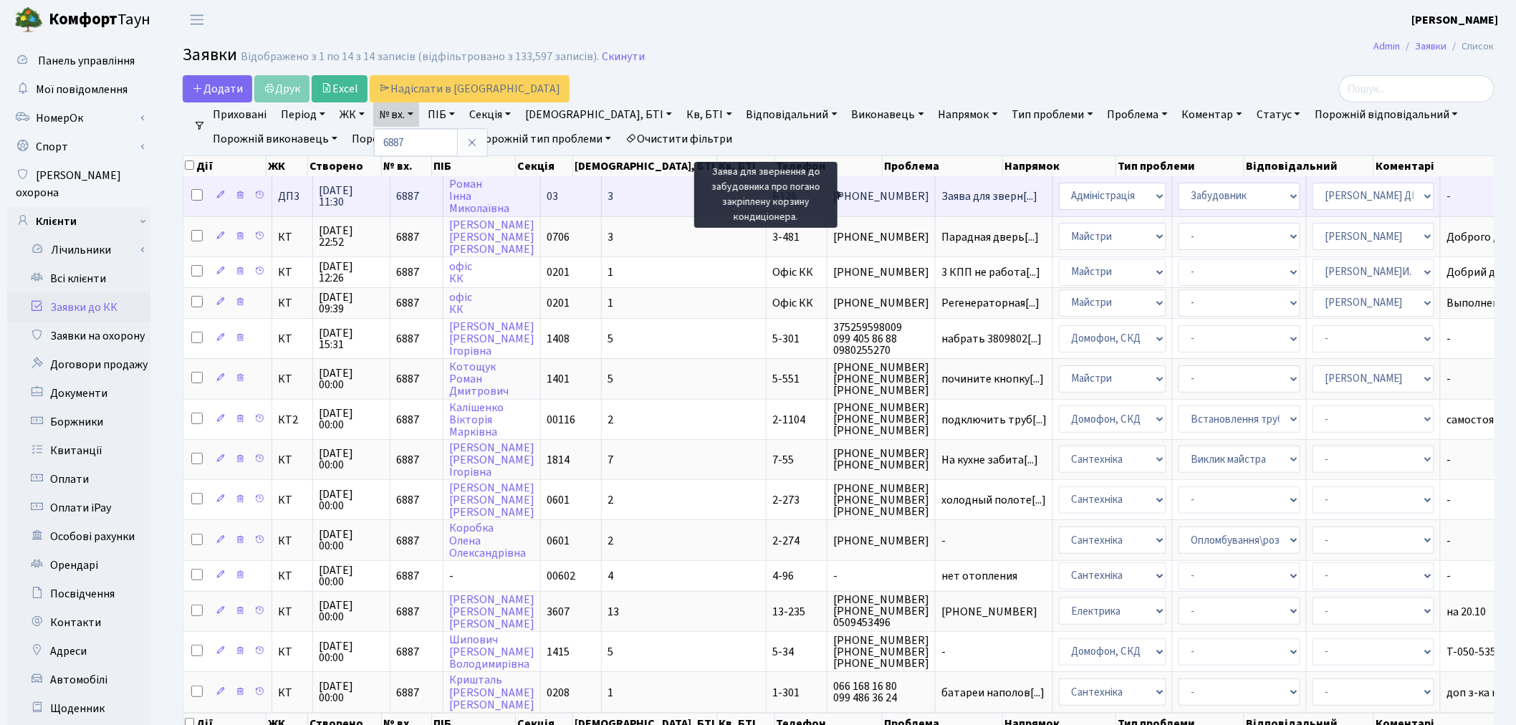
click at [942, 196] on span "Заява для зверн[...]" at bounding box center [990, 196] width 96 height 16
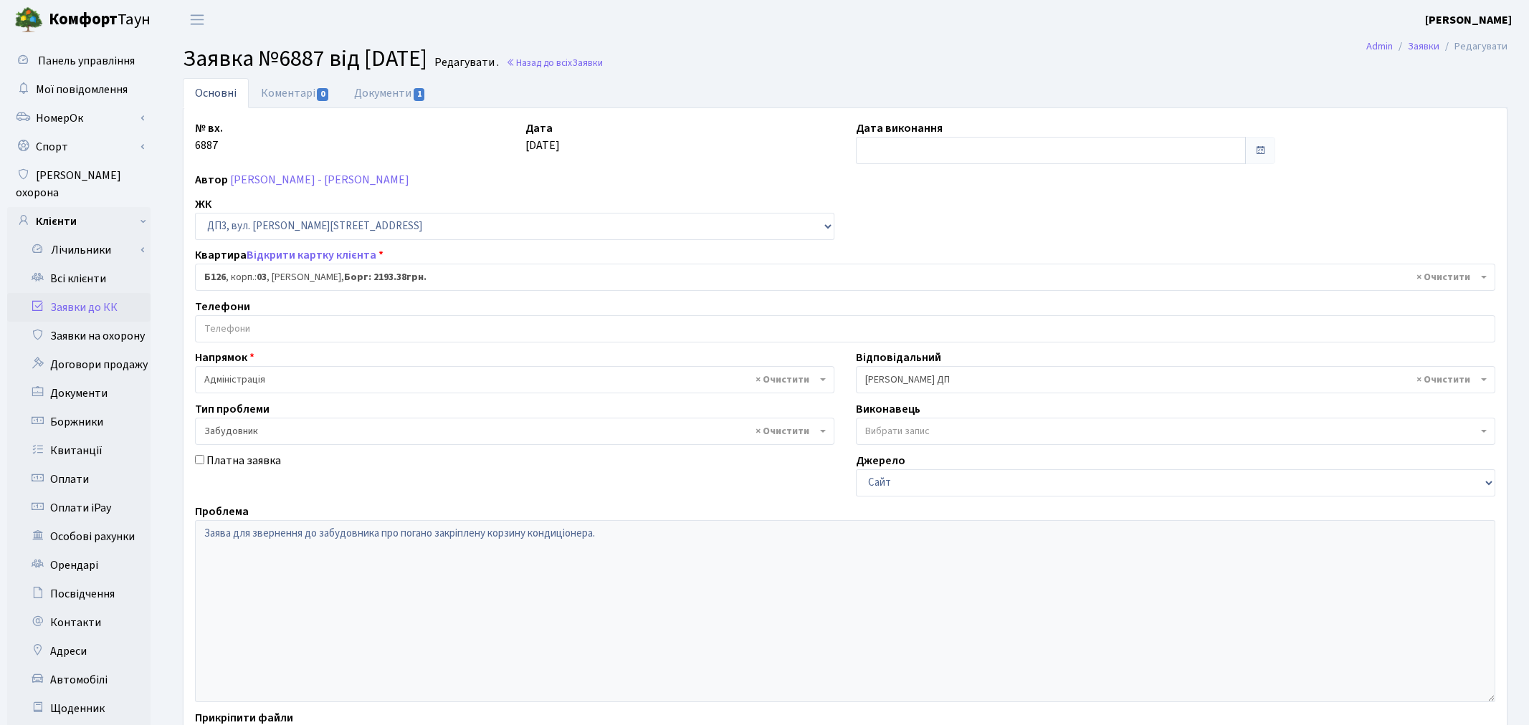
select select "32749"
select select "64"
click at [407, 97] on link "Документи 1" at bounding box center [390, 92] width 96 height 29
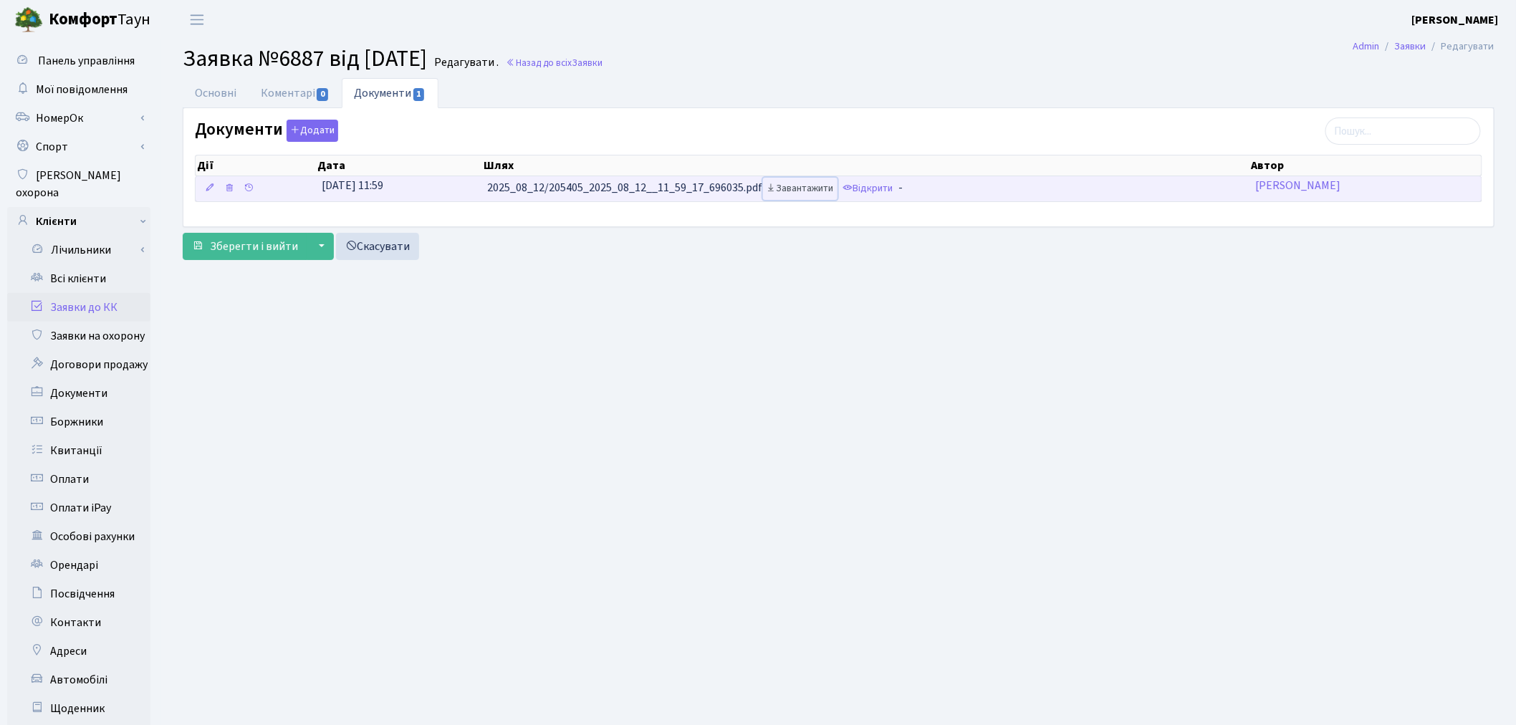
click at [808, 189] on link "Завантажити" at bounding box center [800, 189] width 75 height 22
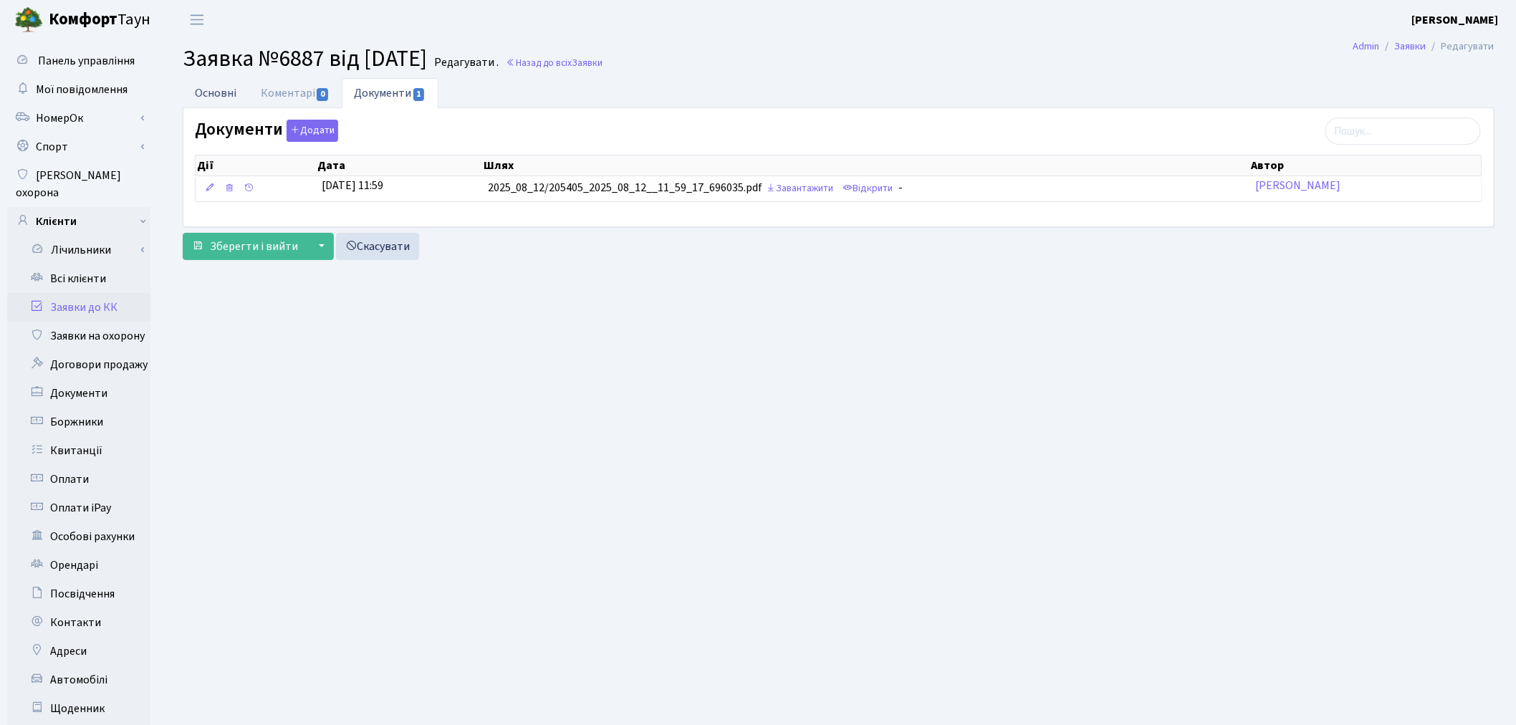
click at [218, 88] on link "Основні" at bounding box center [216, 92] width 66 height 29
